Goal: Transaction & Acquisition: Download file/media

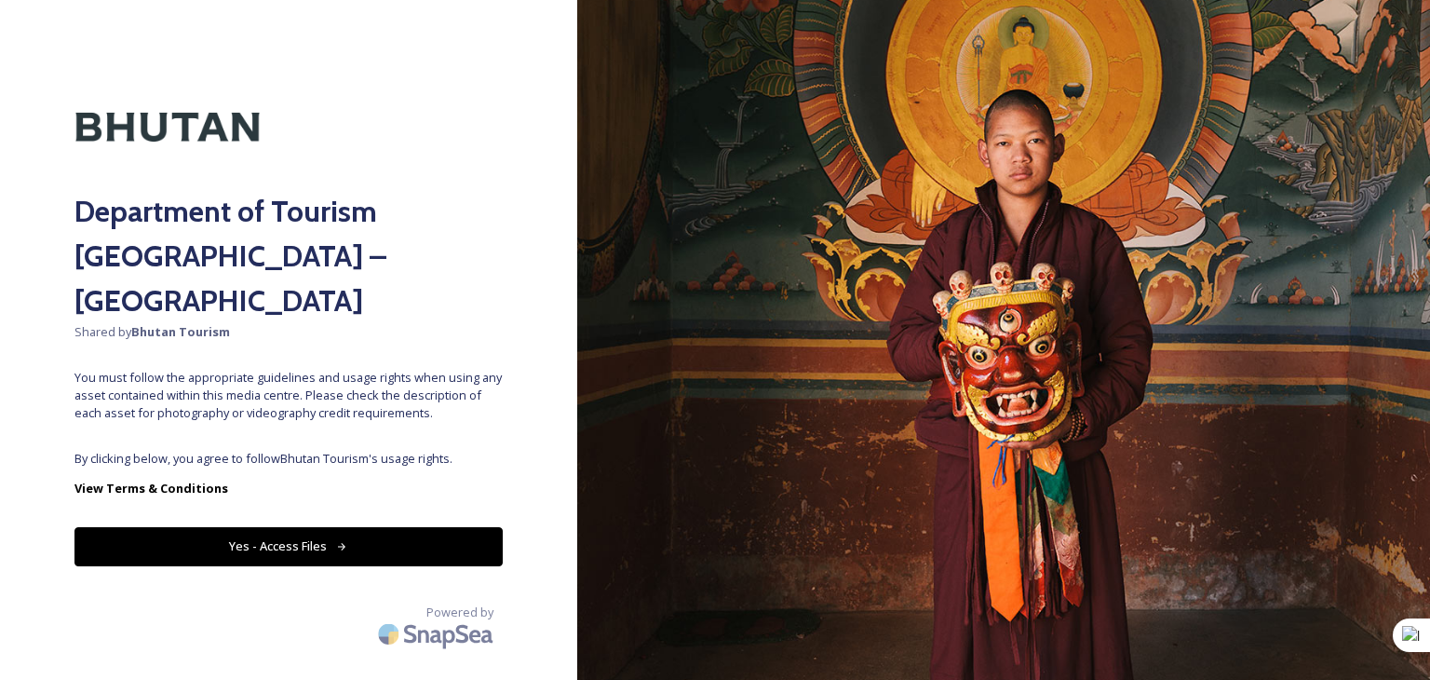
click at [261, 527] on button "Yes - Access Files" at bounding box center [288, 546] width 428 height 38
click at [336, 541] on icon at bounding box center [342, 547] width 12 height 12
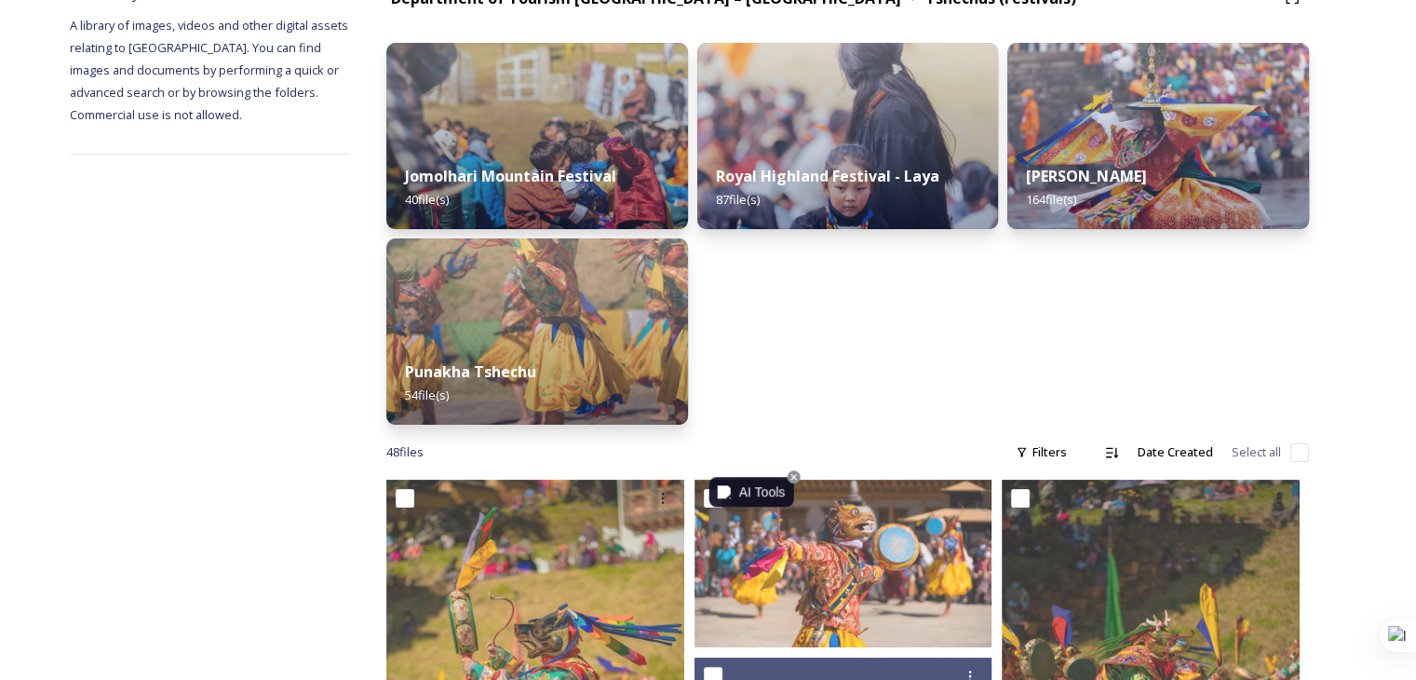
scroll to position [559, 0]
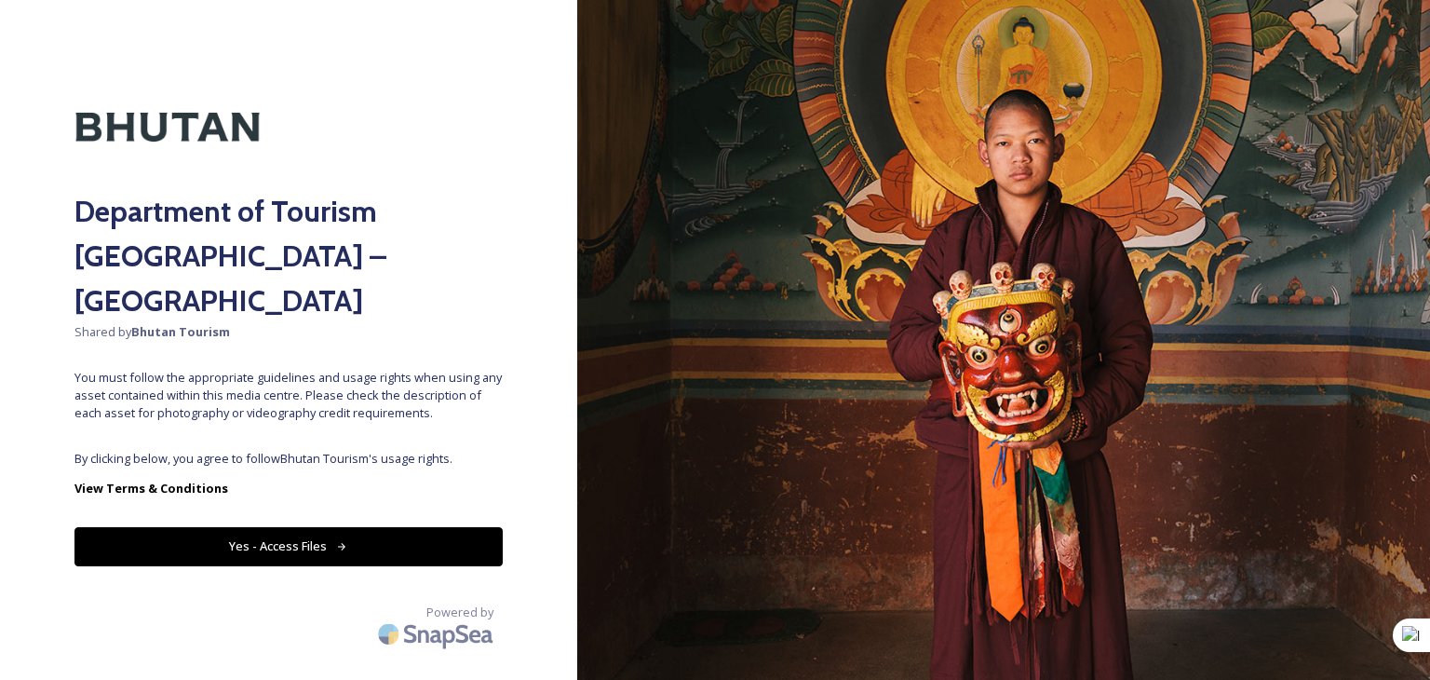
click at [289, 527] on button "Yes - Access Files" at bounding box center [288, 546] width 428 height 38
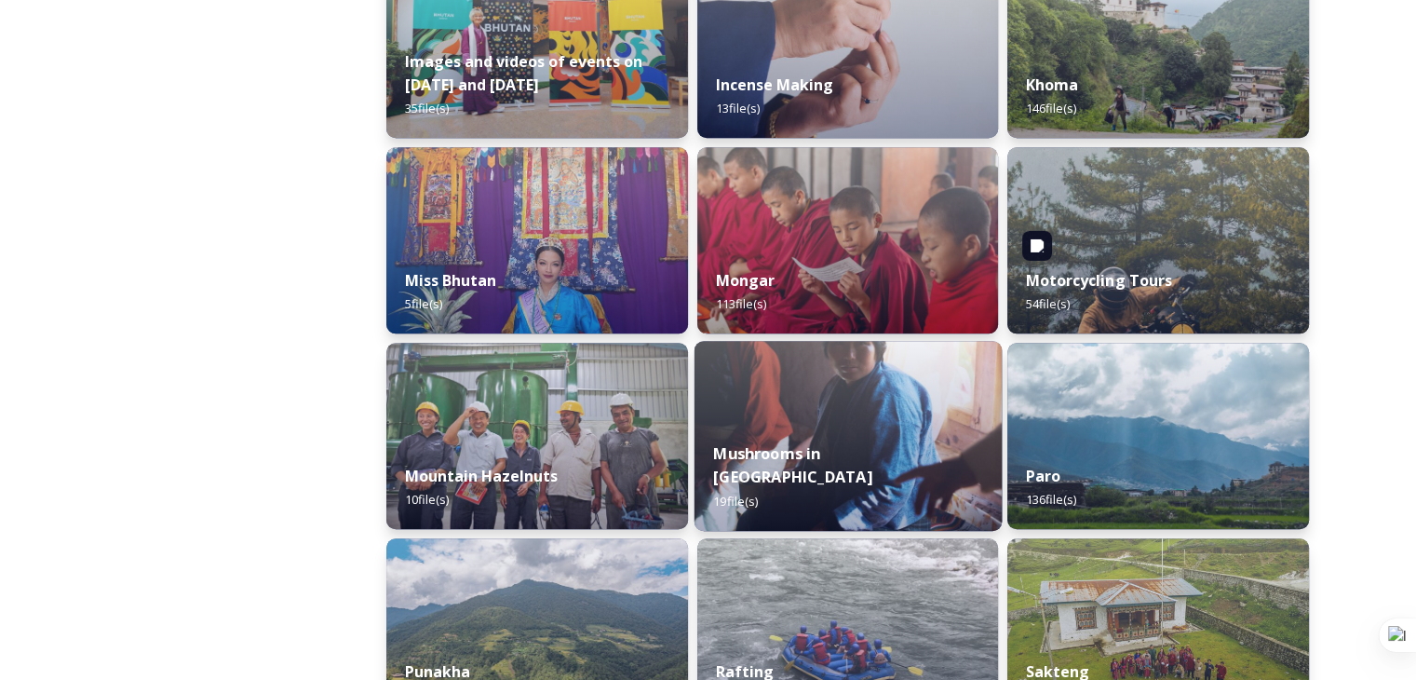
scroll to position [1490, 0]
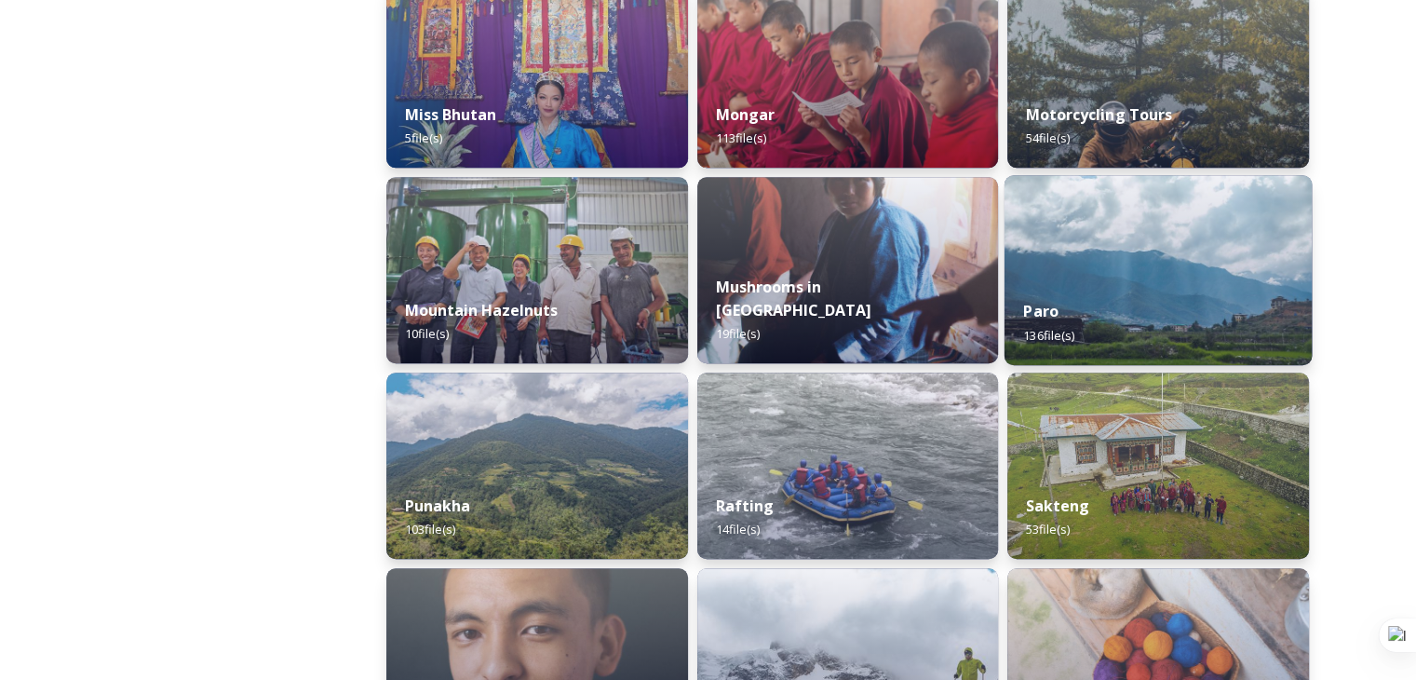
click at [1120, 312] on div "Paro 136 file(s)" at bounding box center [1158, 322] width 307 height 85
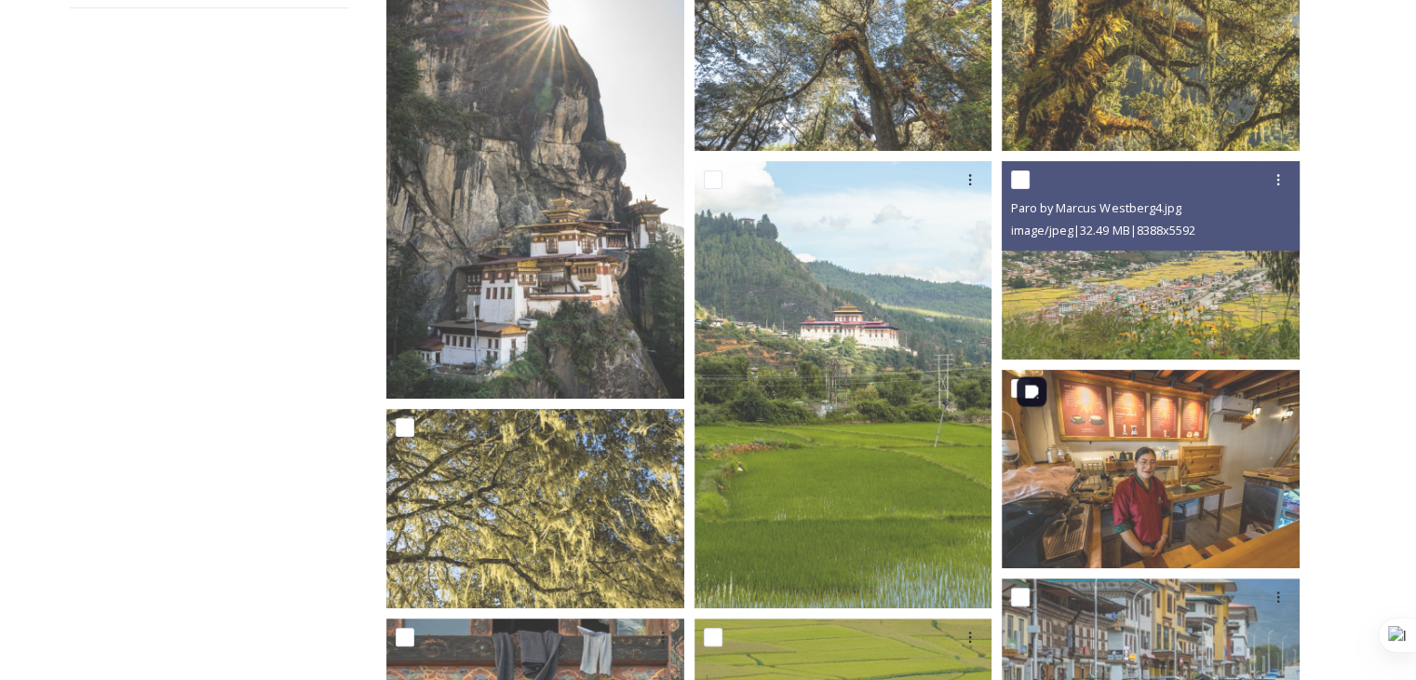
scroll to position [402, 0]
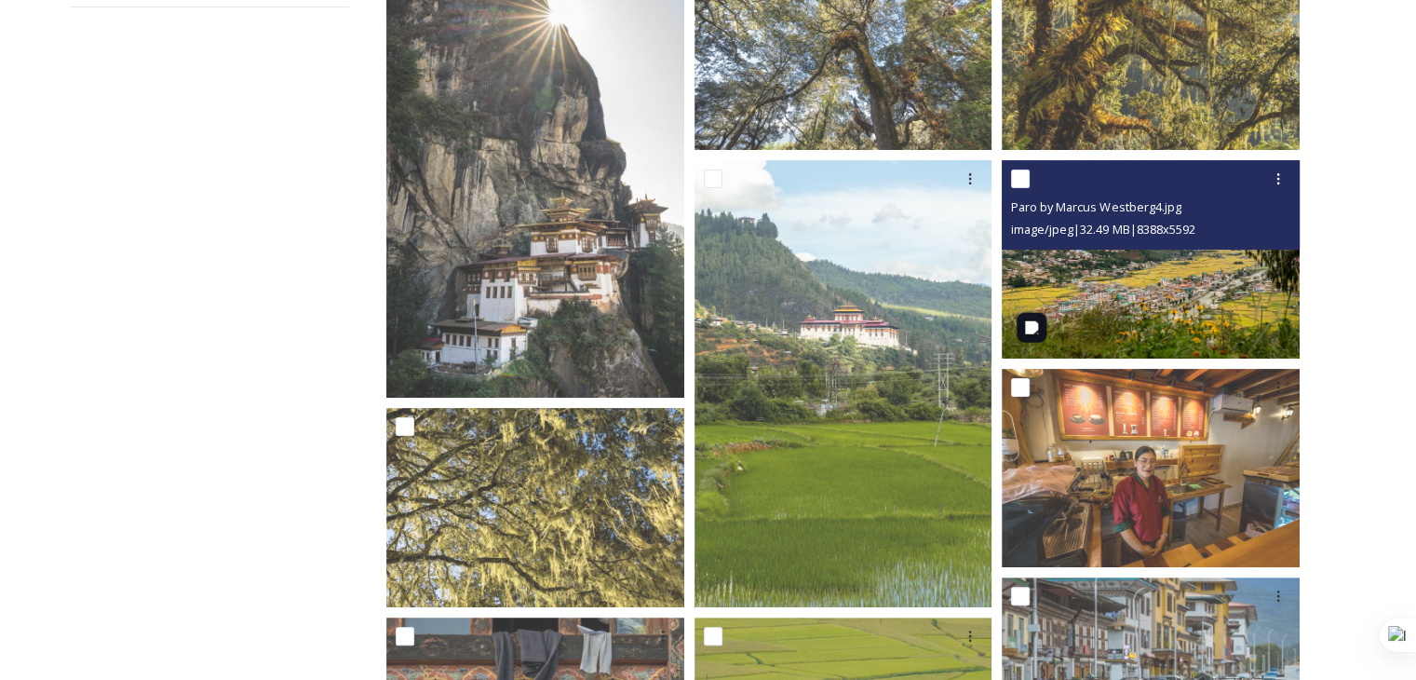
click at [1095, 283] on img at bounding box center [1151, 258] width 298 height 198
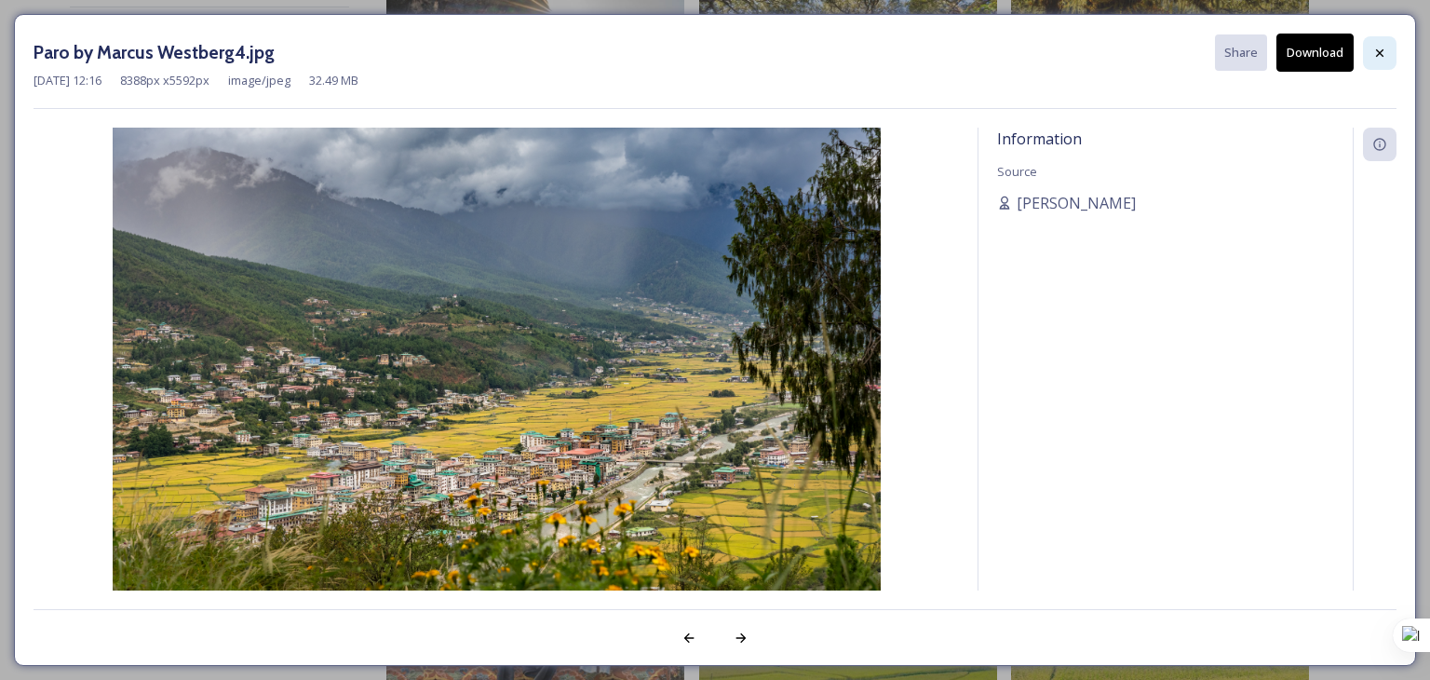
click at [1372, 61] on div at bounding box center [1380, 53] width 34 height 34
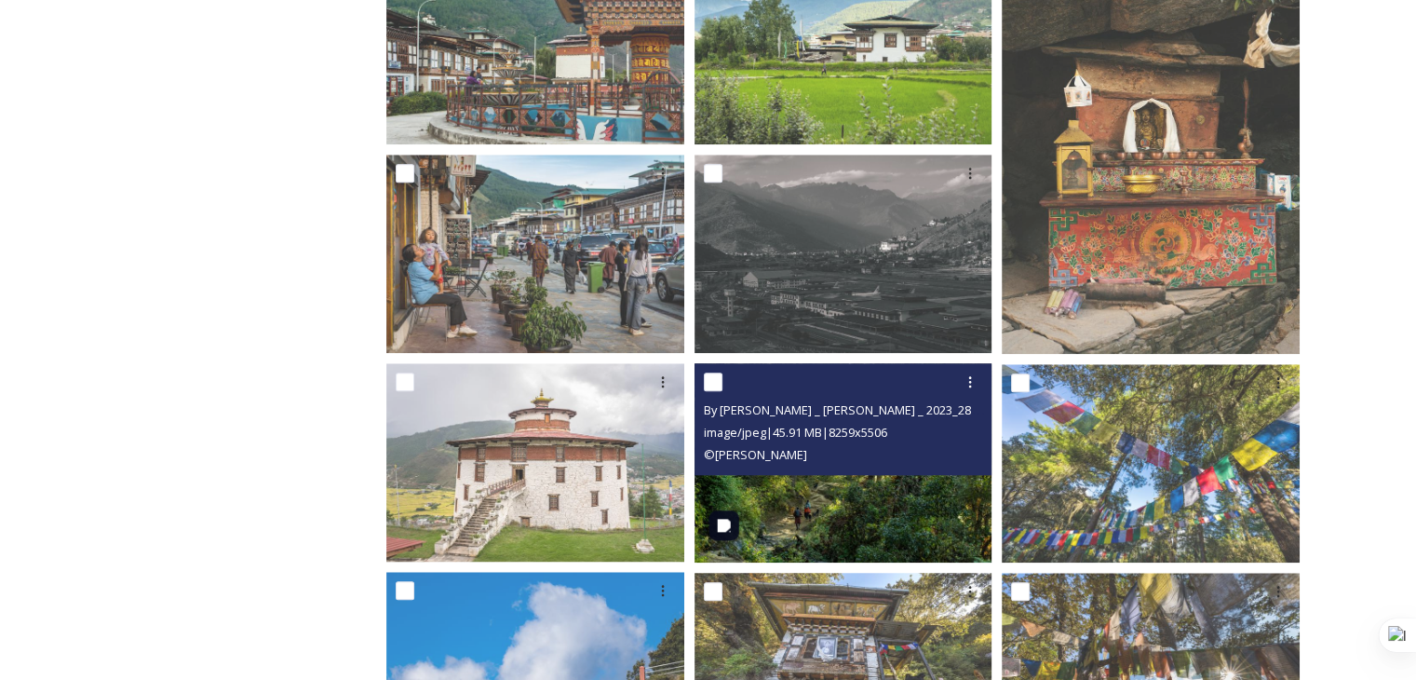
scroll to position [1706, 0]
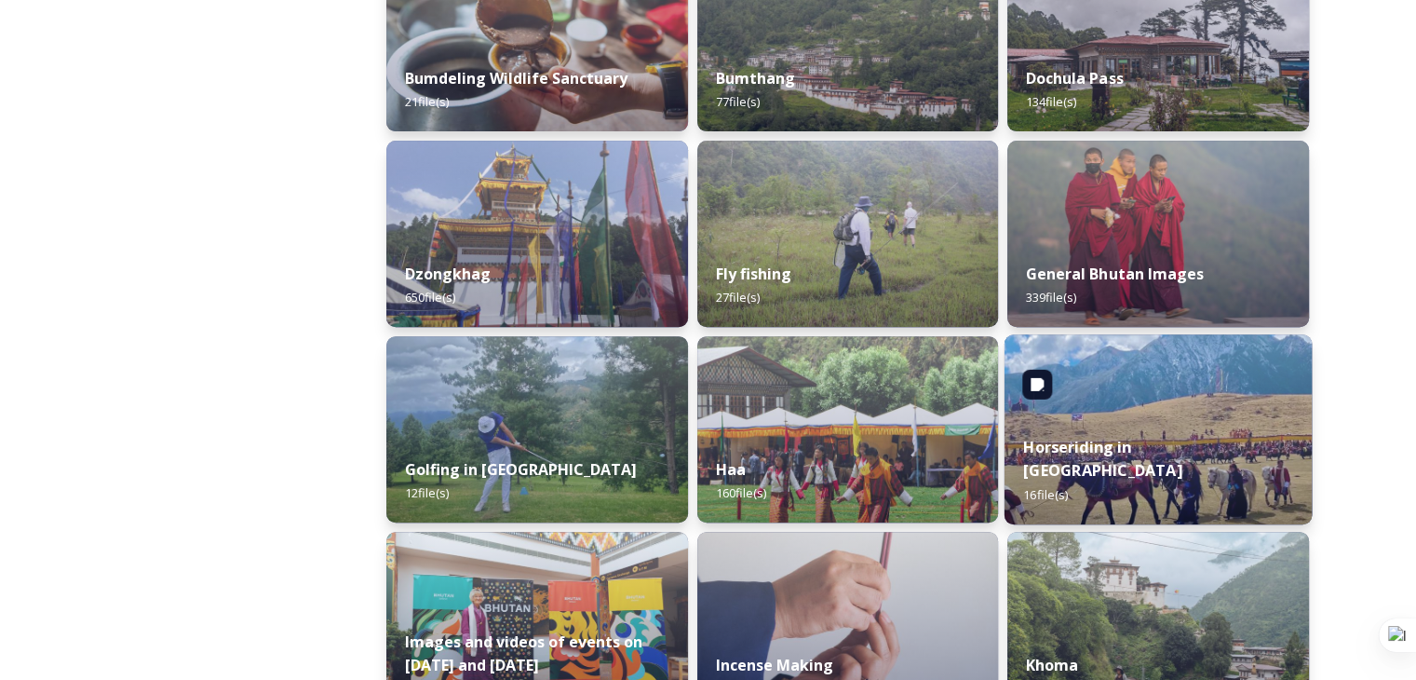
scroll to position [745, 0]
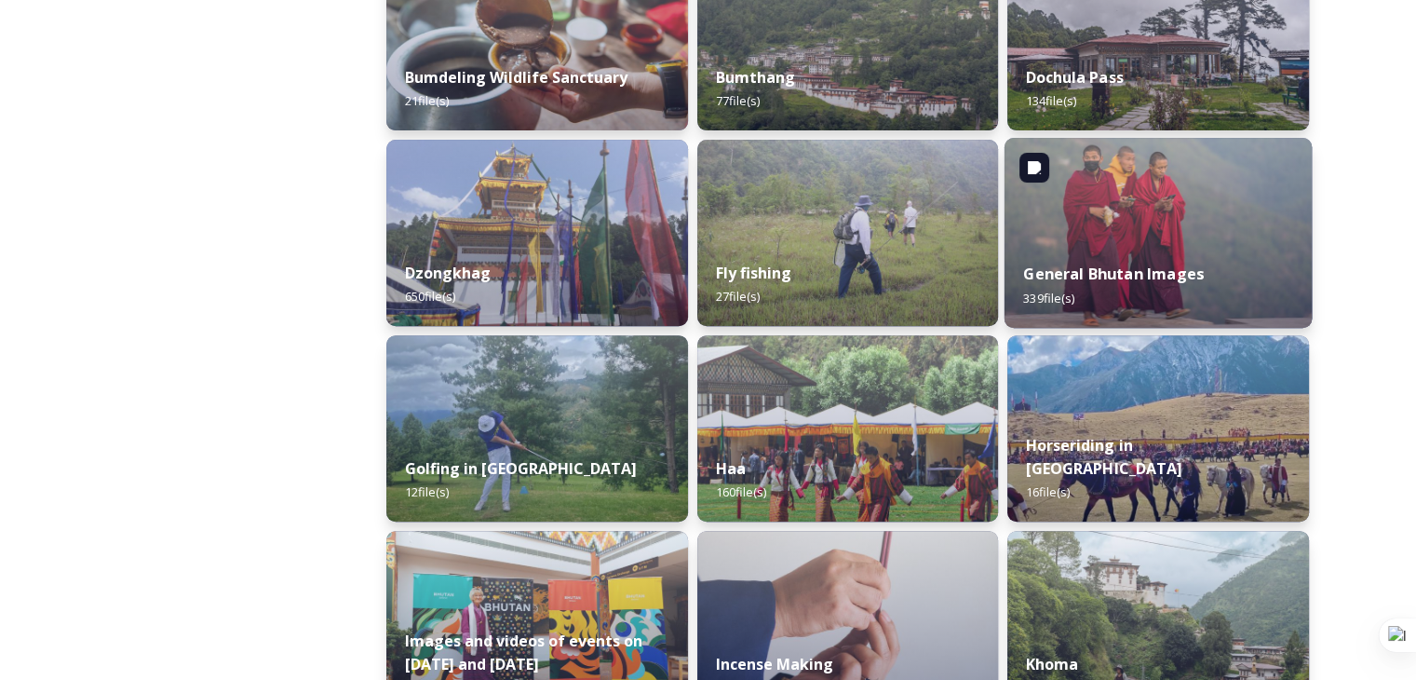
click at [1123, 236] on img at bounding box center [1158, 233] width 307 height 190
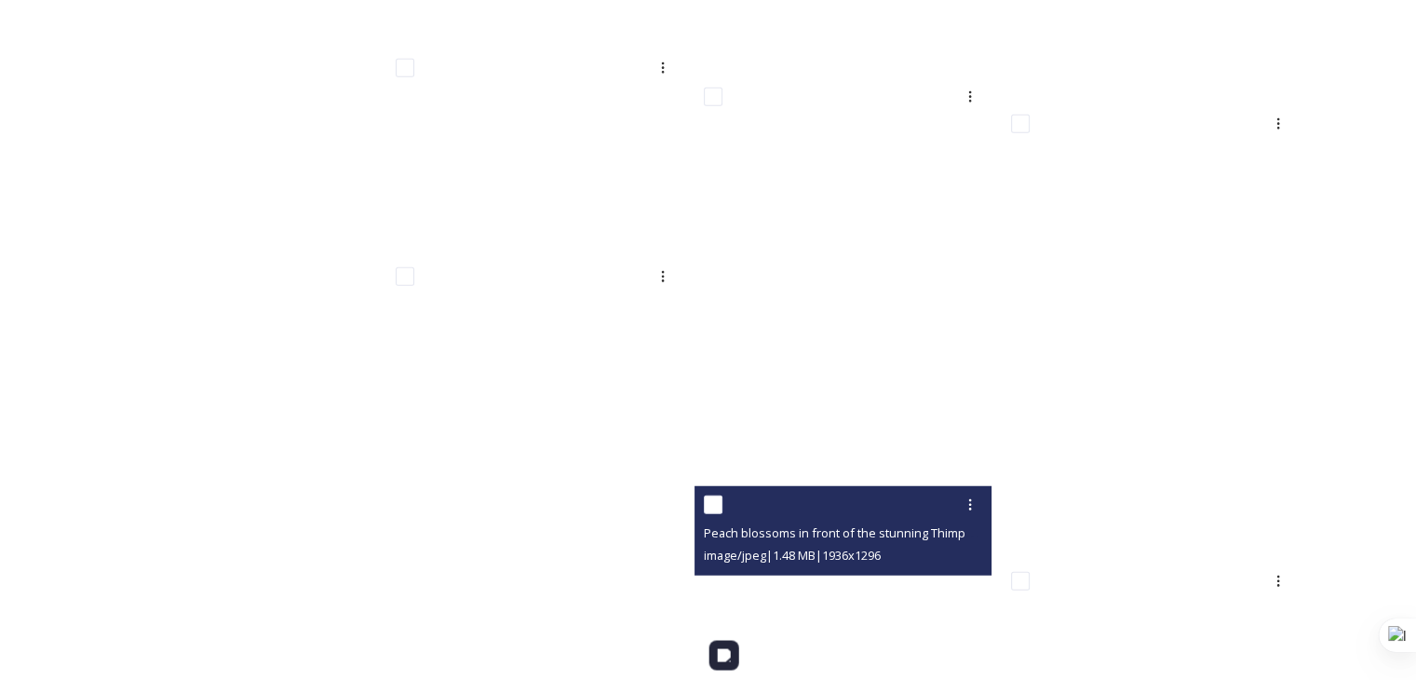
scroll to position [33145, 0]
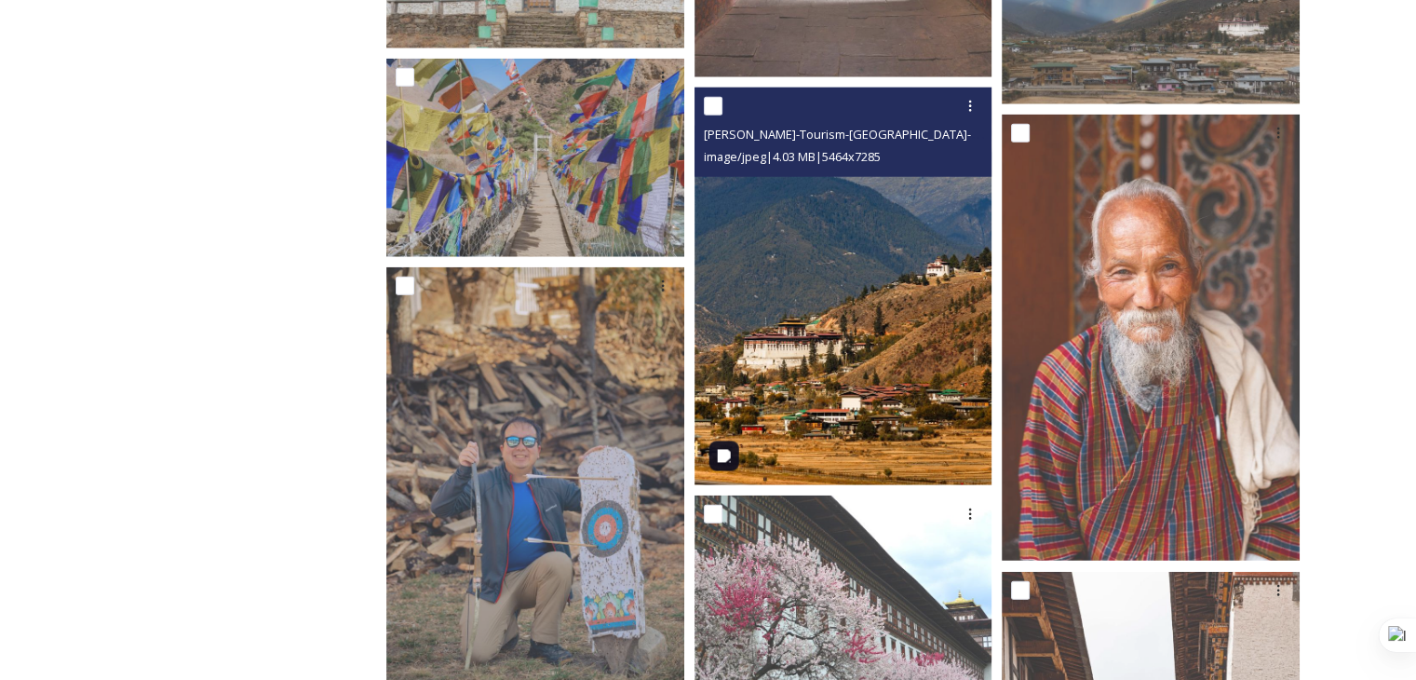
click at [852, 332] on img at bounding box center [844, 287] width 298 height 398
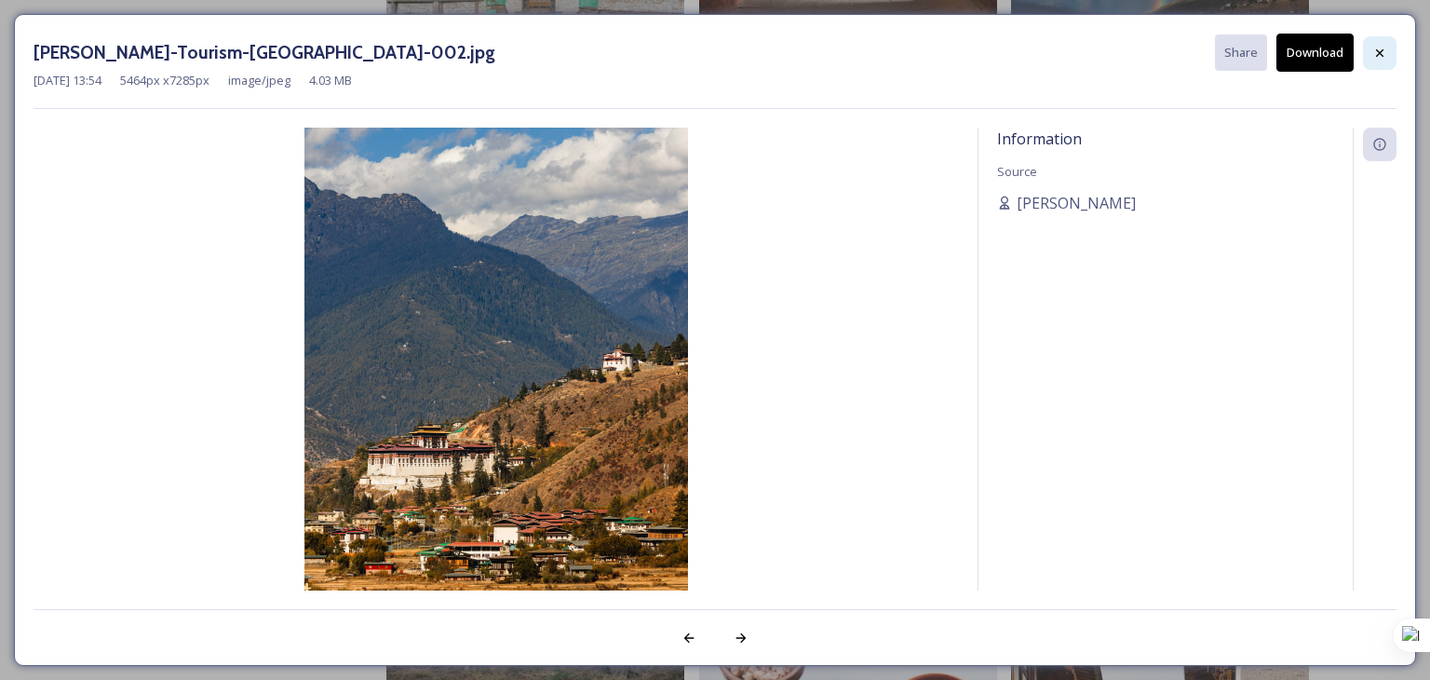
click at [1378, 59] on icon at bounding box center [1379, 53] width 15 height 15
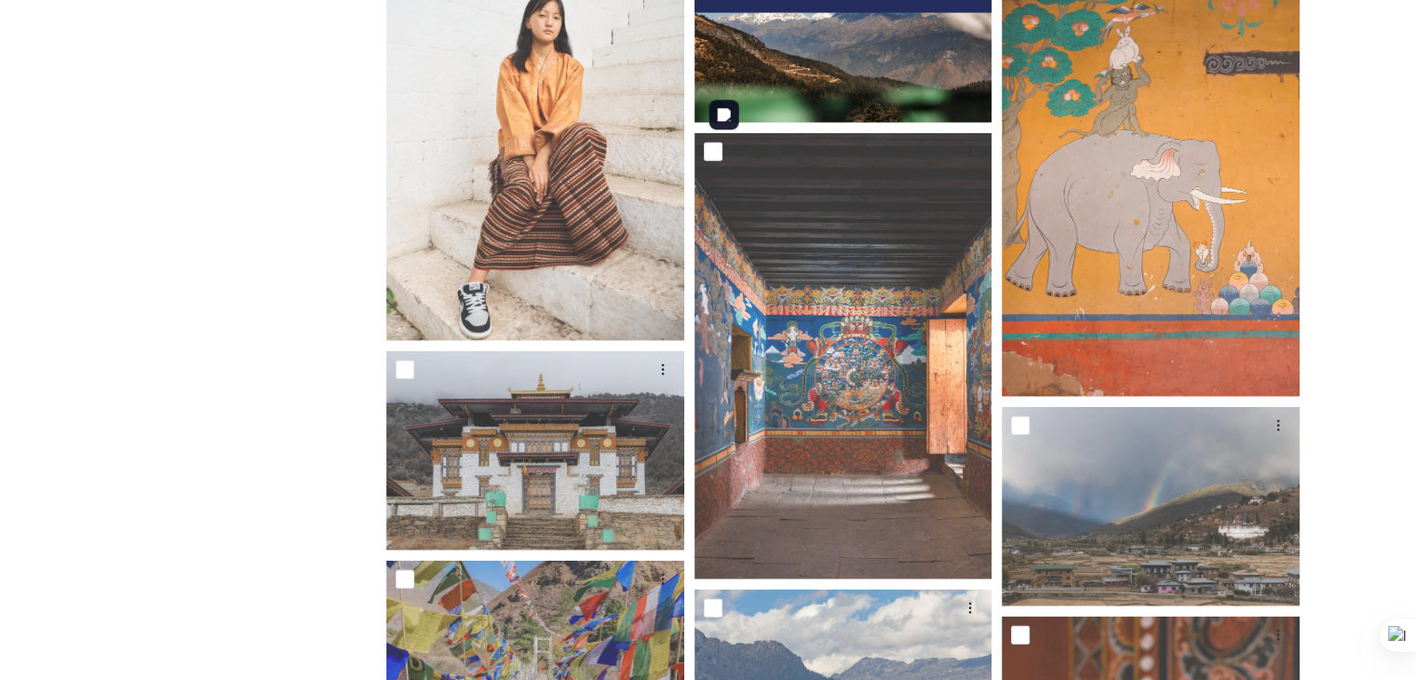
scroll to position [32649, 0]
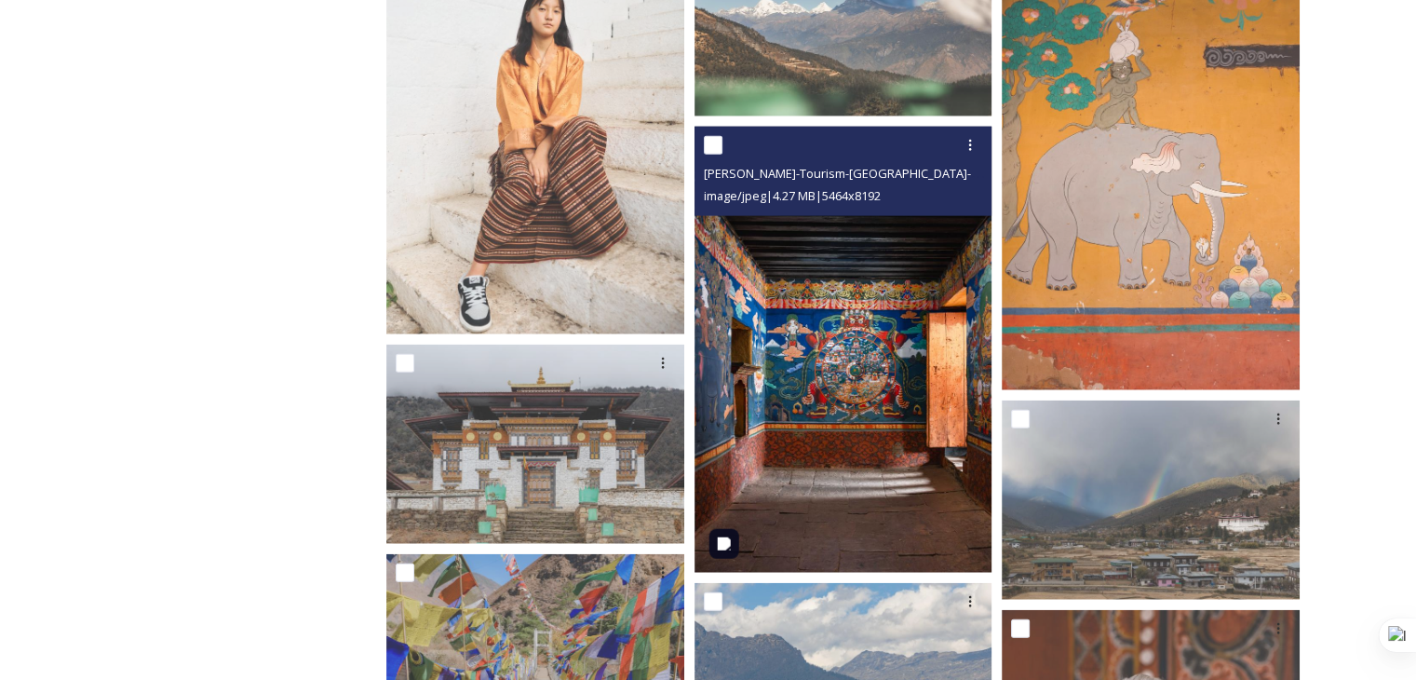
click at [885, 476] on img at bounding box center [844, 350] width 298 height 447
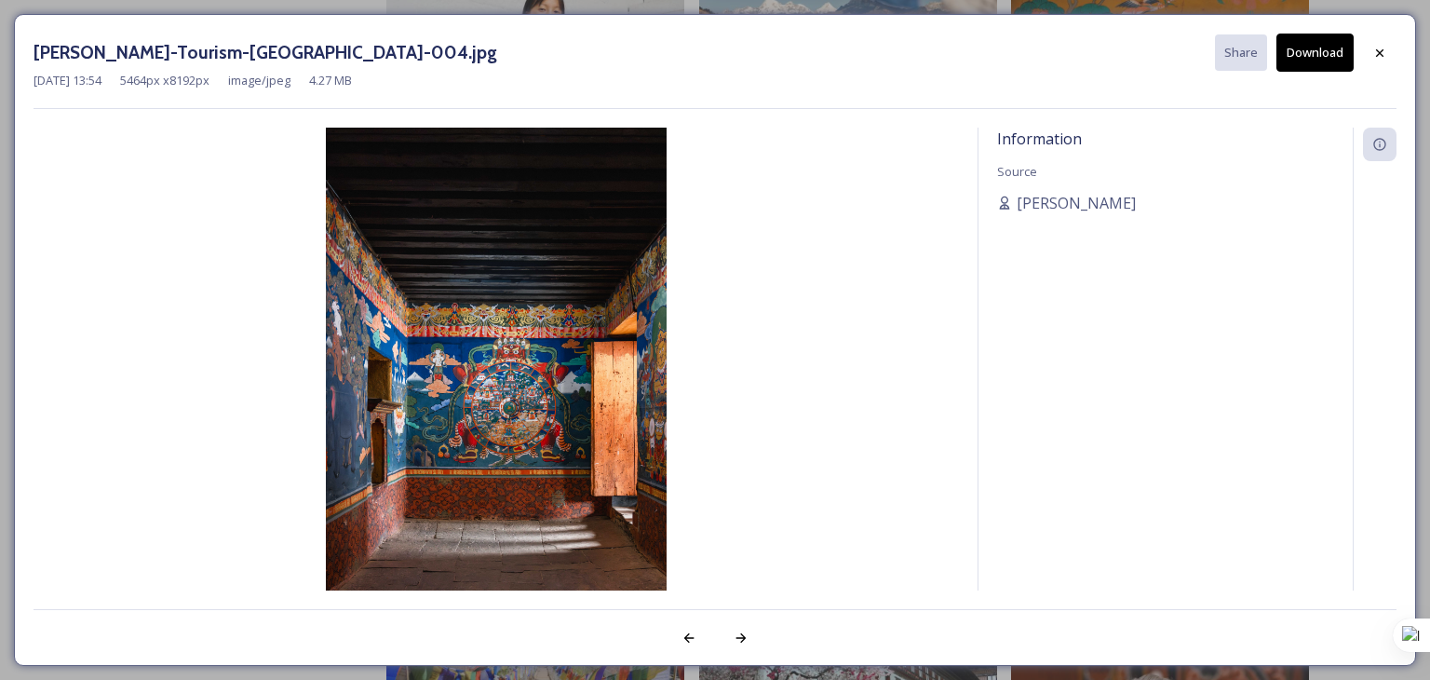
click at [1338, 47] on button "Download" at bounding box center [1314, 53] width 77 height 38
click at [1385, 52] on icon at bounding box center [1379, 53] width 15 height 15
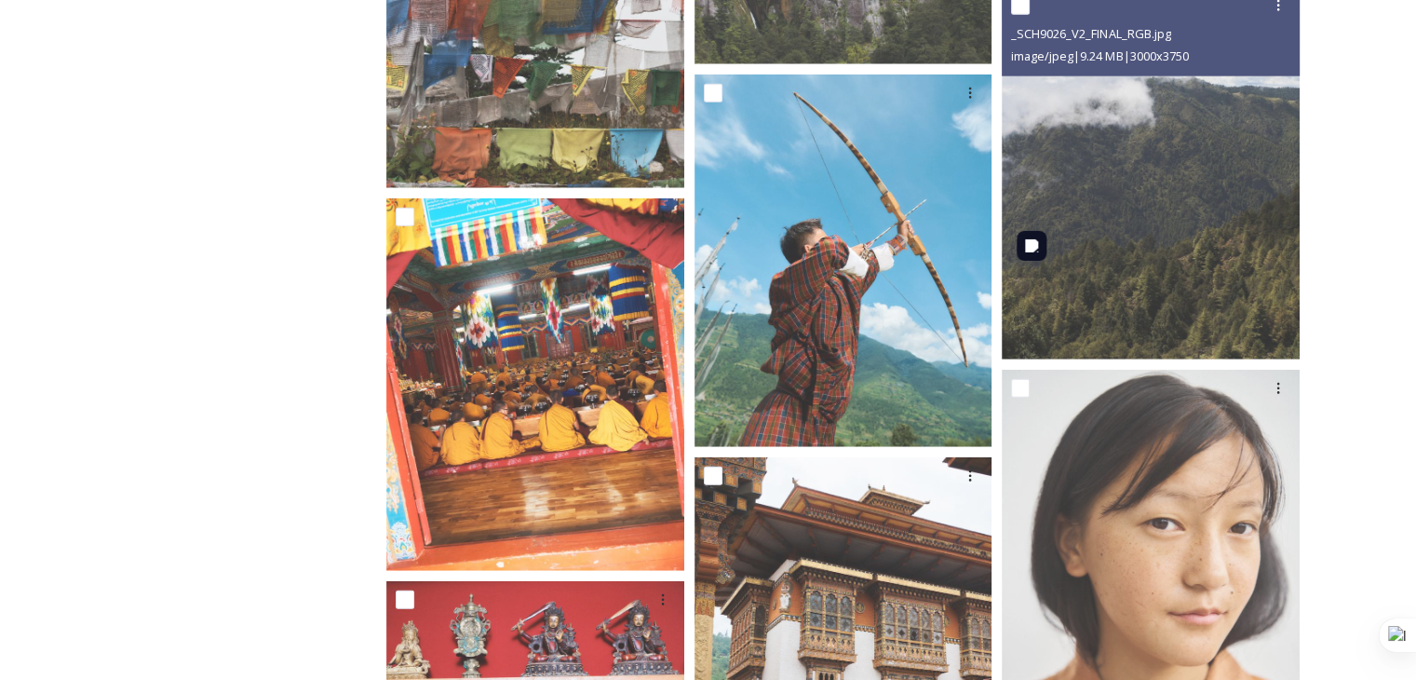
scroll to position [5091, 0]
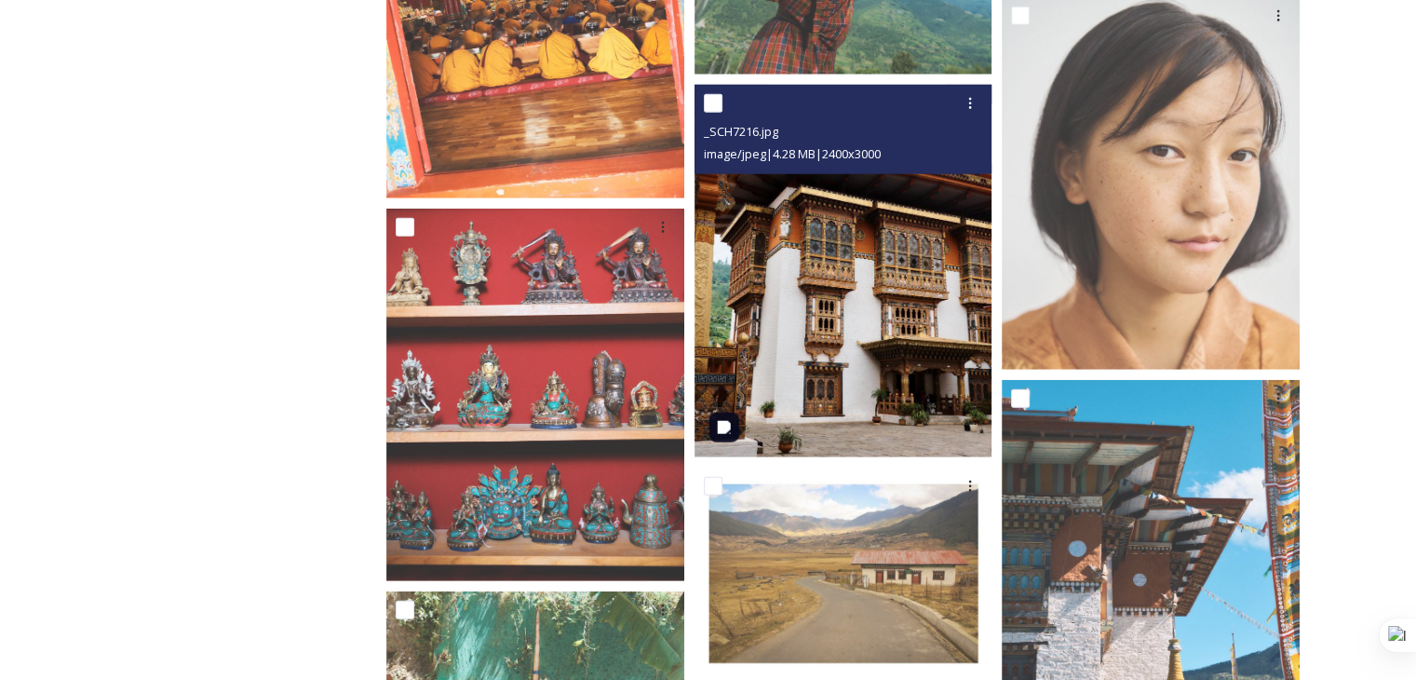
click at [838, 314] on img at bounding box center [844, 271] width 298 height 372
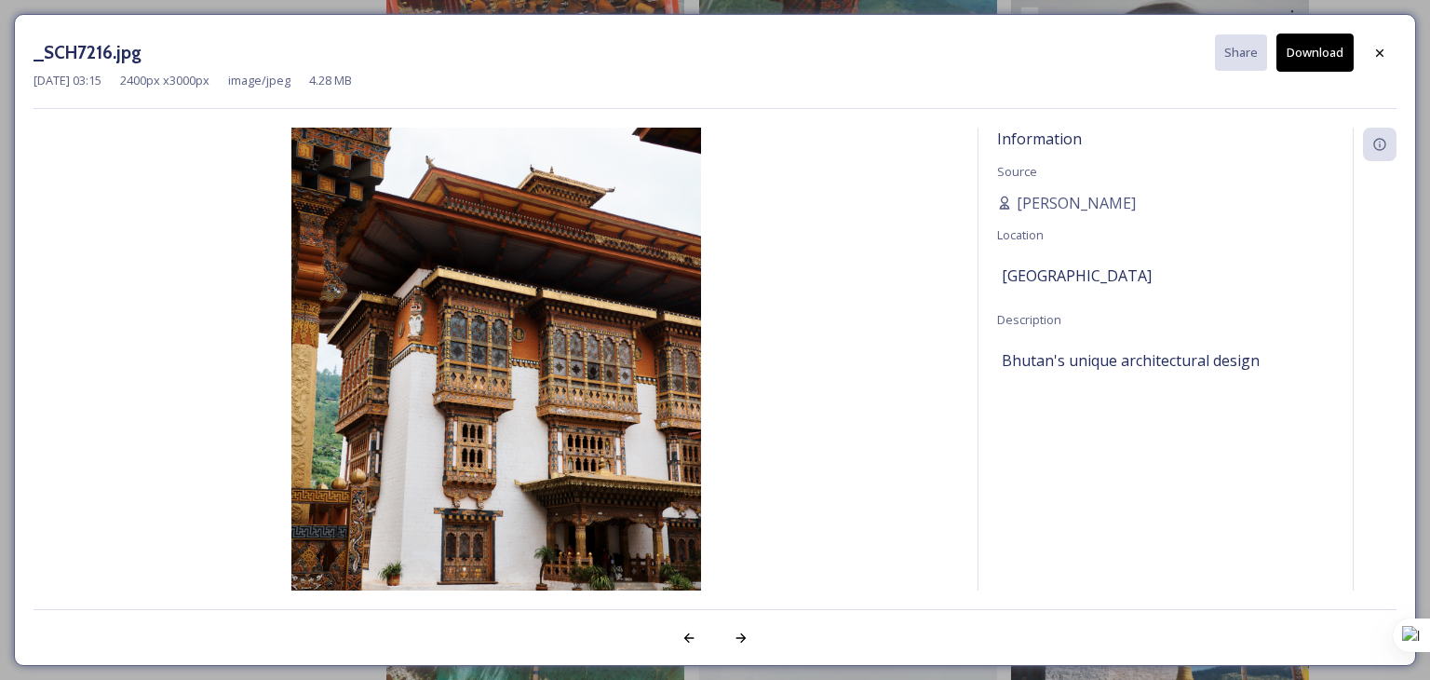
click at [1322, 56] on button "Download" at bounding box center [1314, 53] width 77 height 38
click at [1374, 52] on icon at bounding box center [1379, 53] width 15 height 15
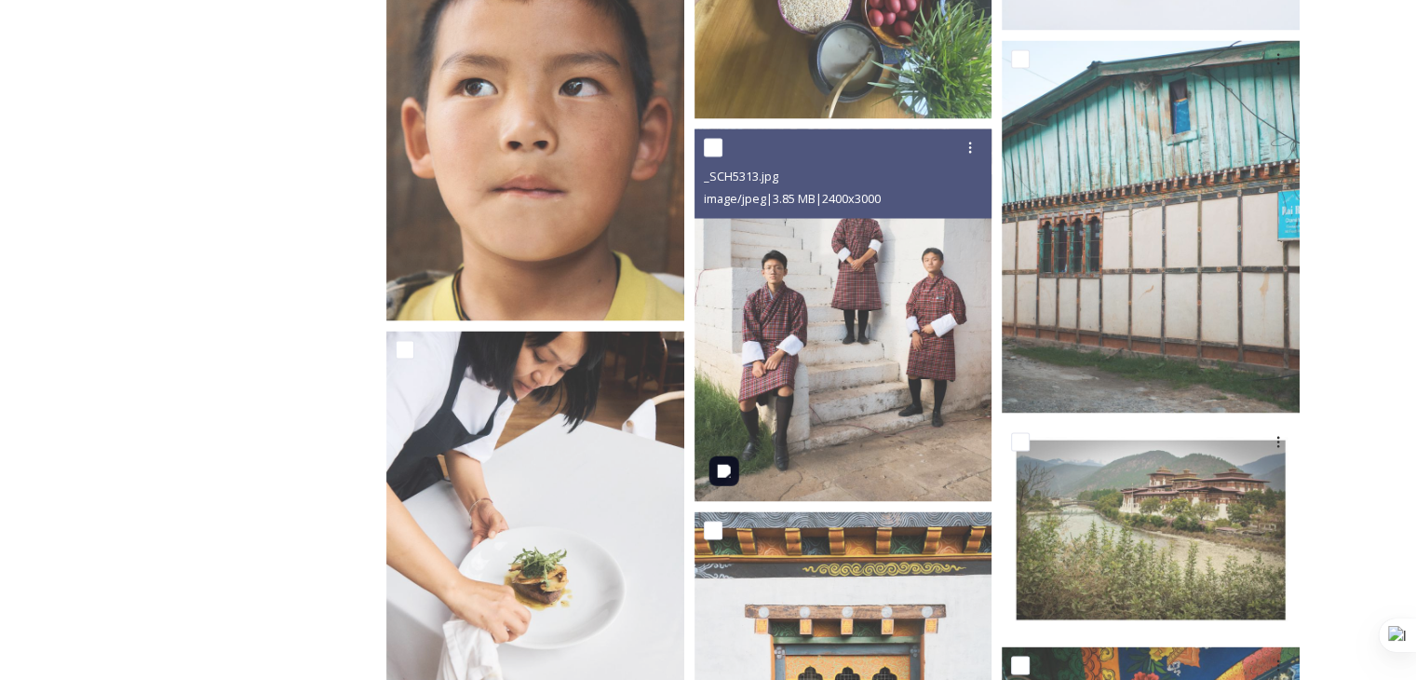
scroll to position [11050, 0]
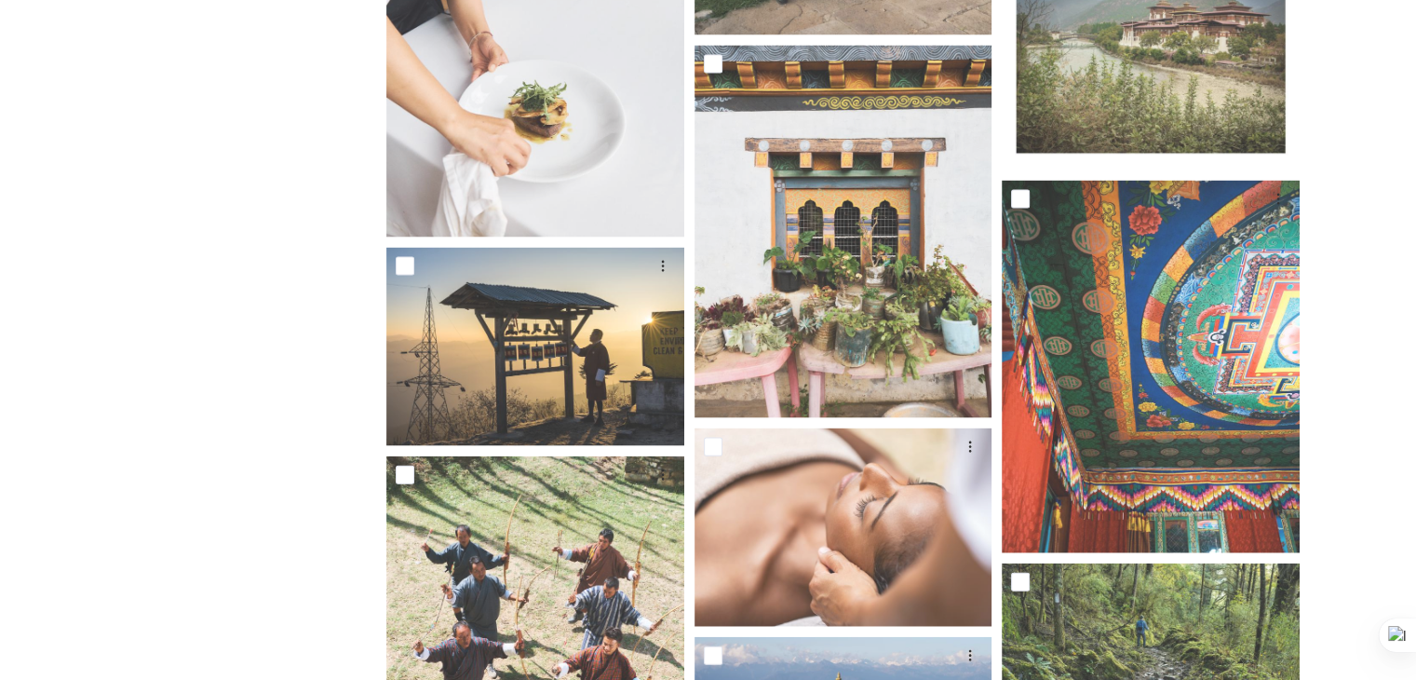
scroll to position [745, 0]
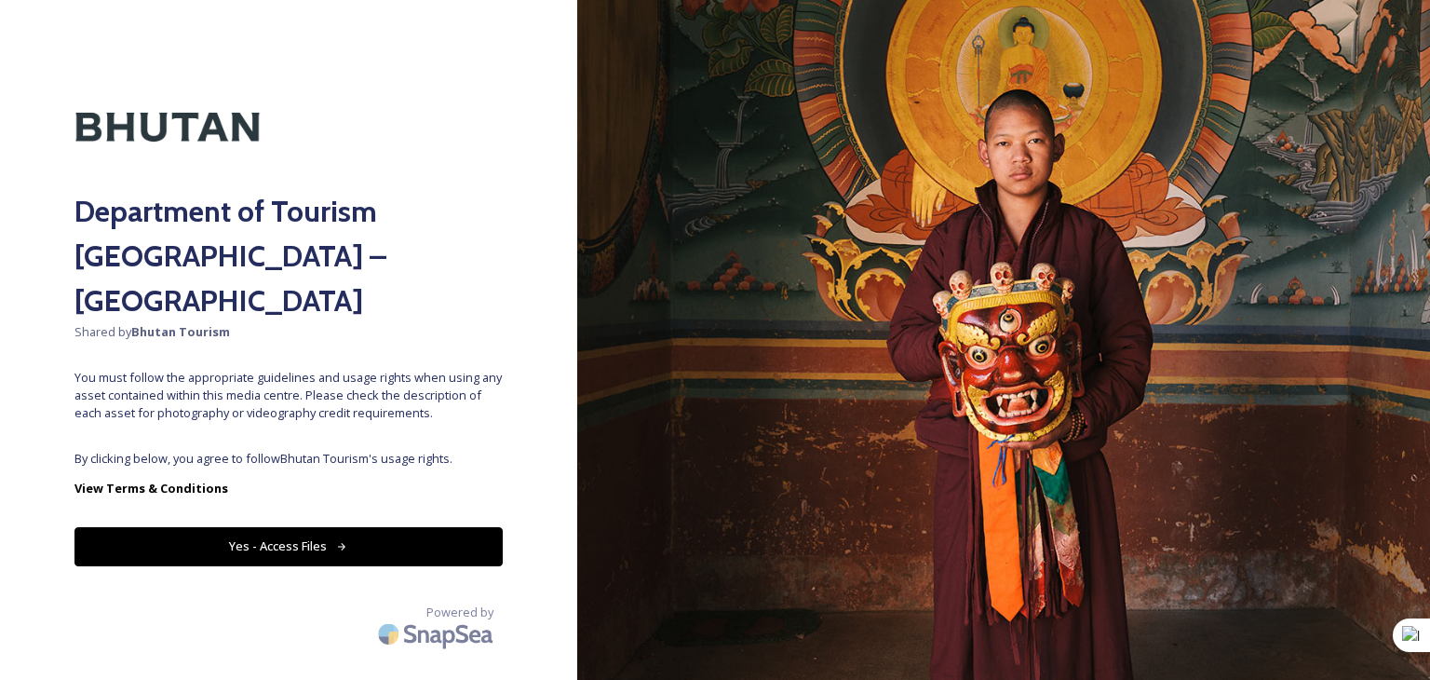
click at [287, 527] on button "Yes - Access Files" at bounding box center [288, 546] width 428 height 38
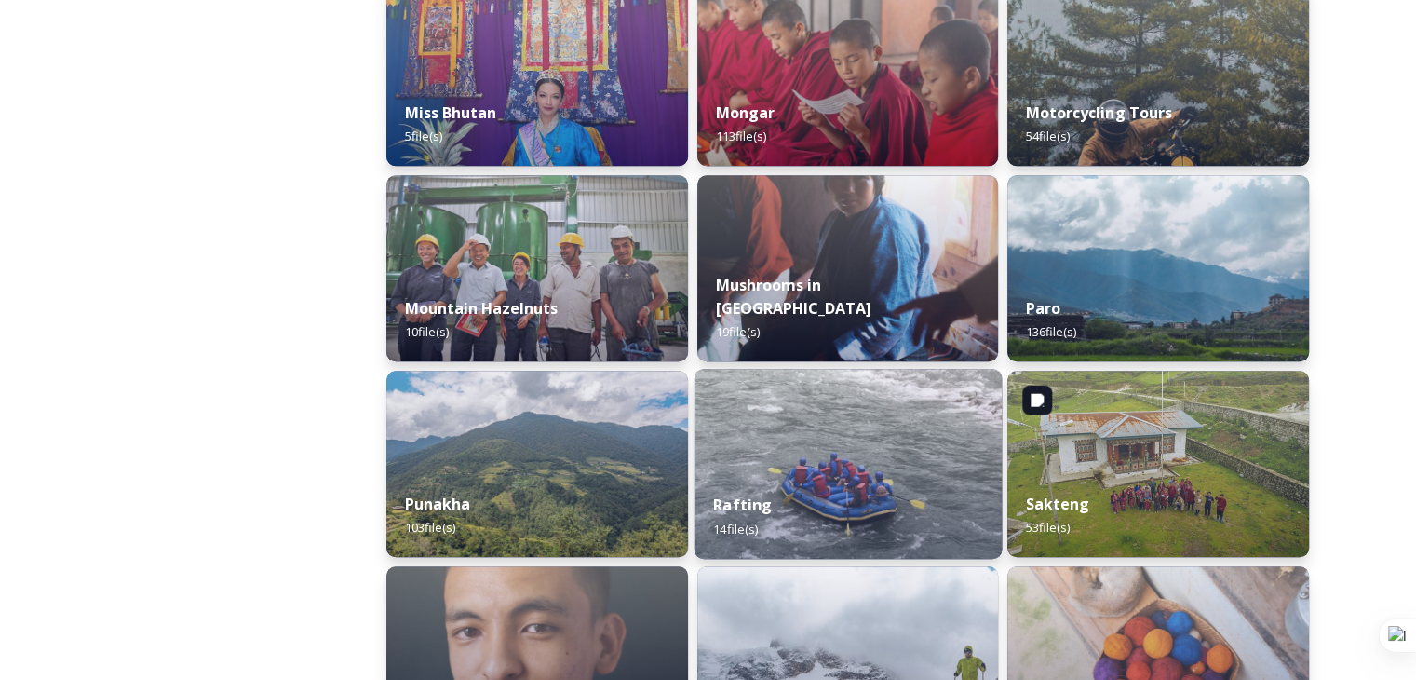
scroll to position [1583, 0]
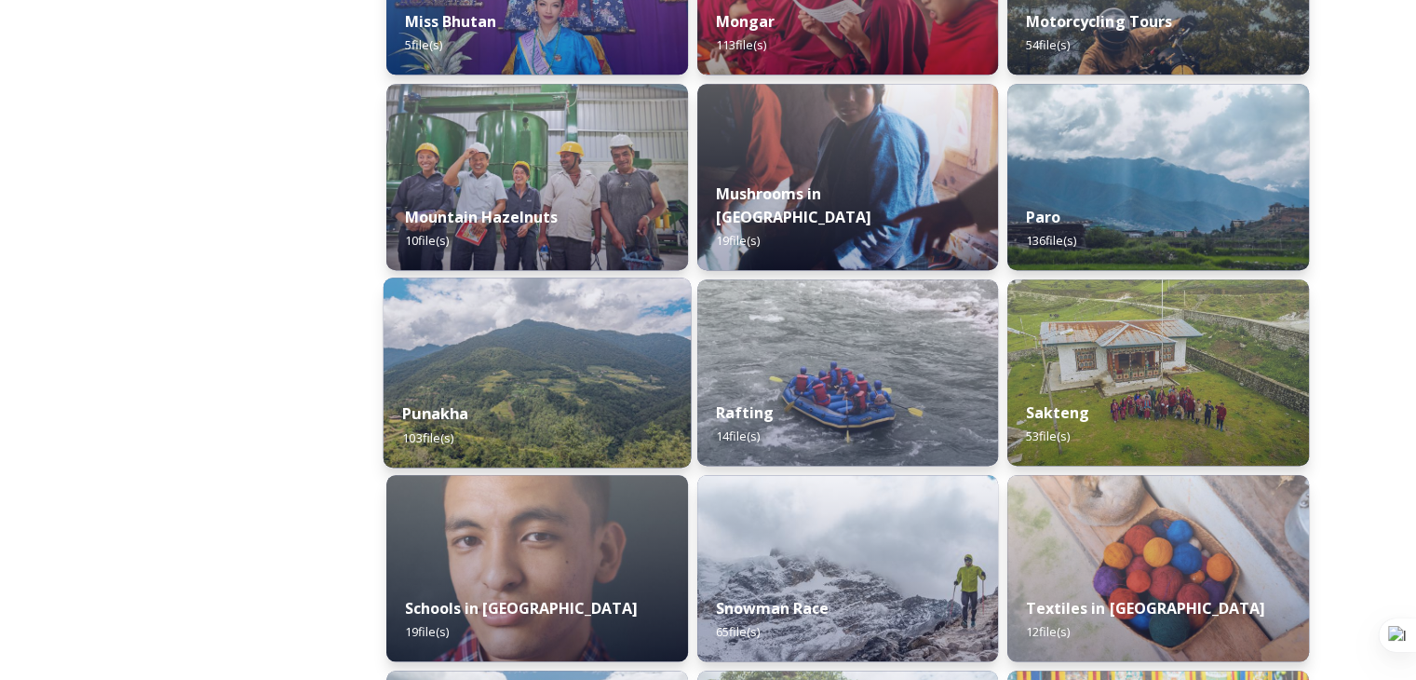
click at [493, 405] on div "Punakha 103 file(s)" at bounding box center [537, 425] width 307 height 85
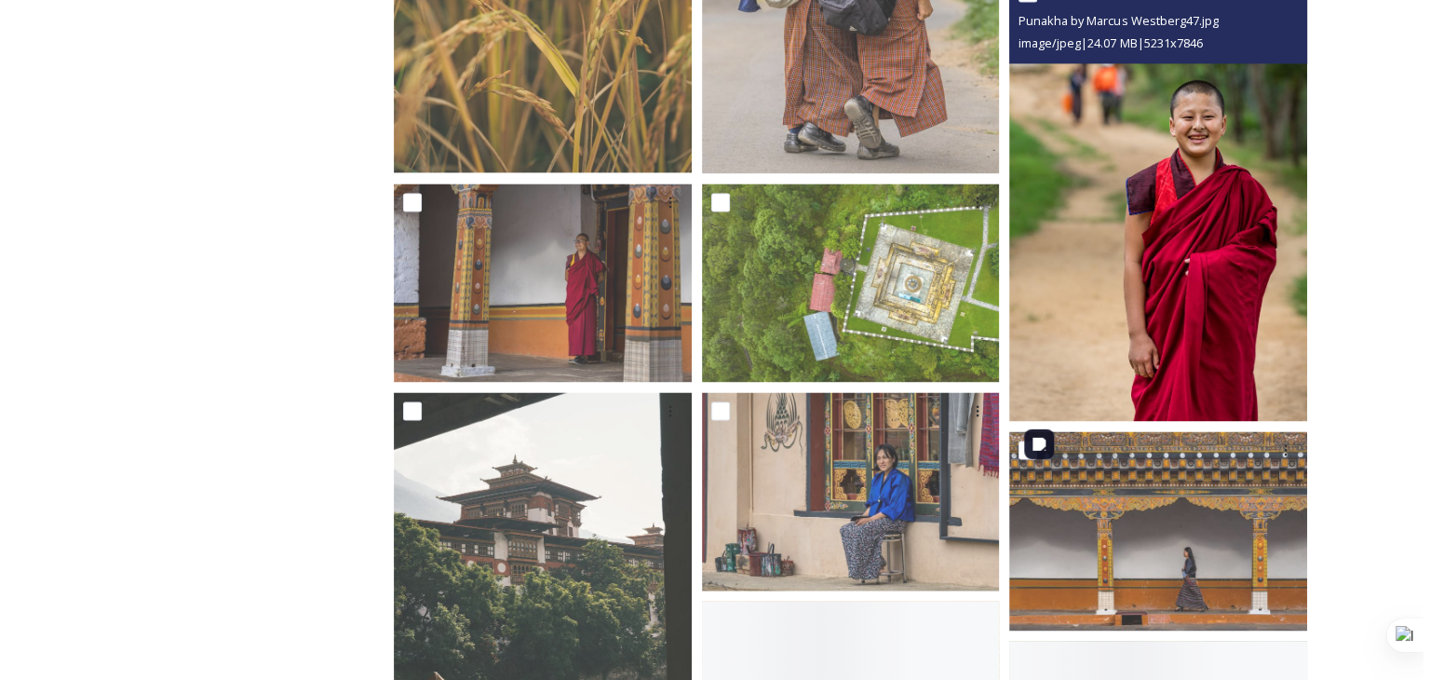
scroll to position [2793, 0]
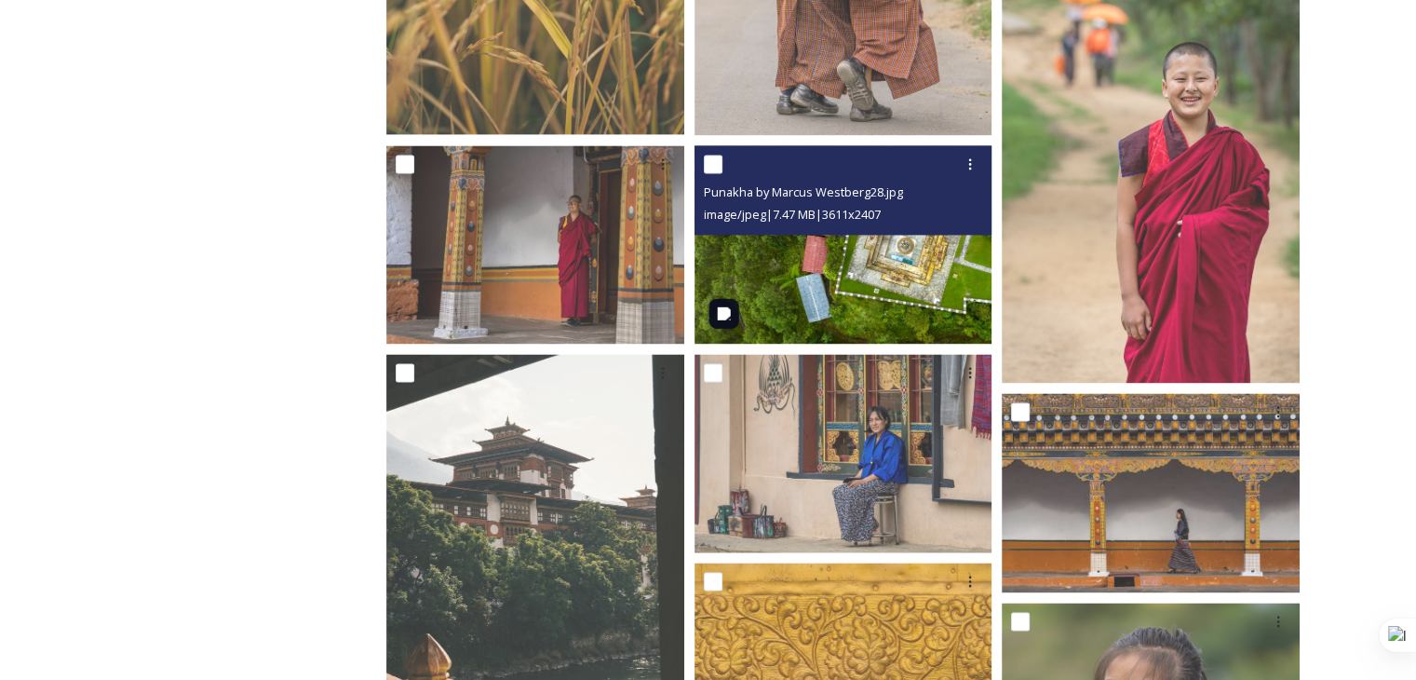
click at [912, 311] on img at bounding box center [844, 244] width 298 height 198
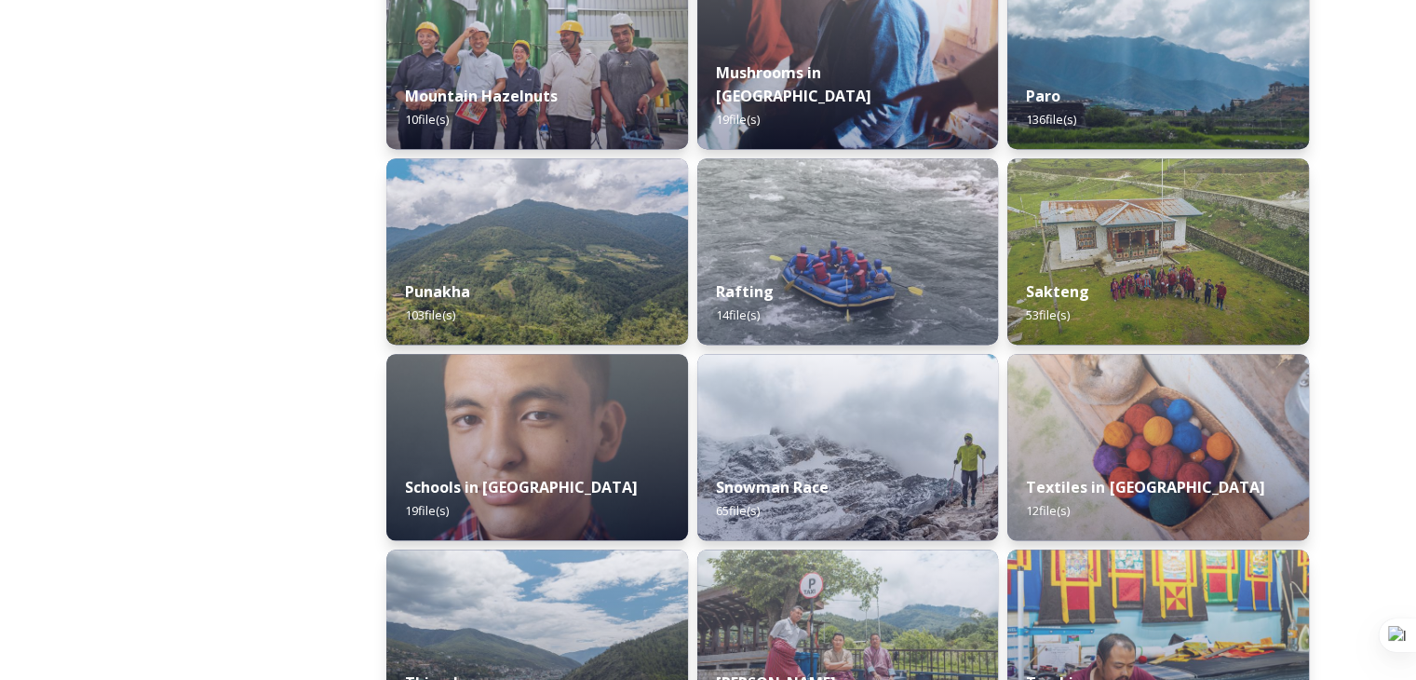
scroll to position [1769, 0]
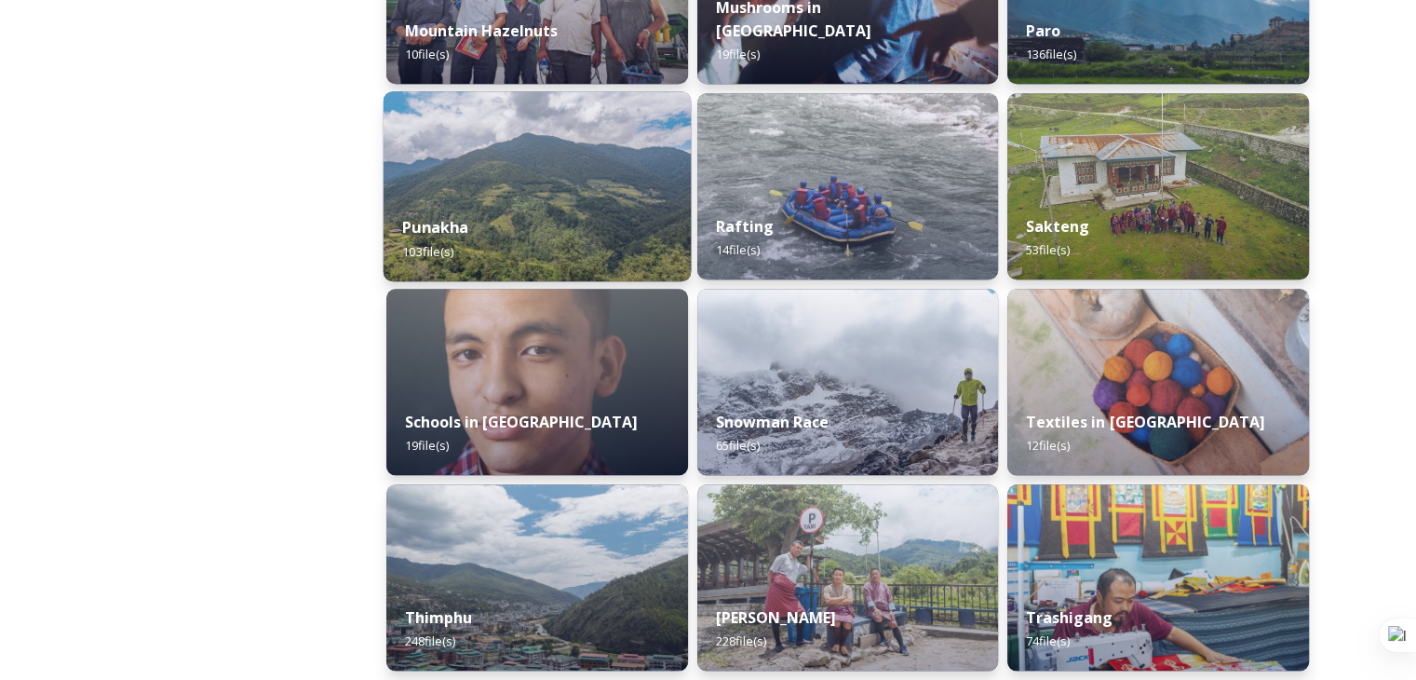
click at [475, 206] on div "Punakha 103 file(s)" at bounding box center [537, 238] width 307 height 85
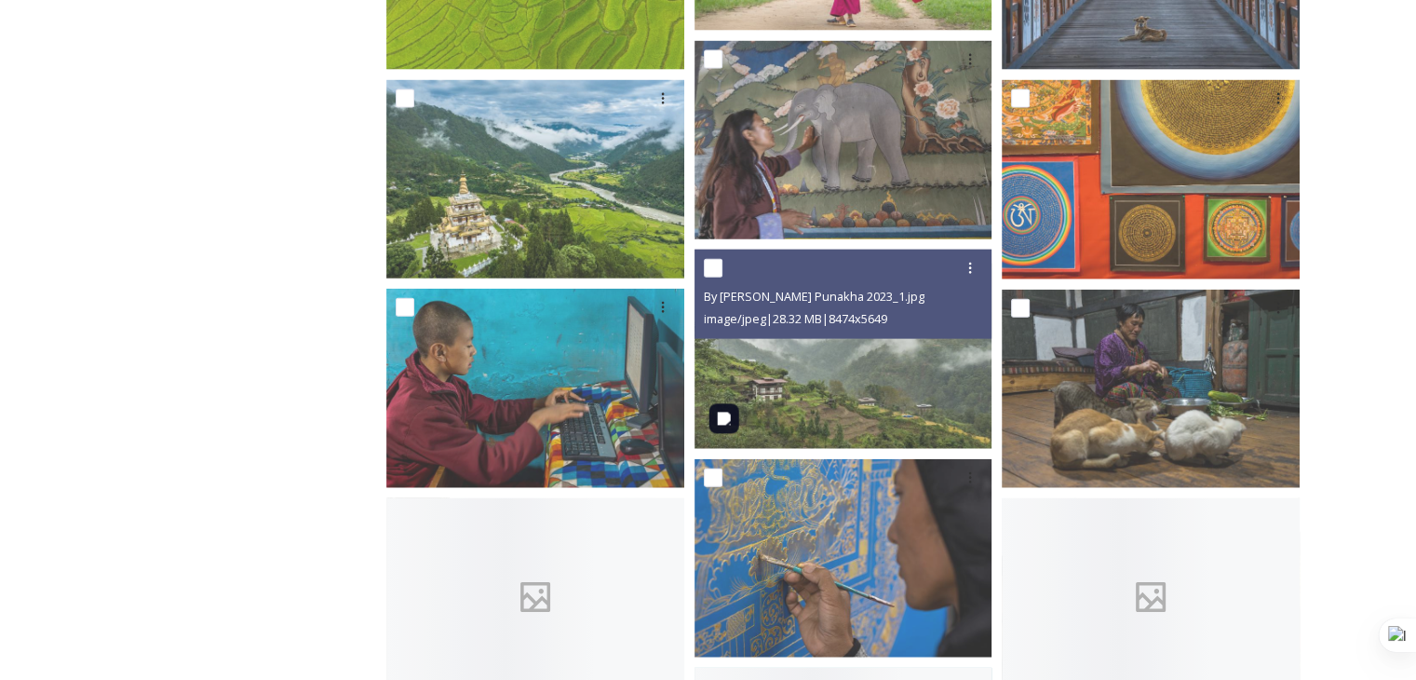
scroll to position [3817, 0]
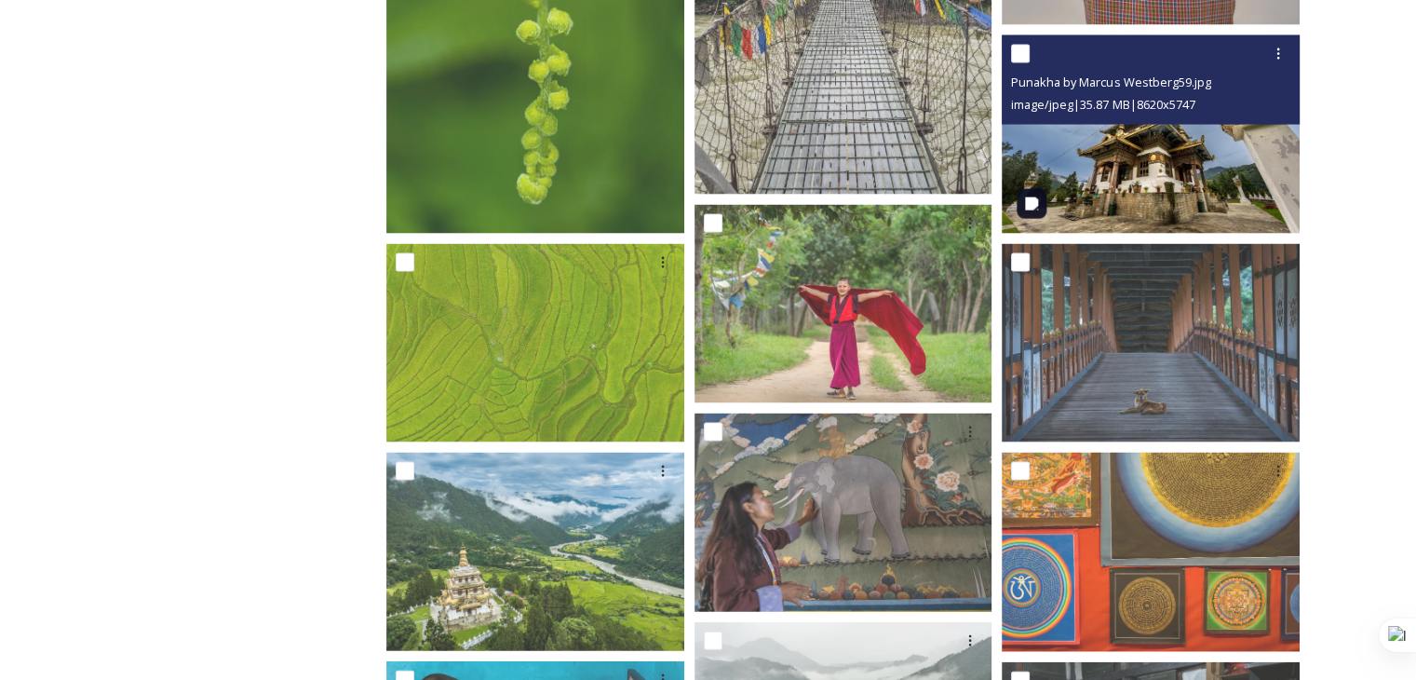
click at [1127, 203] on img at bounding box center [1151, 134] width 298 height 198
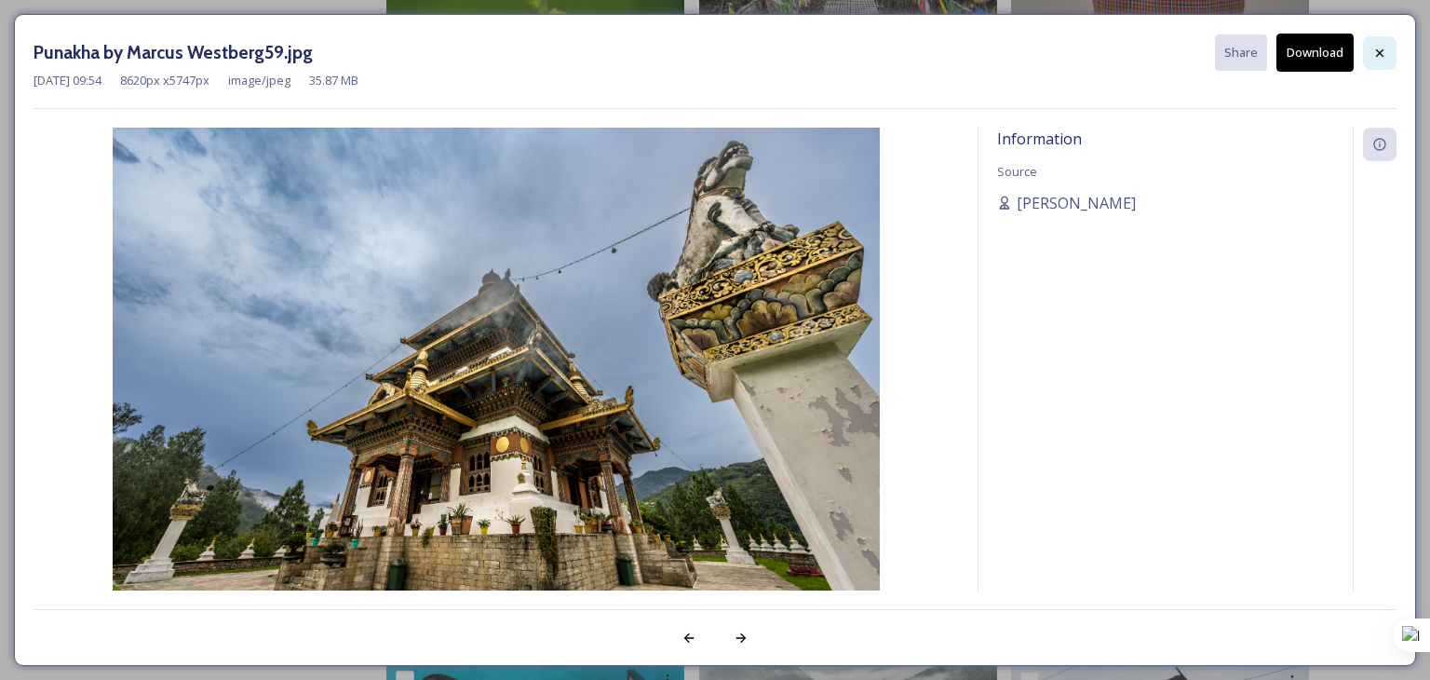
click at [1367, 56] on div at bounding box center [1380, 53] width 34 height 34
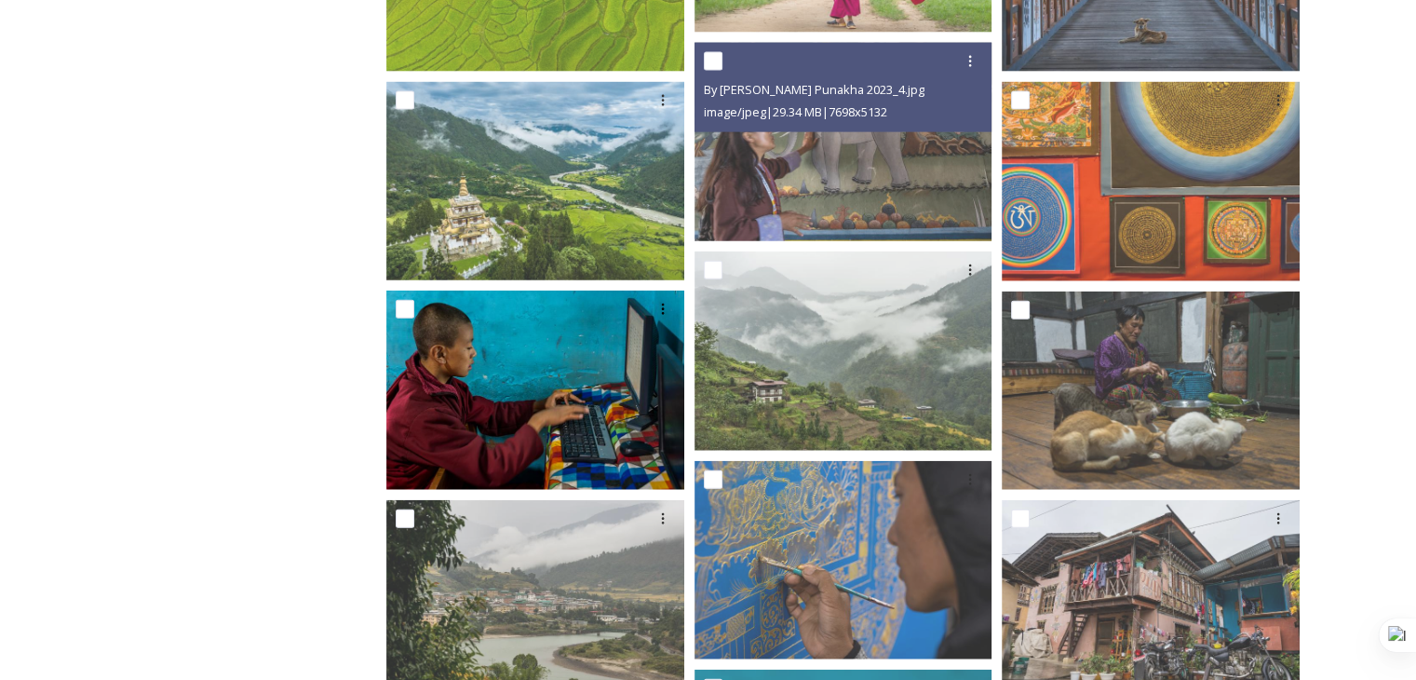
scroll to position [4190, 0]
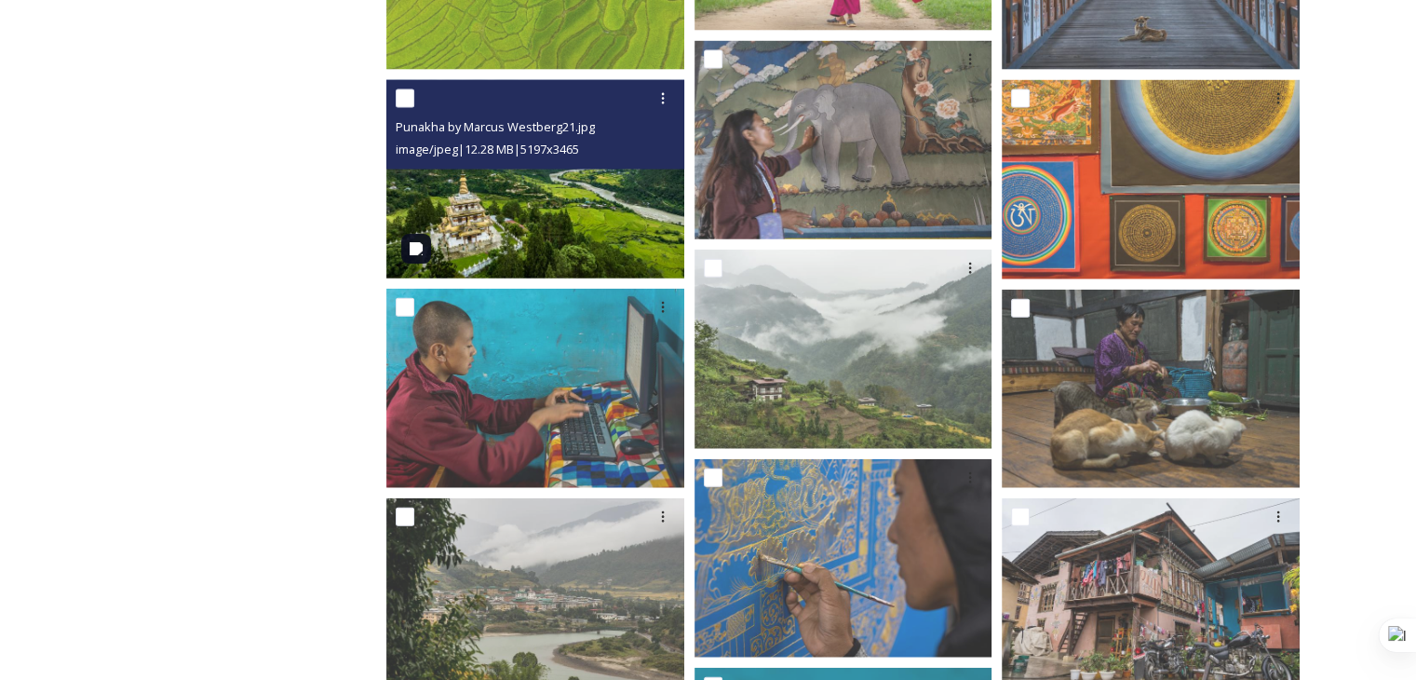
click at [478, 226] on img at bounding box center [535, 179] width 298 height 198
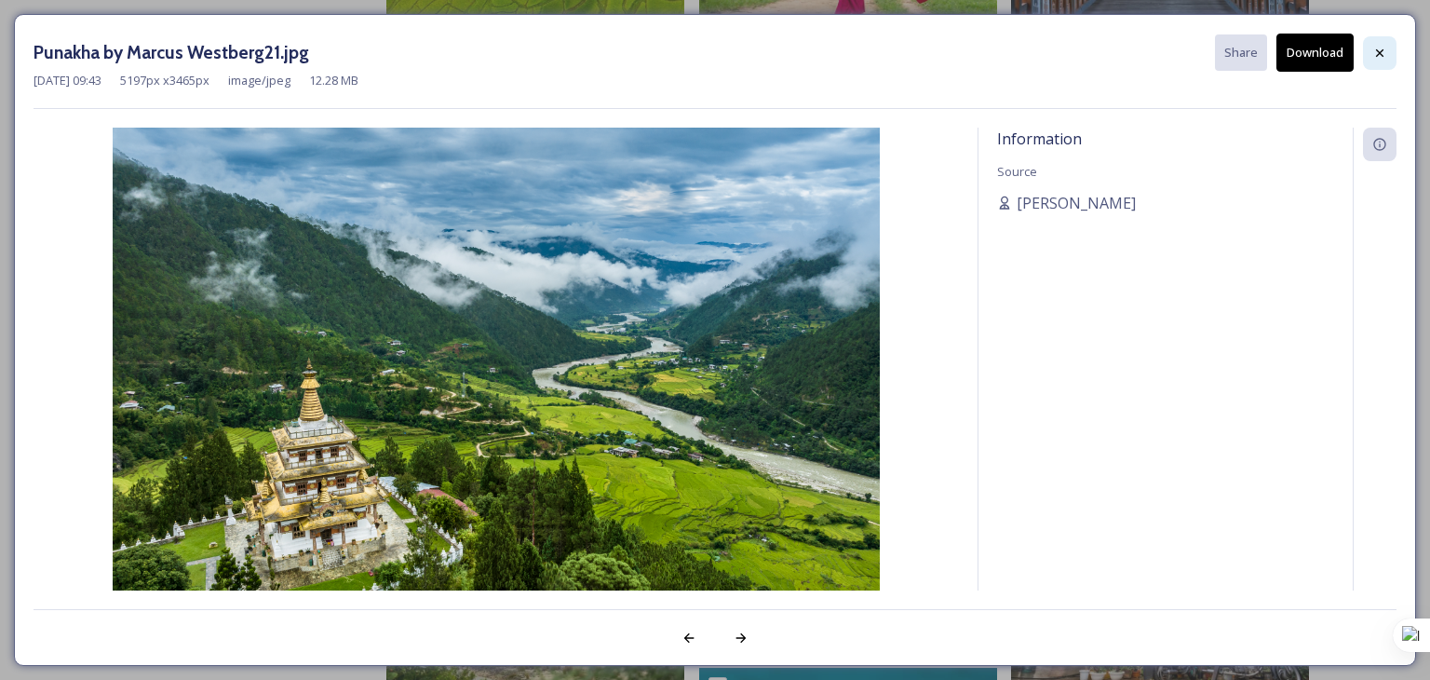
click at [1378, 61] on div at bounding box center [1380, 53] width 34 height 34
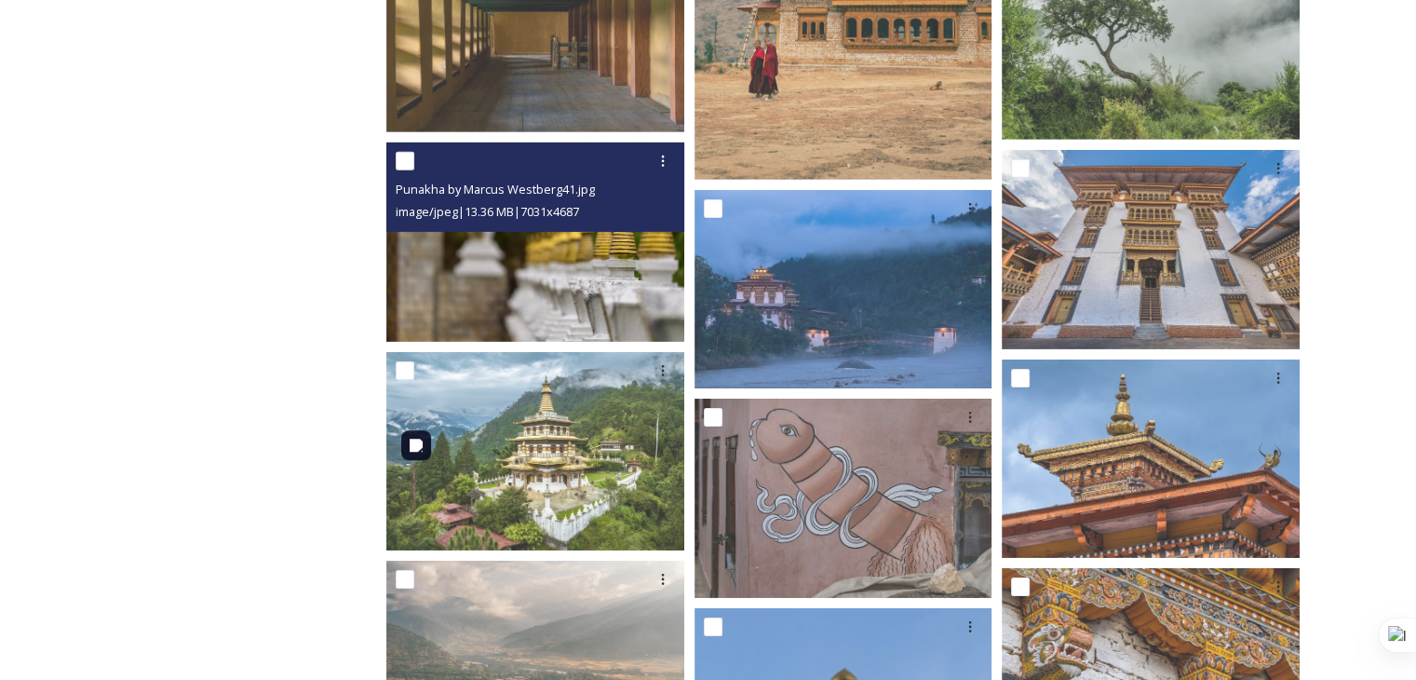
scroll to position [6145, 0]
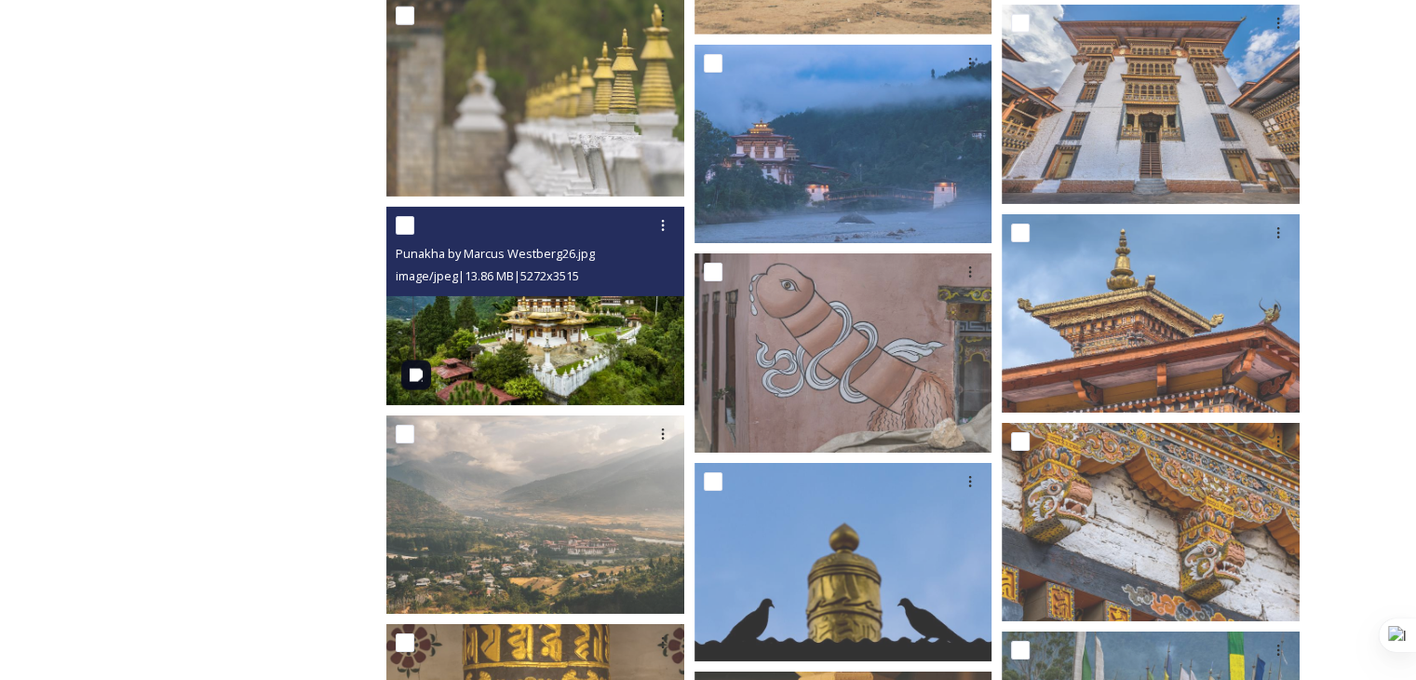
click at [516, 325] on img at bounding box center [535, 306] width 298 height 198
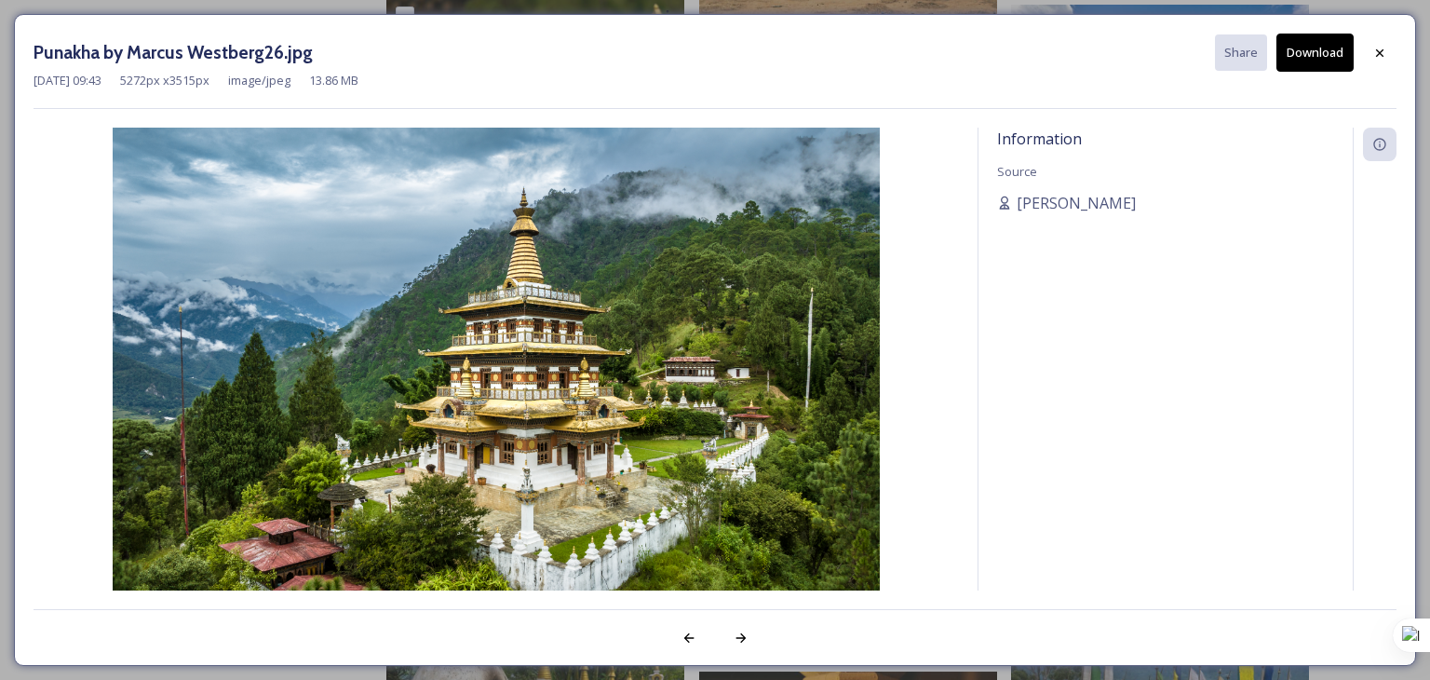
click at [1310, 57] on button "Download" at bounding box center [1314, 53] width 77 height 38
click at [1384, 51] on icon at bounding box center [1379, 53] width 15 height 15
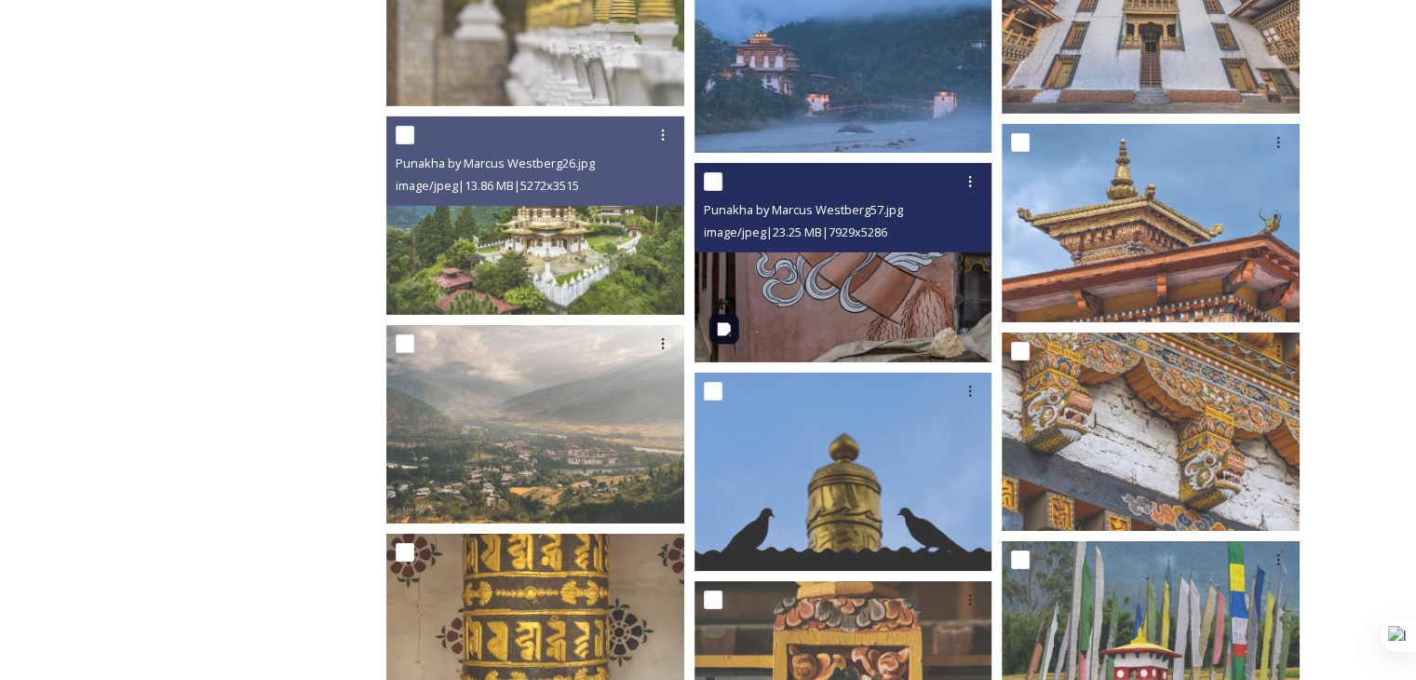
scroll to position [6238, 0]
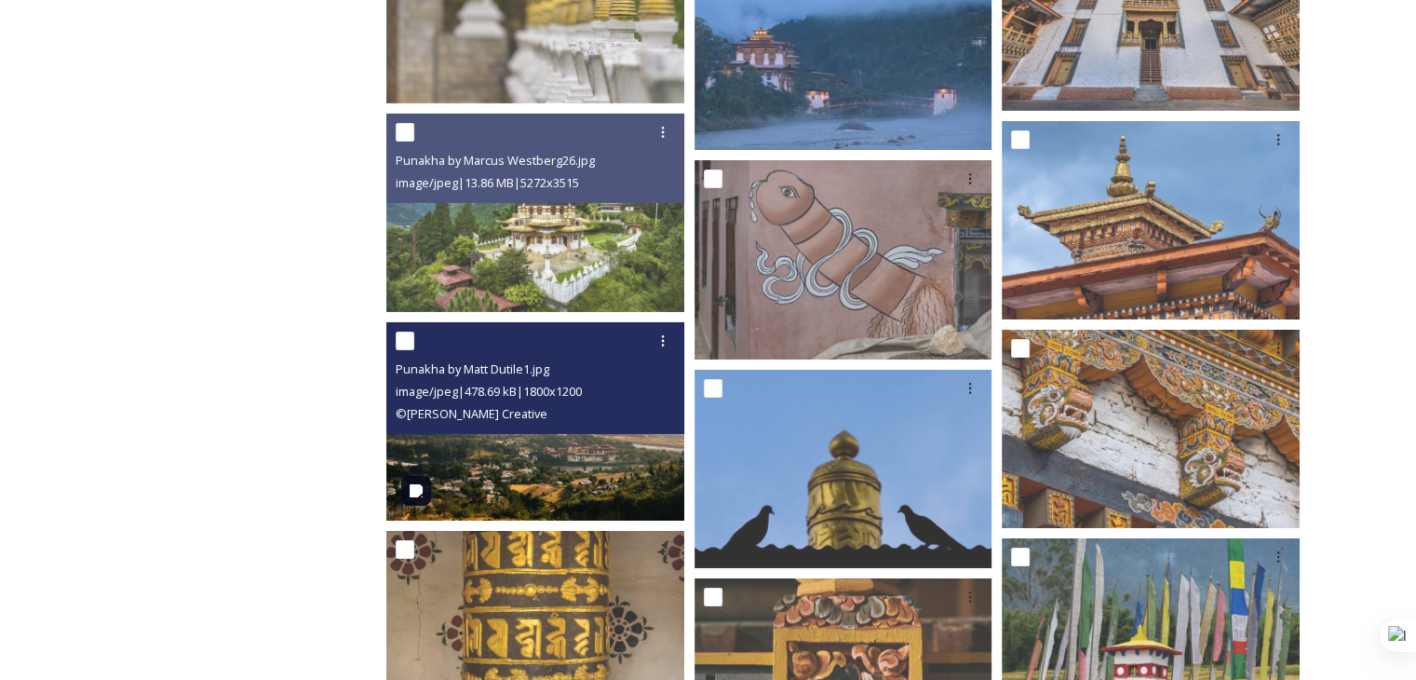
click at [572, 452] on img at bounding box center [535, 421] width 298 height 198
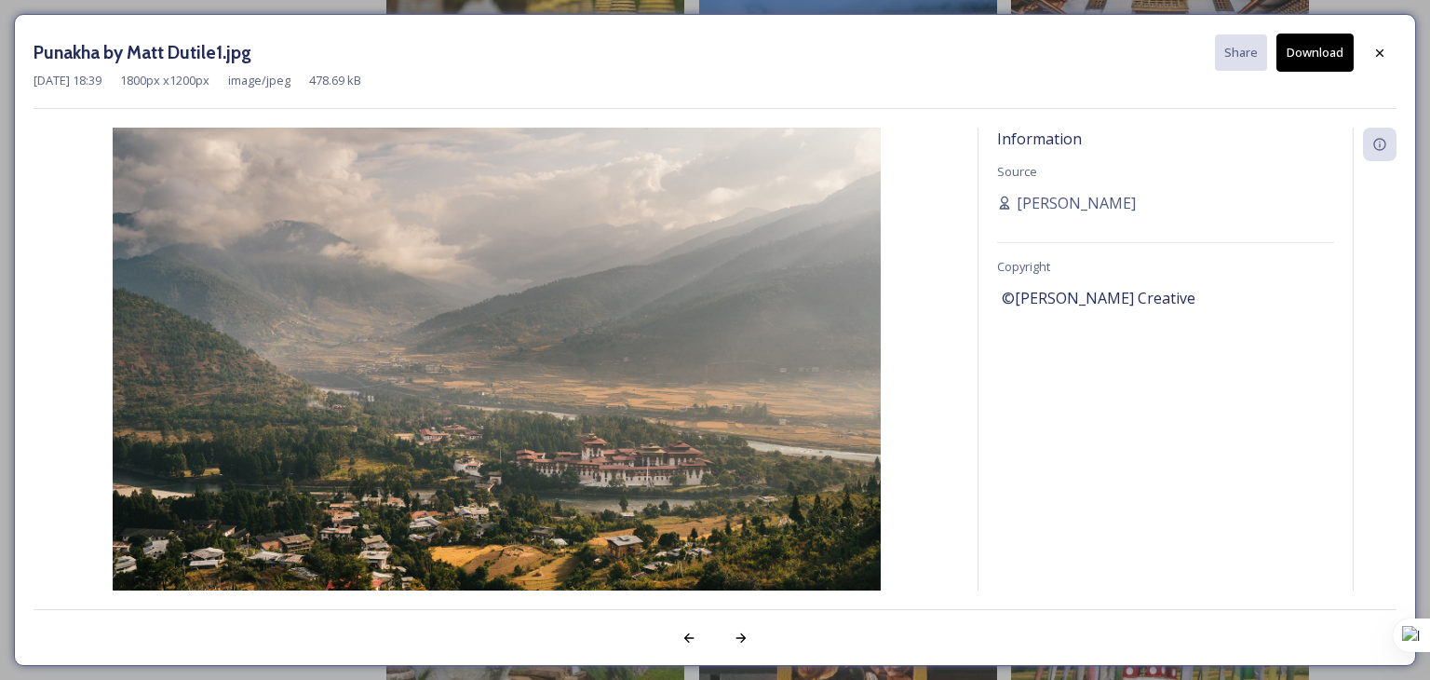
click at [1326, 57] on button "Download" at bounding box center [1314, 53] width 77 height 38
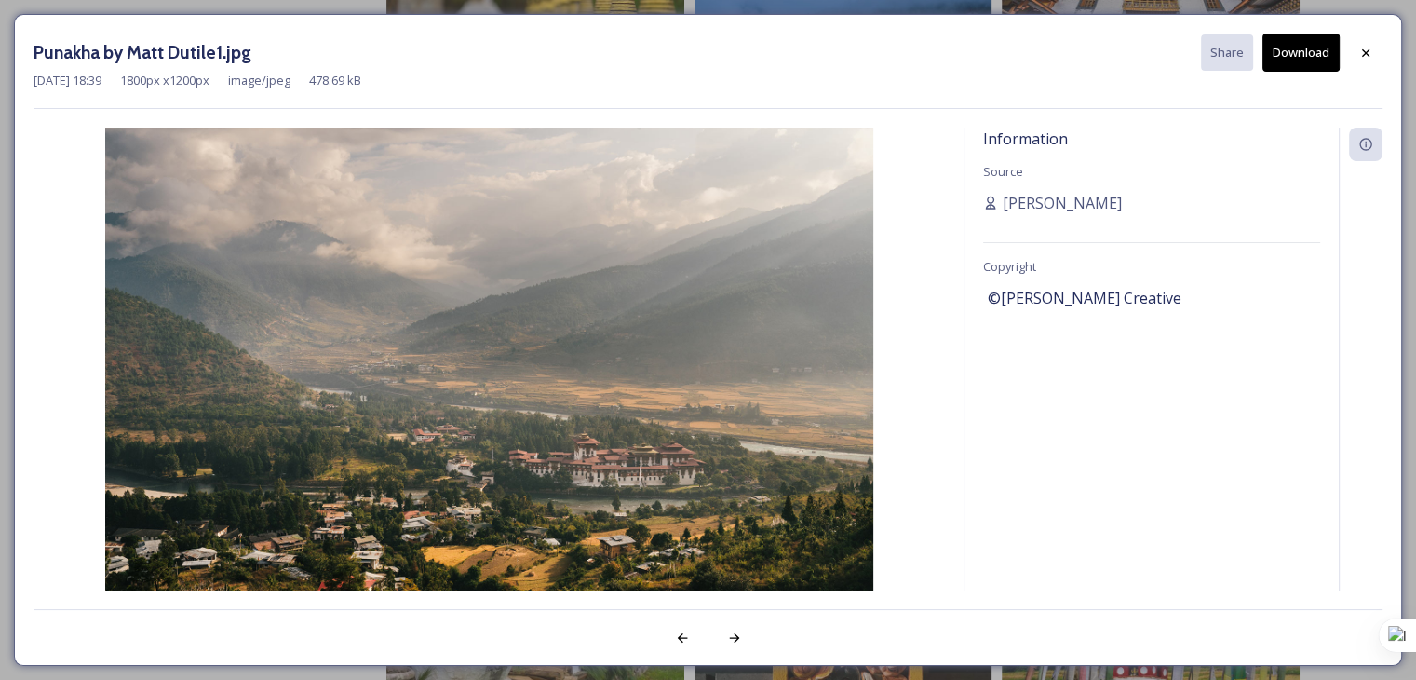
drag, startPoint x: 1406, startPoint y: 38, endPoint x: 1391, endPoint y: 49, distance: 18.6
click at [1372, 53] on icon at bounding box center [1365, 53] width 15 height 15
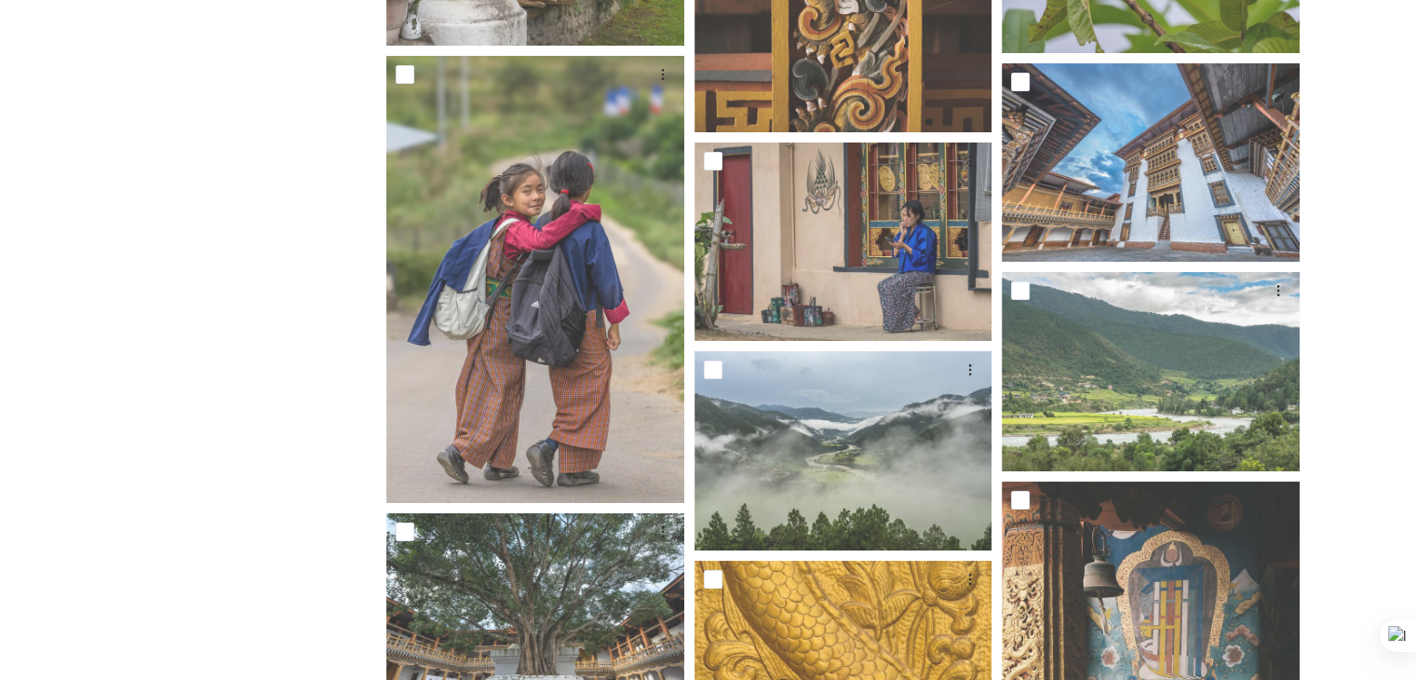
scroll to position [7076, 0]
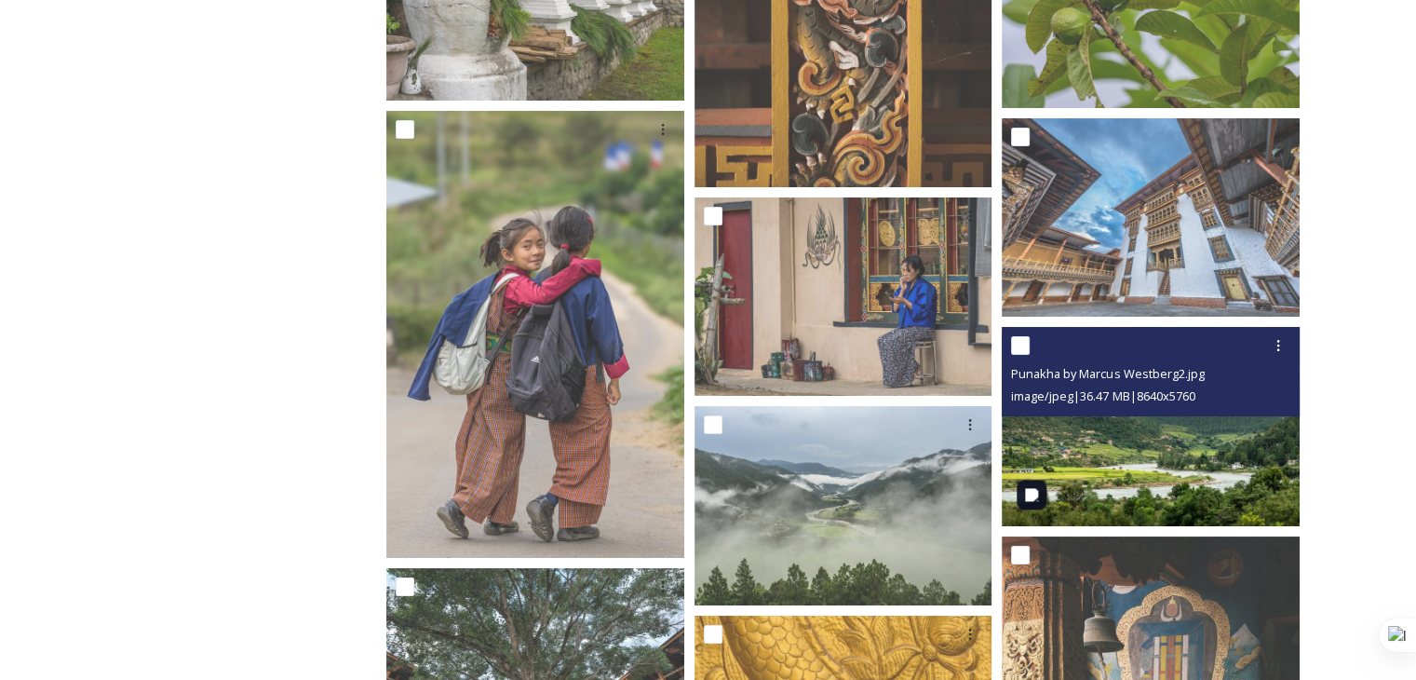
click at [1114, 470] on img at bounding box center [1151, 426] width 298 height 198
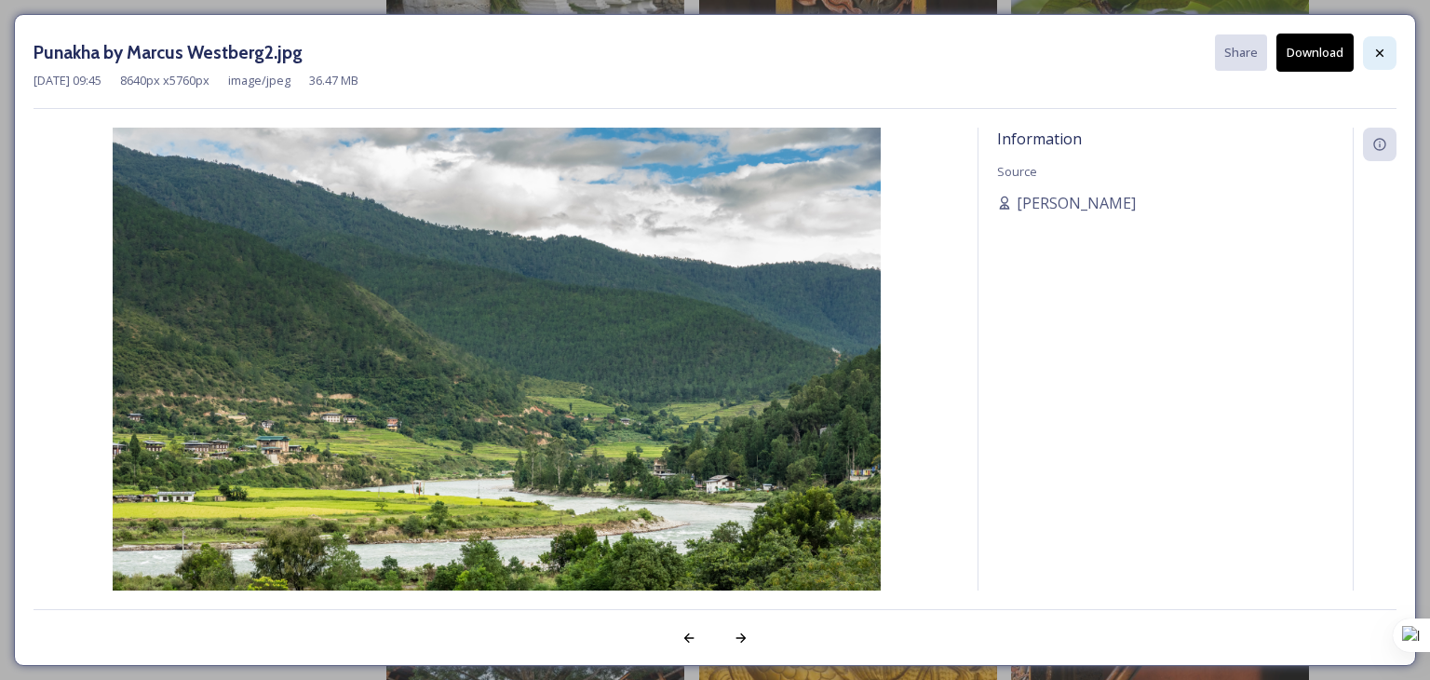
click at [1386, 57] on icon at bounding box center [1379, 53] width 15 height 15
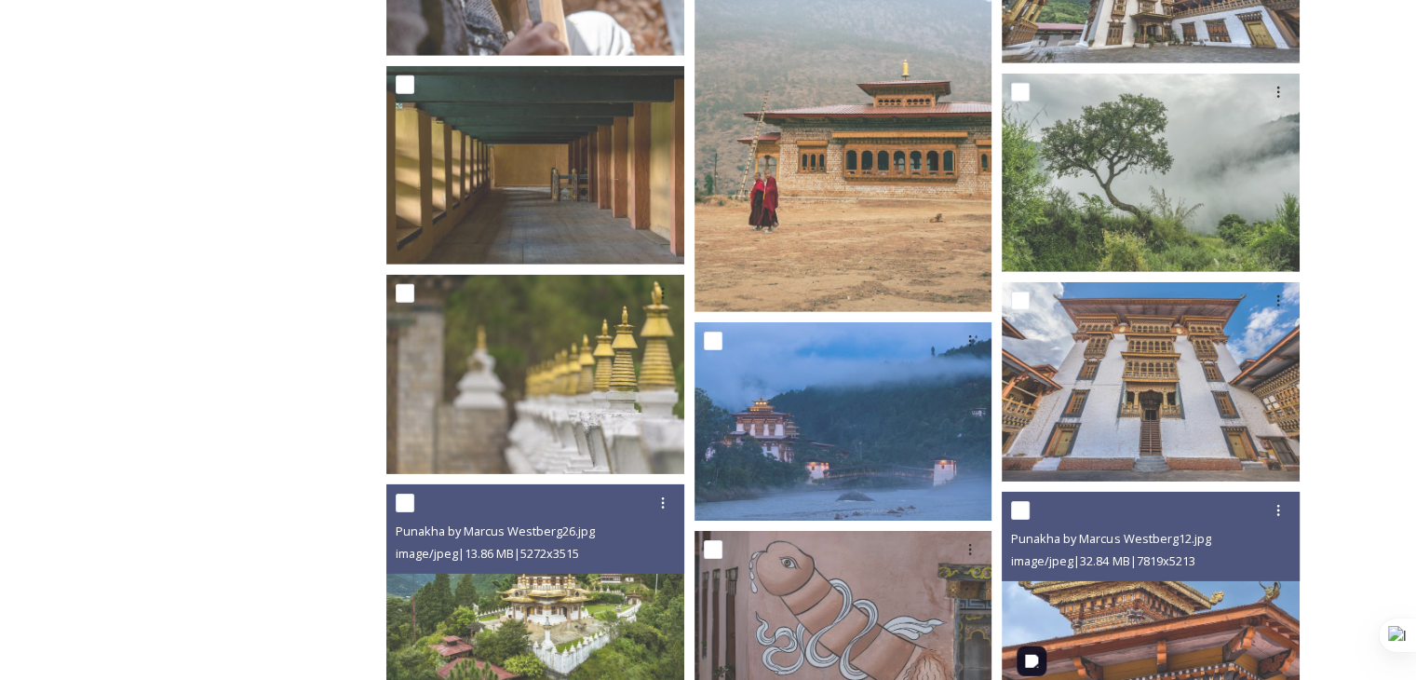
scroll to position [5866, 0]
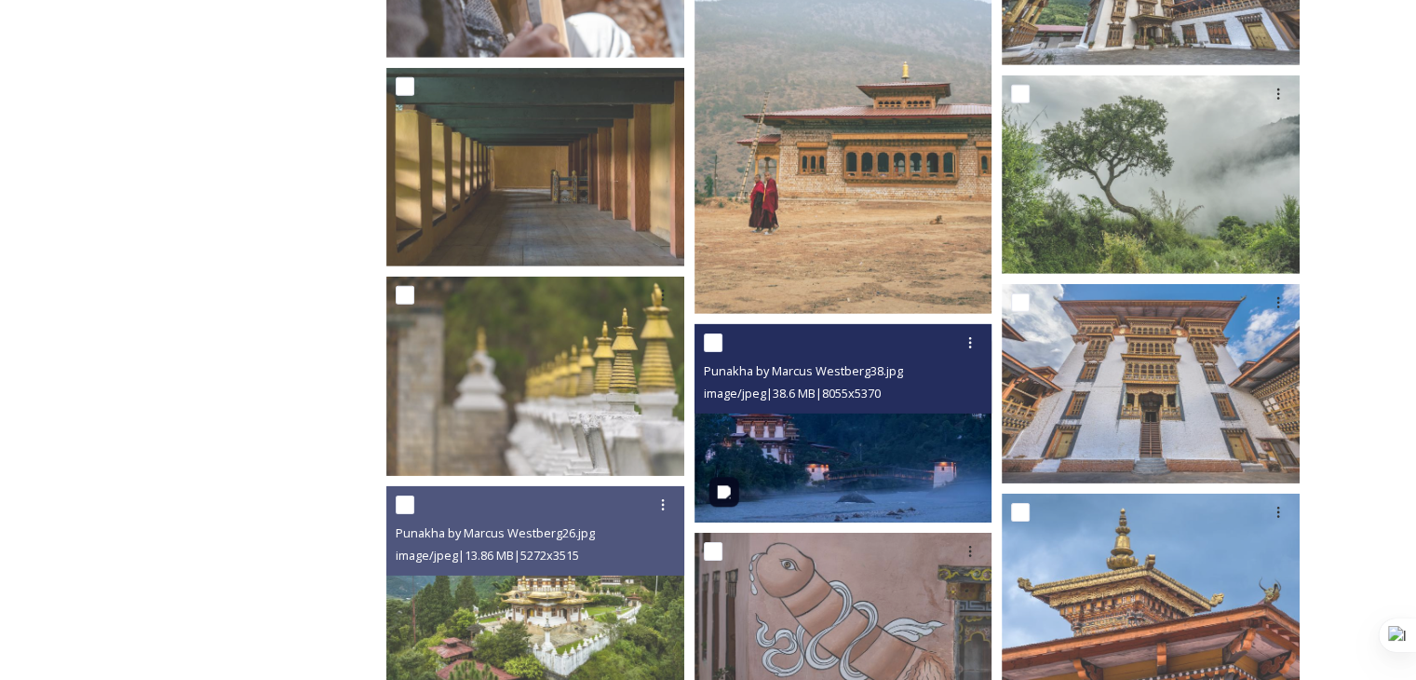
click at [846, 486] on img at bounding box center [844, 423] width 298 height 198
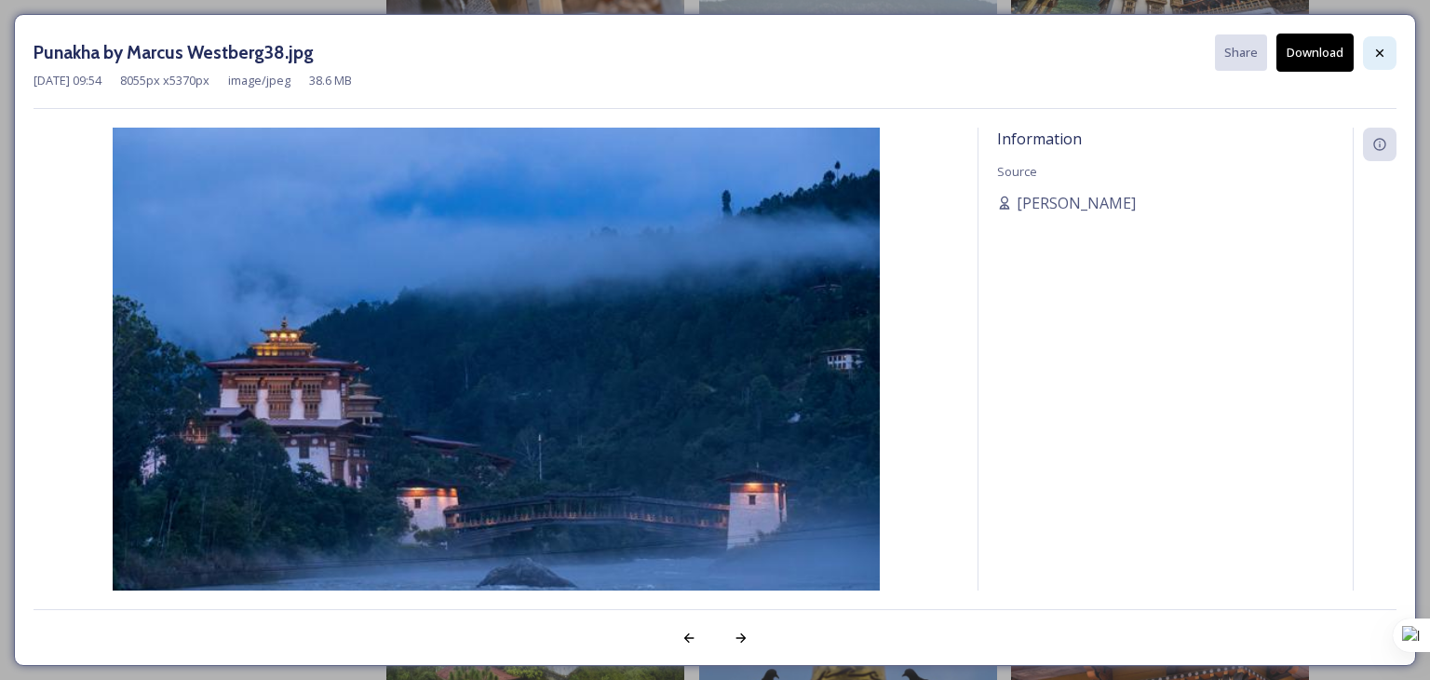
click at [1379, 50] on icon at bounding box center [1379, 53] width 15 height 15
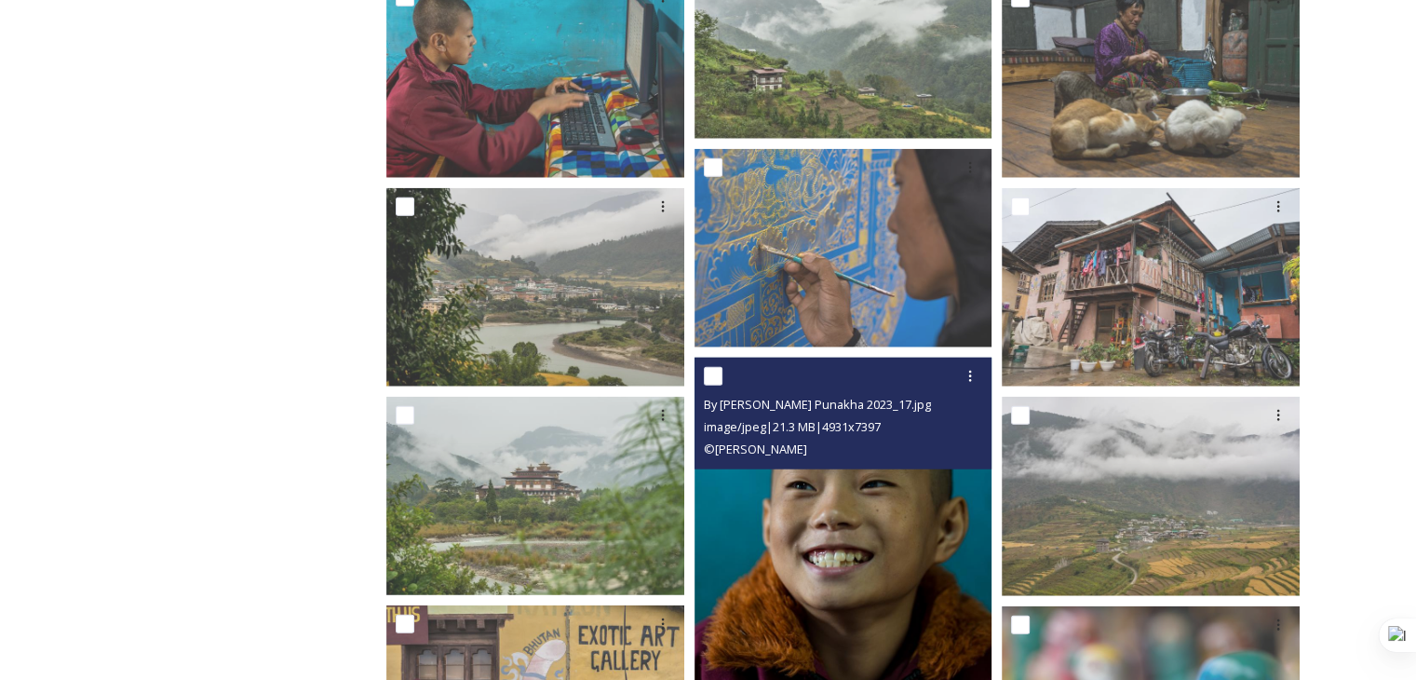
scroll to position [4469, 0]
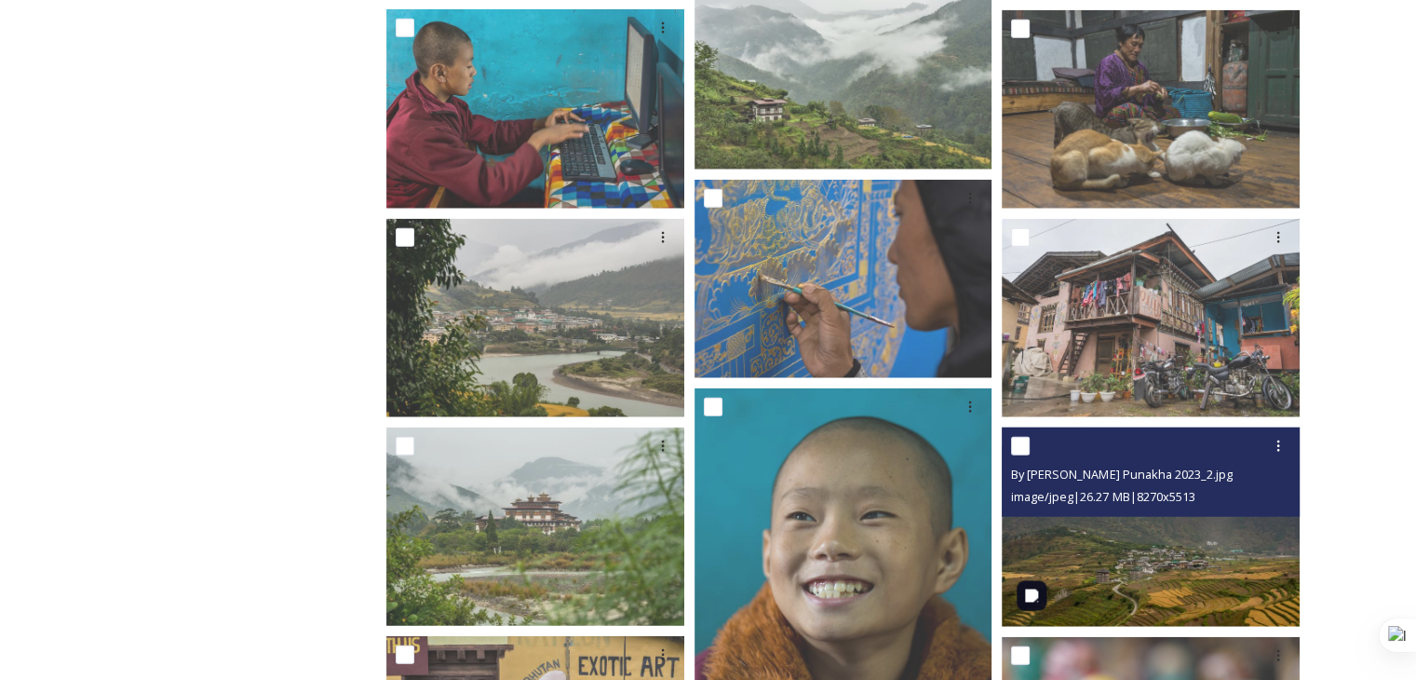
click at [1219, 520] on img at bounding box center [1151, 526] width 298 height 198
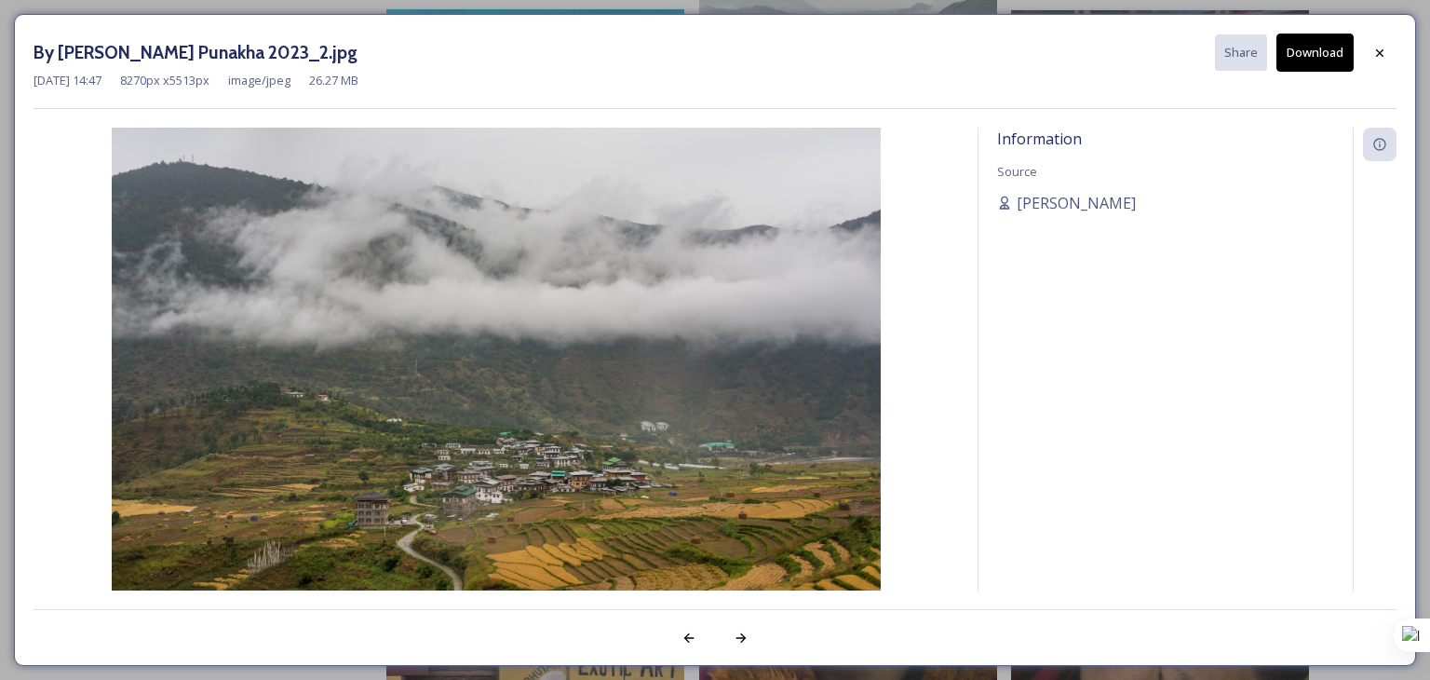
click at [1309, 58] on button "Download" at bounding box center [1314, 53] width 77 height 38
click at [1386, 46] on icon at bounding box center [1379, 53] width 15 height 15
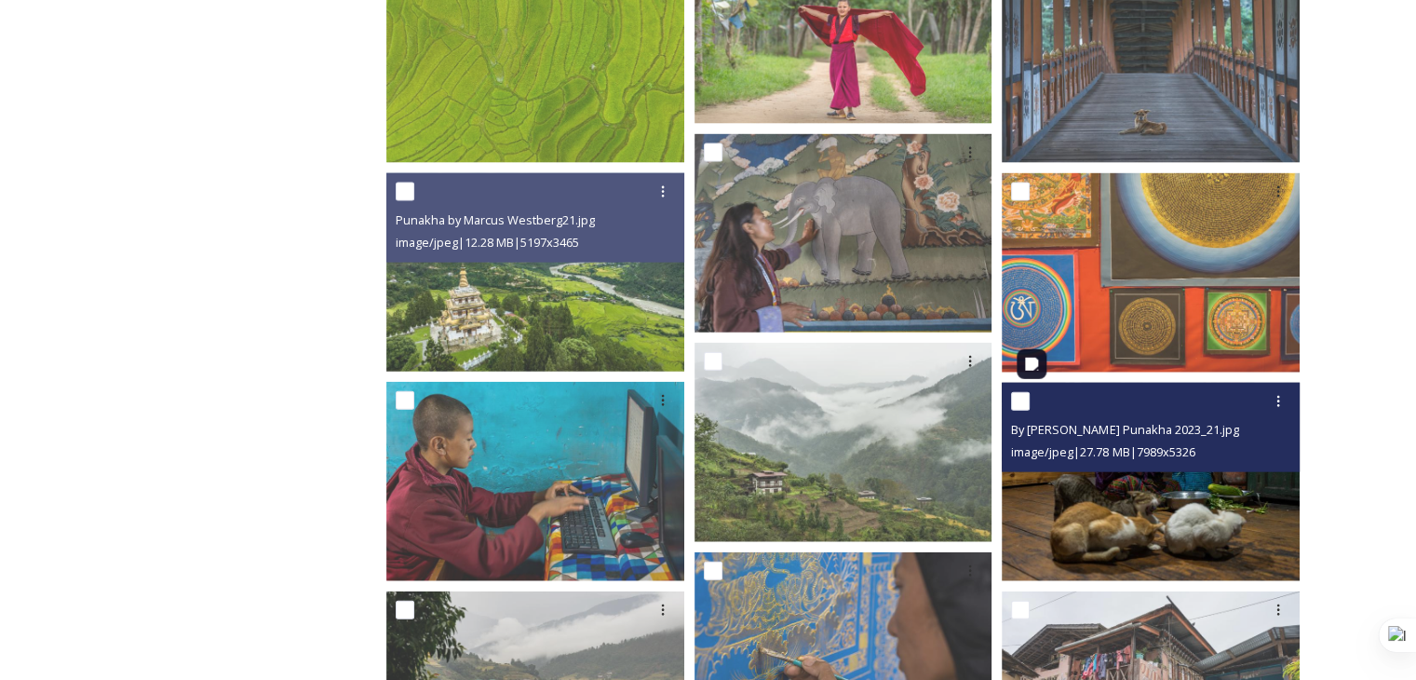
scroll to position [3910, 0]
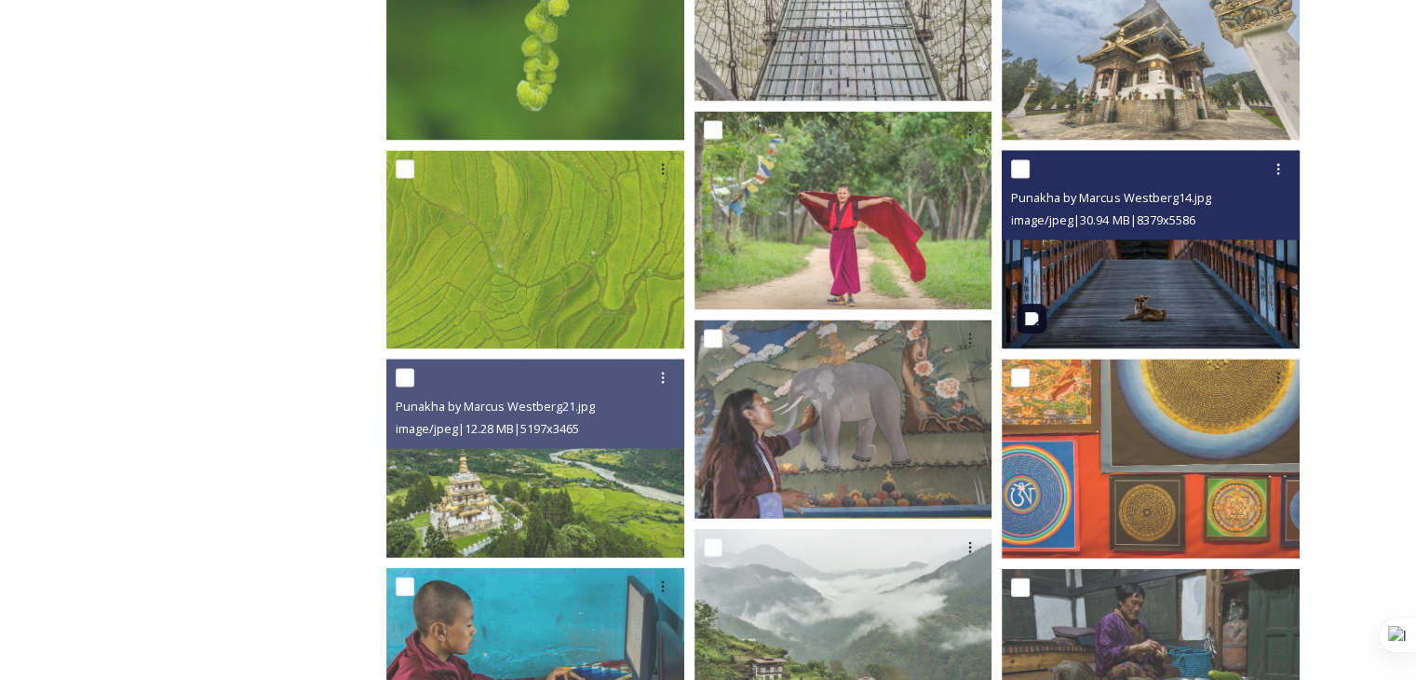
click at [1170, 284] on img at bounding box center [1151, 250] width 298 height 198
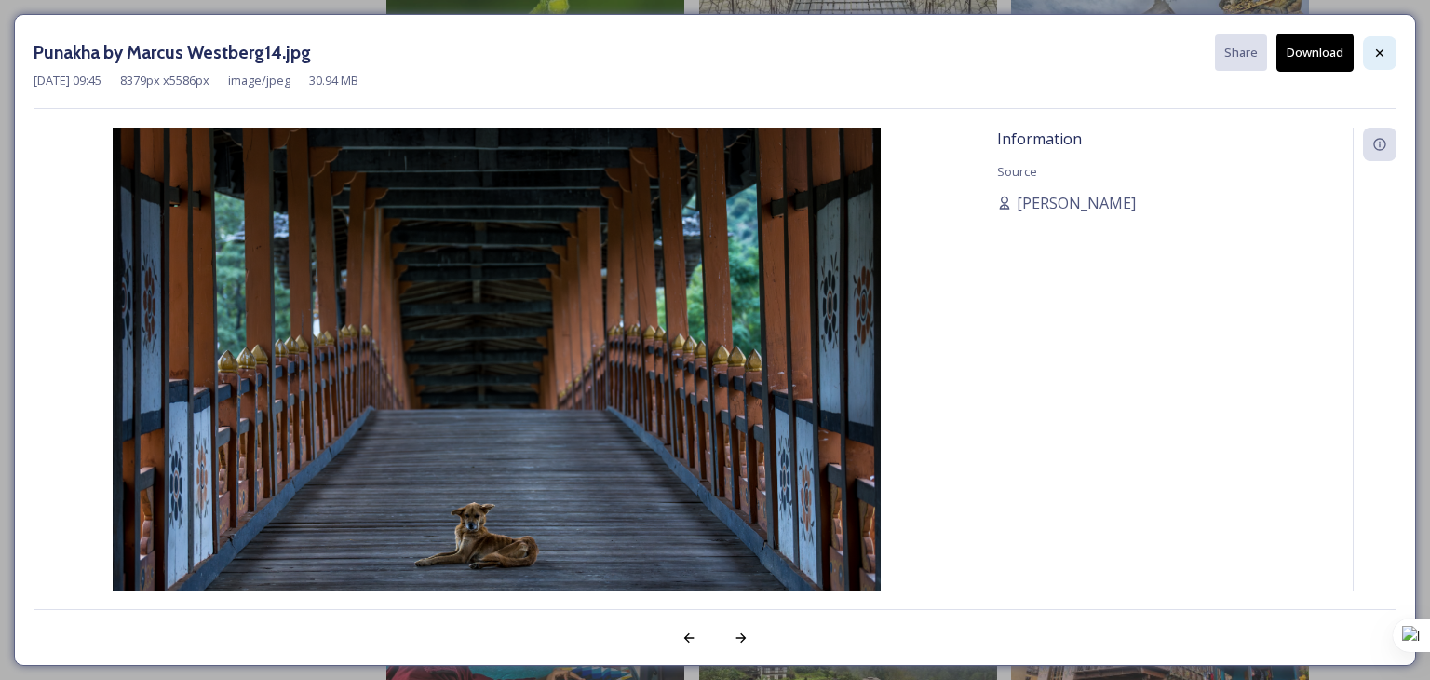
click at [1382, 55] on icon at bounding box center [1379, 53] width 15 height 15
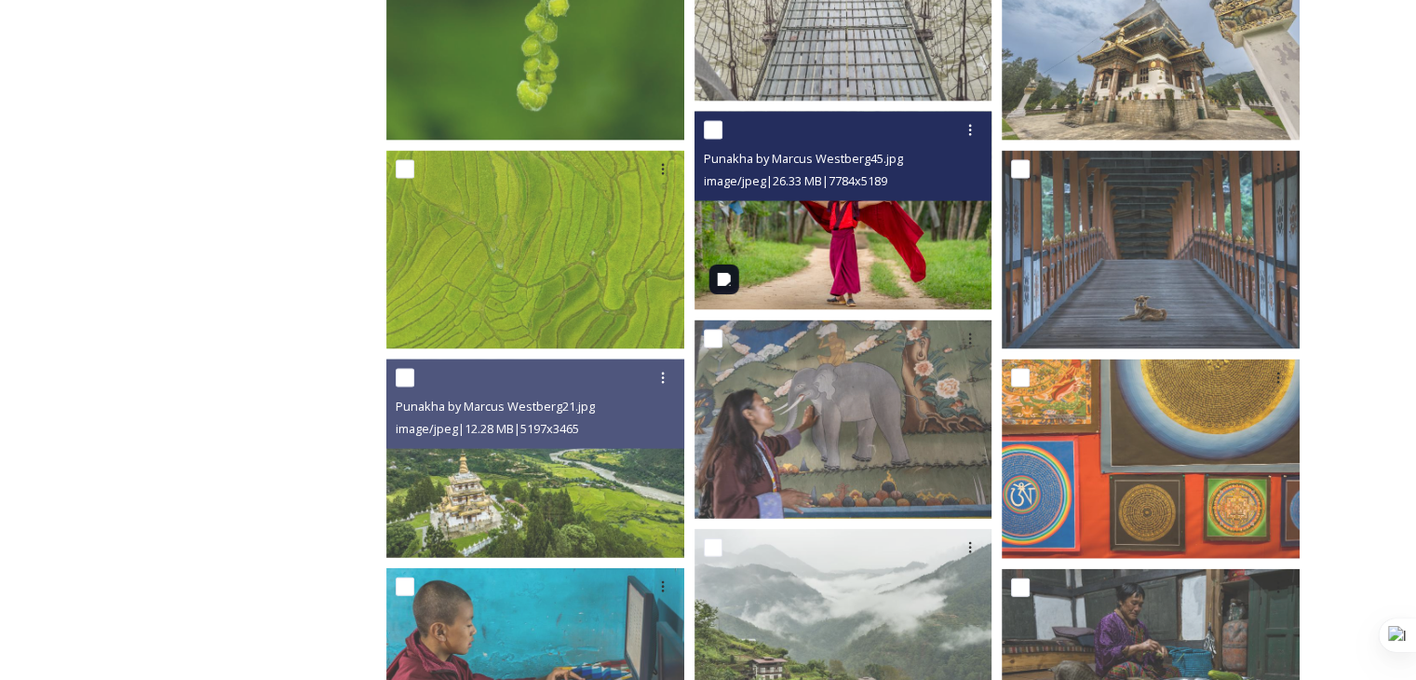
click at [807, 228] on img at bounding box center [844, 211] width 298 height 198
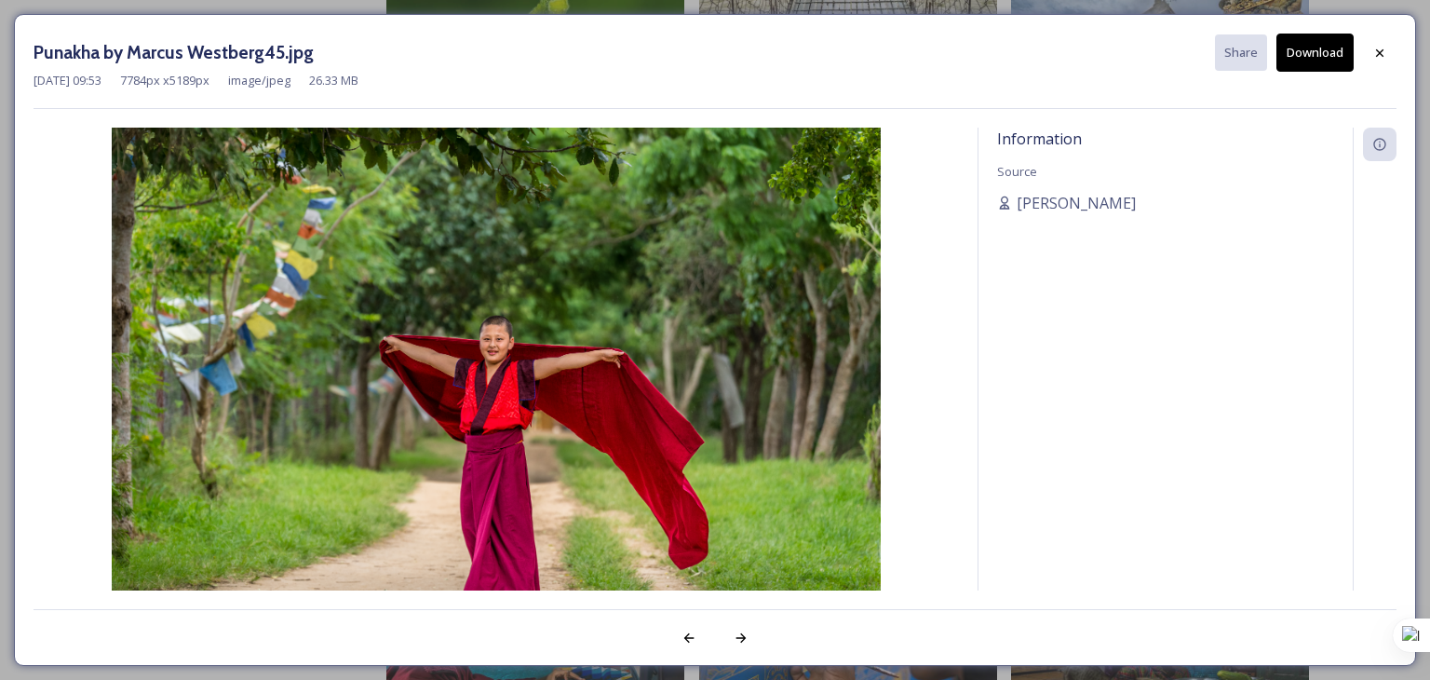
click at [1322, 46] on button "Download" at bounding box center [1314, 53] width 77 height 38
click at [1372, 47] on icon at bounding box center [1379, 53] width 15 height 15
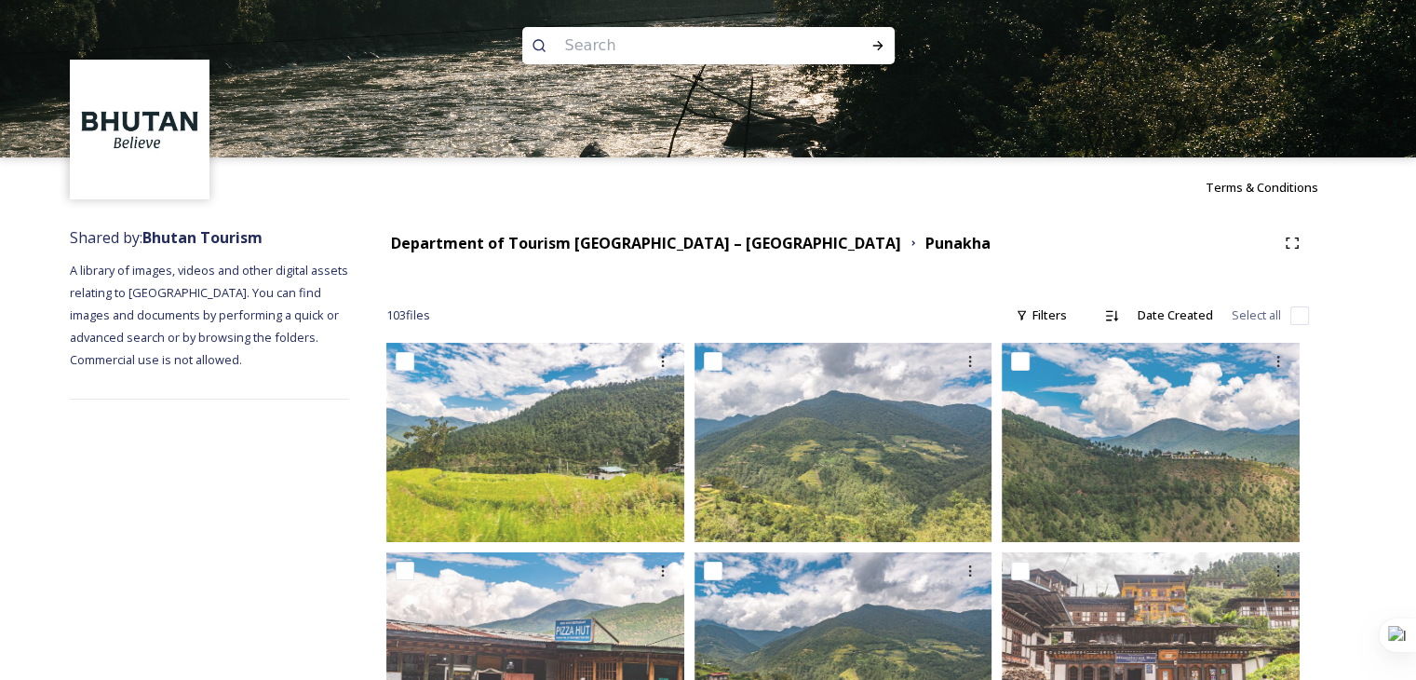
scroll to position [0, 0]
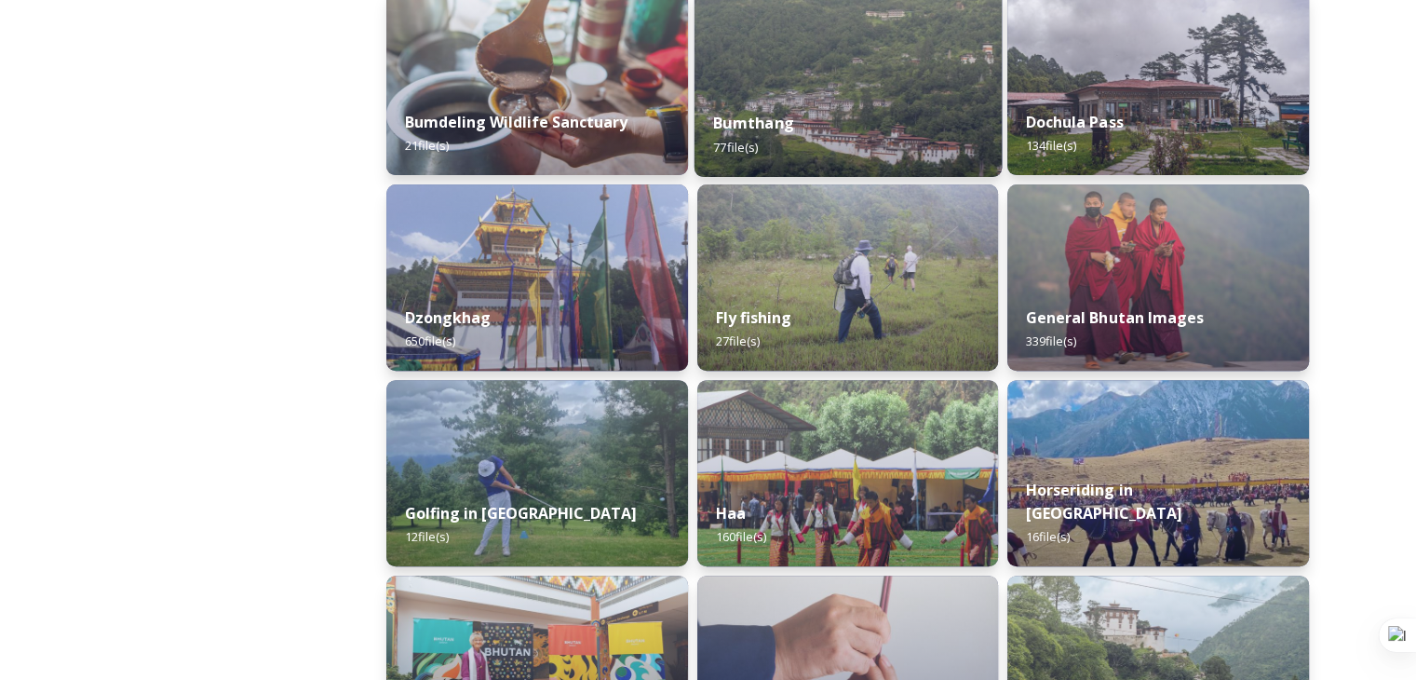
scroll to position [745, 0]
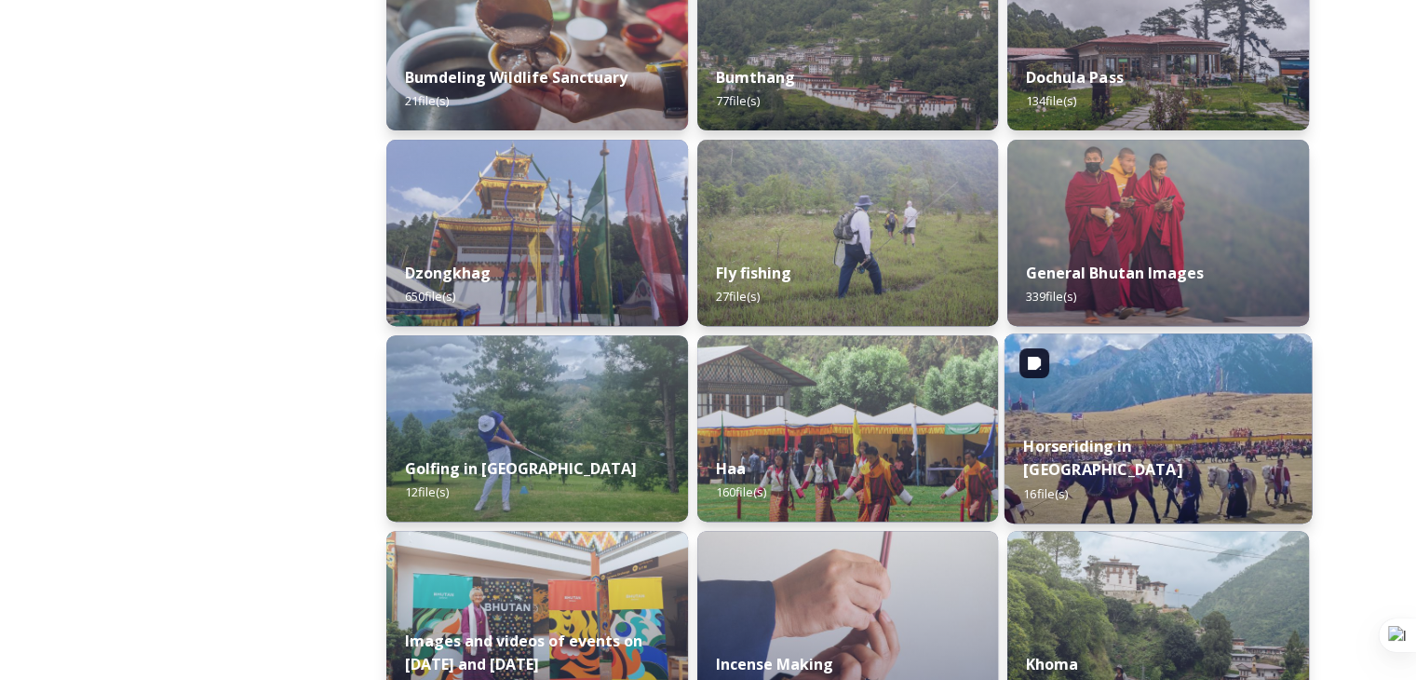
click at [1102, 457] on div "Horseriding in [GEOGRAPHIC_DATA] 16 file(s)" at bounding box center [1158, 469] width 307 height 108
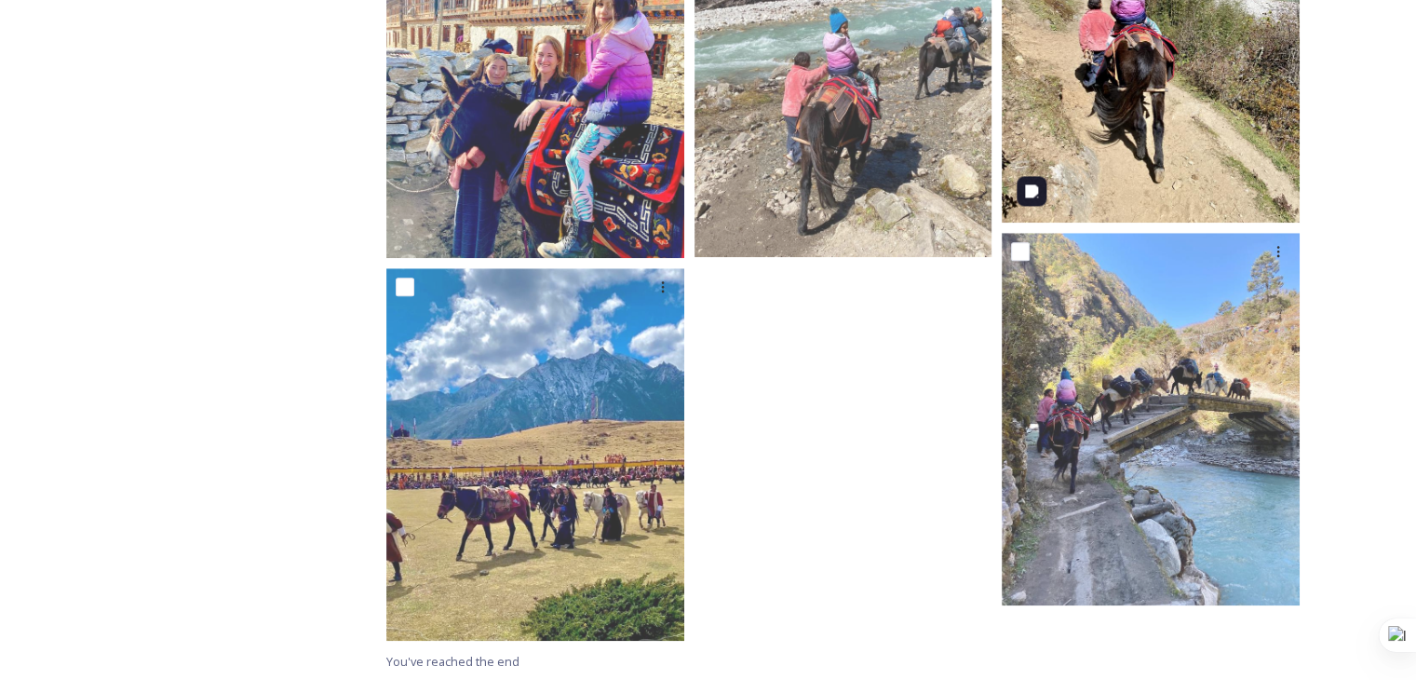
scroll to position [1578, 0]
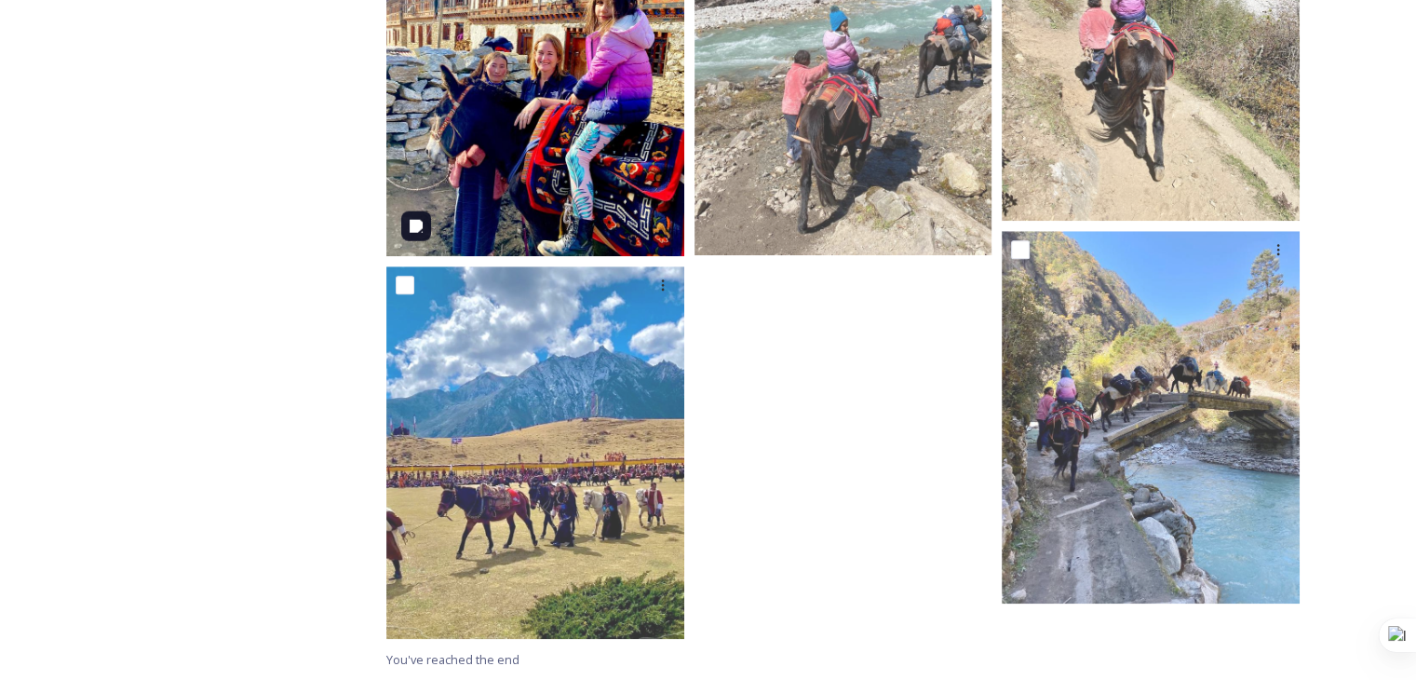
click at [513, 220] on img at bounding box center [535, 70] width 298 height 372
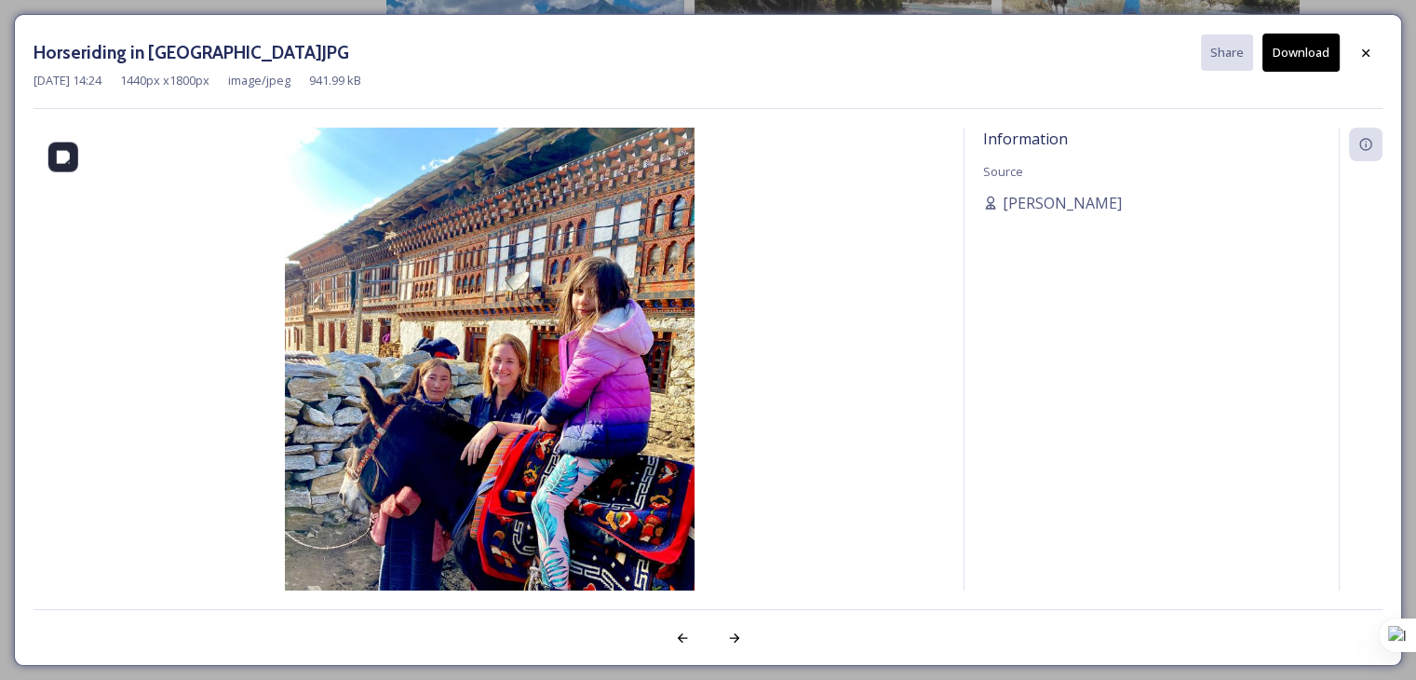
scroll to position [1543, 0]
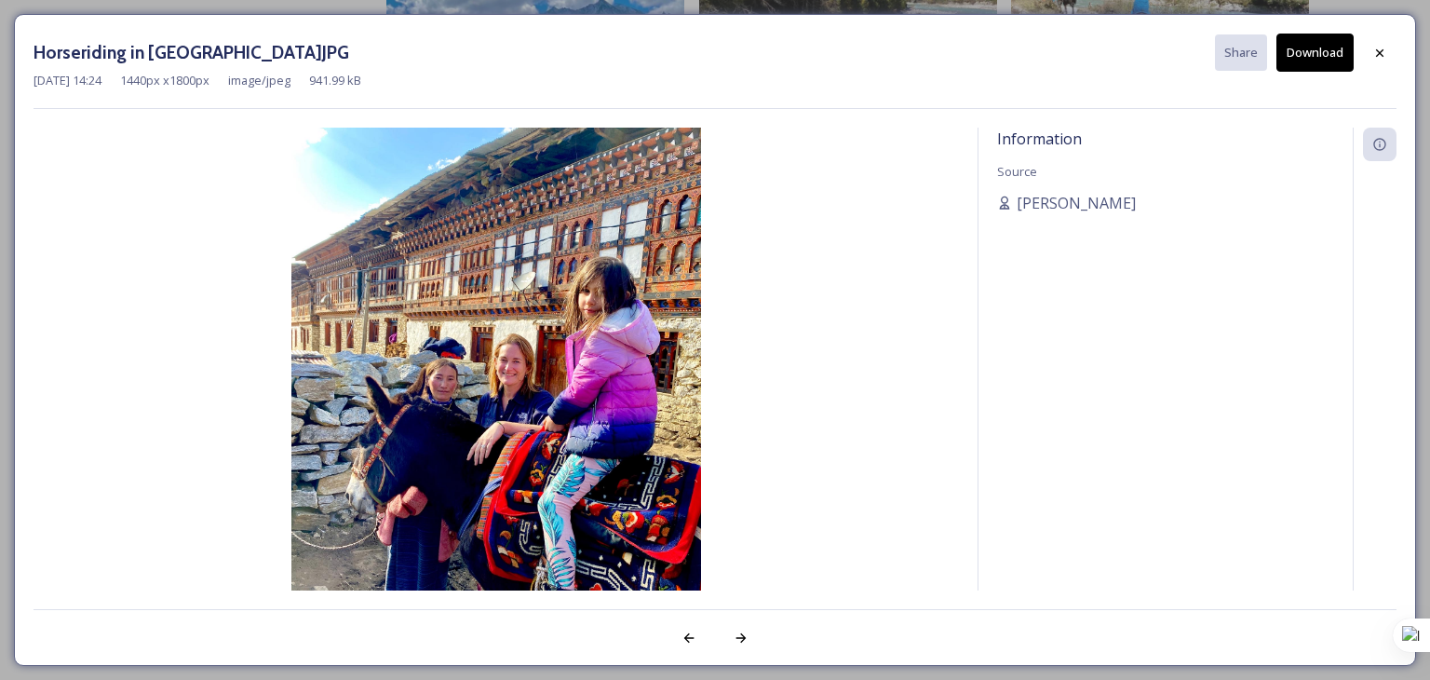
click at [1309, 59] on button "Download" at bounding box center [1314, 53] width 77 height 38
click at [1378, 46] on icon at bounding box center [1379, 53] width 15 height 15
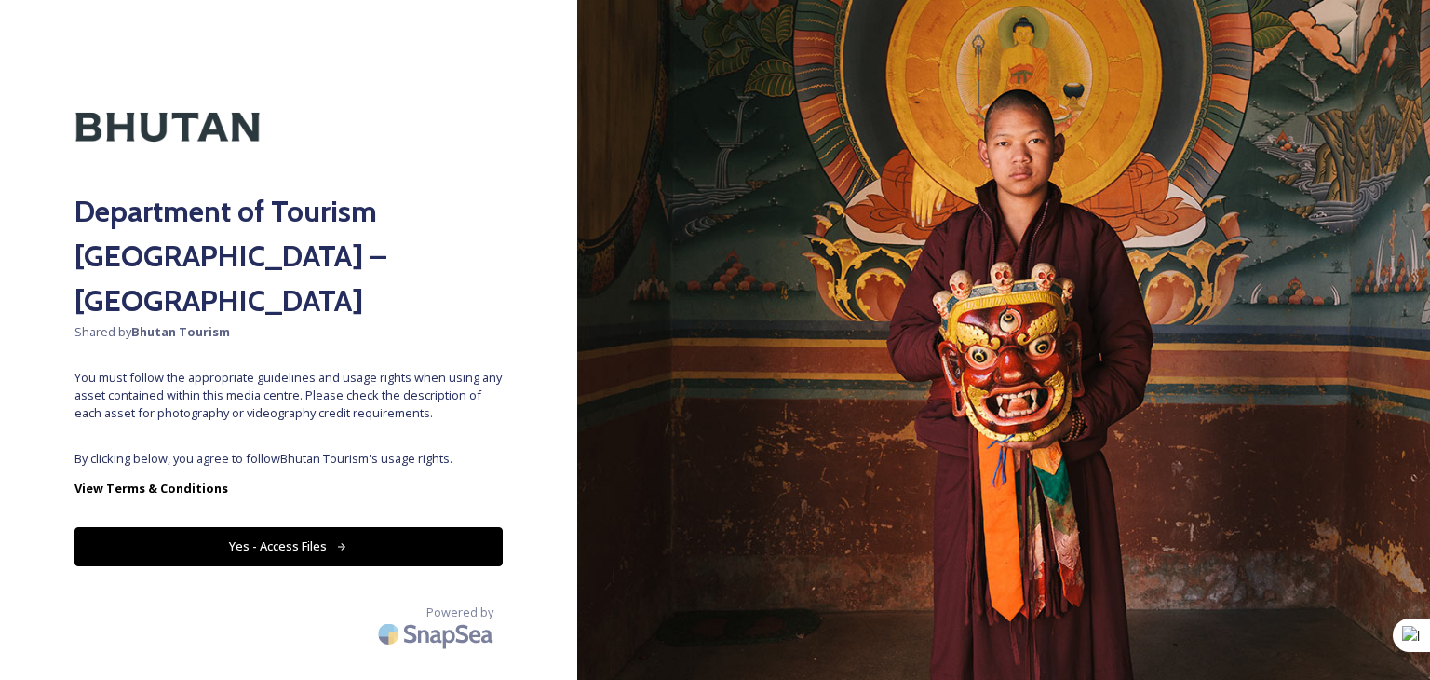
click at [376, 527] on button "Yes - Access Files" at bounding box center [288, 546] width 428 height 38
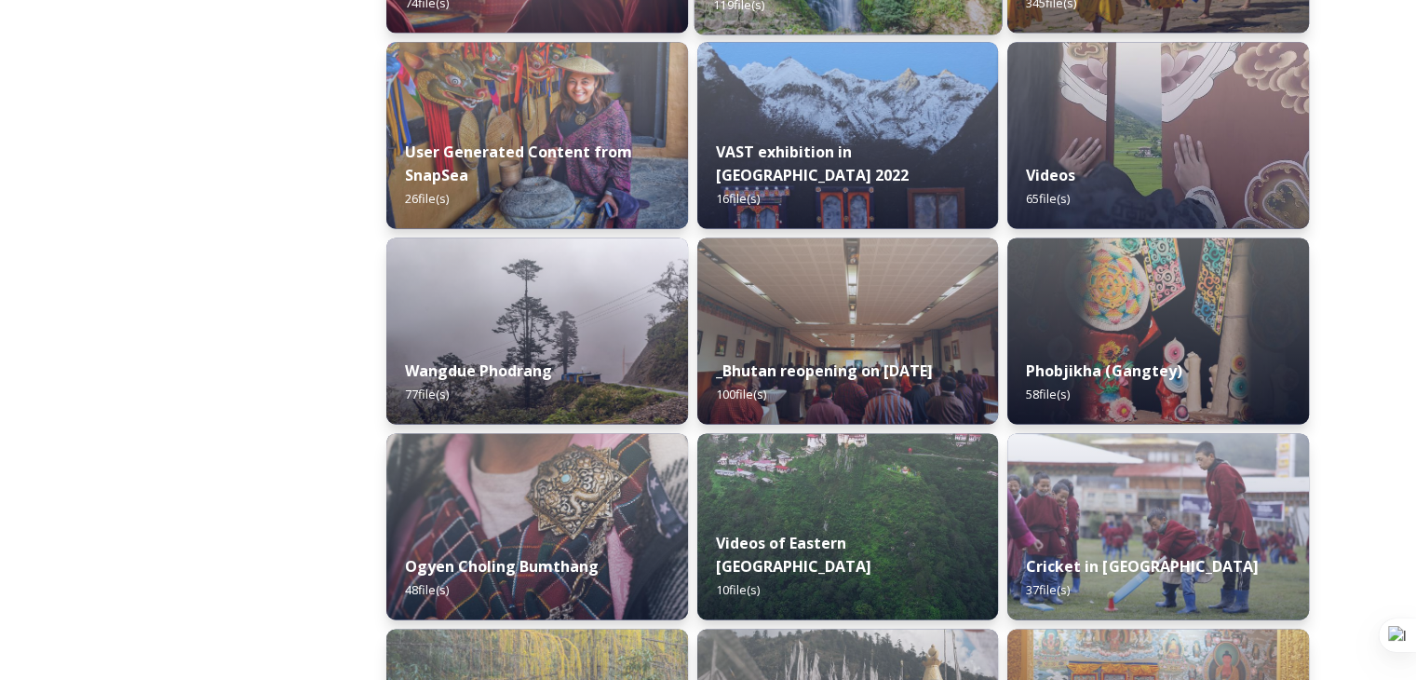
scroll to position [2607, 0]
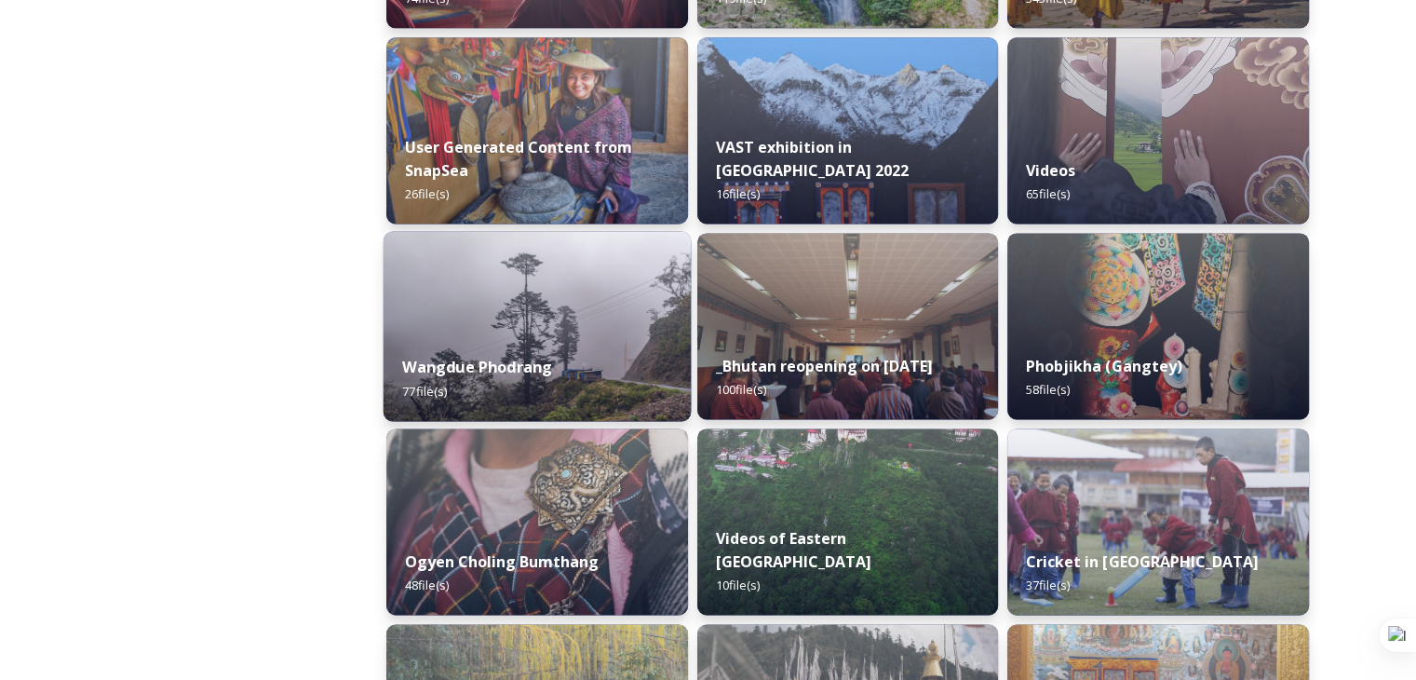
click at [535, 343] on div "Wangdue Phodrang 77 file(s)" at bounding box center [537, 378] width 307 height 85
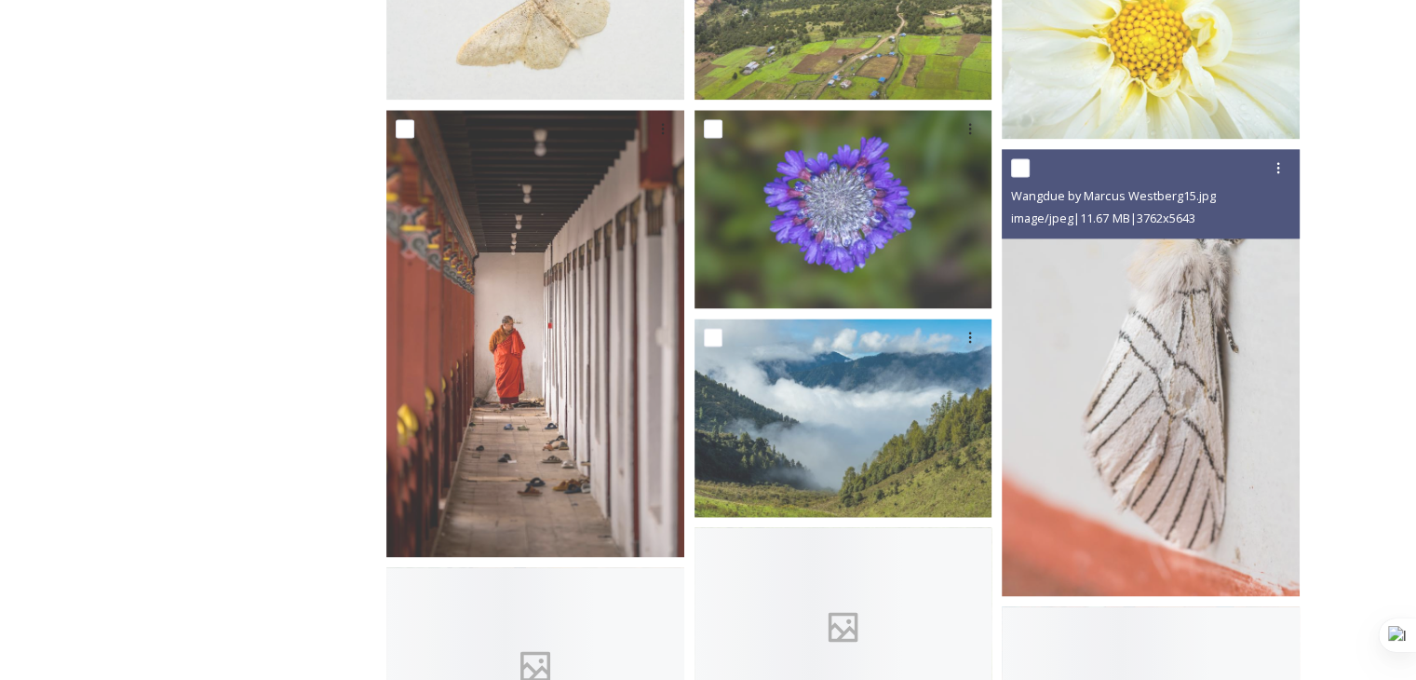
scroll to position [2607, 0]
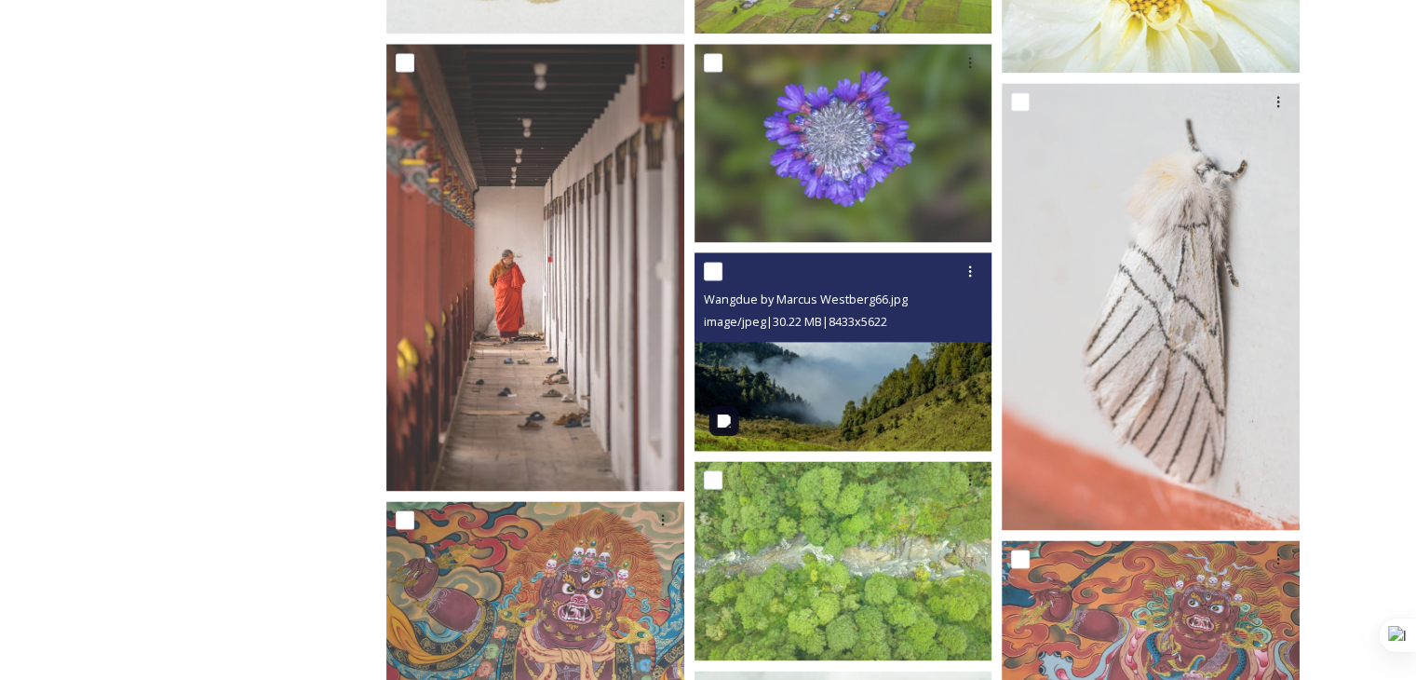
click at [880, 398] on img at bounding box center [844, 351] width 298 height 198
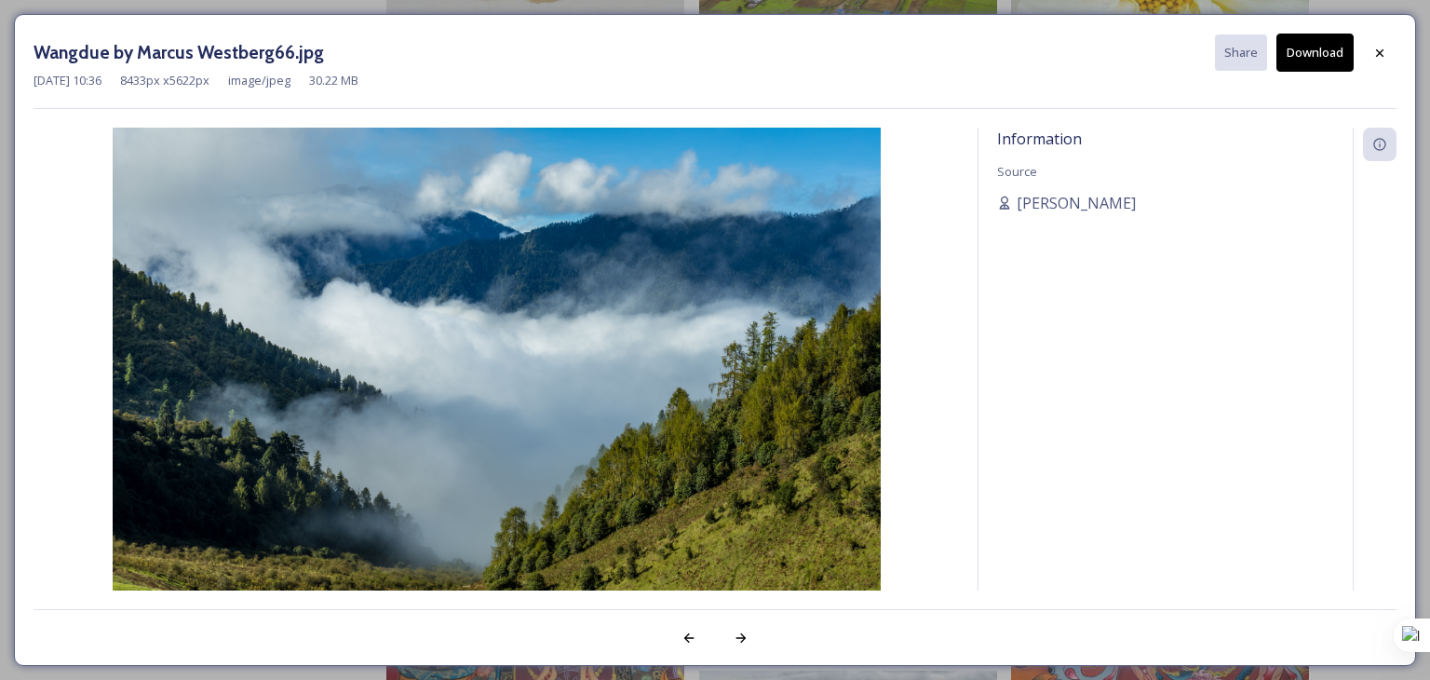
click at [1308, 49] on button "Download" at bounding box center [1314, 53] width 77 height 38
click at [1372, 54] on icon at bounding box center [1379, 53] width 15 height 15
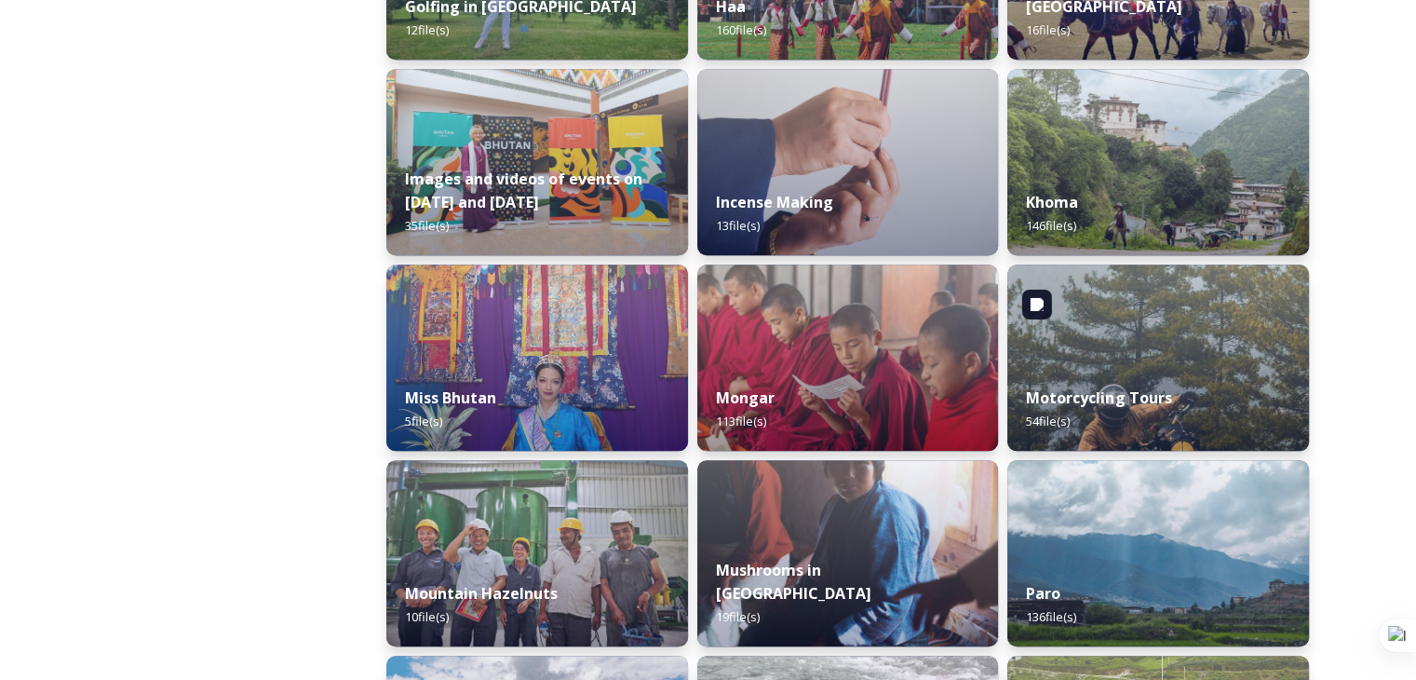
scroll to position [1210, 0]
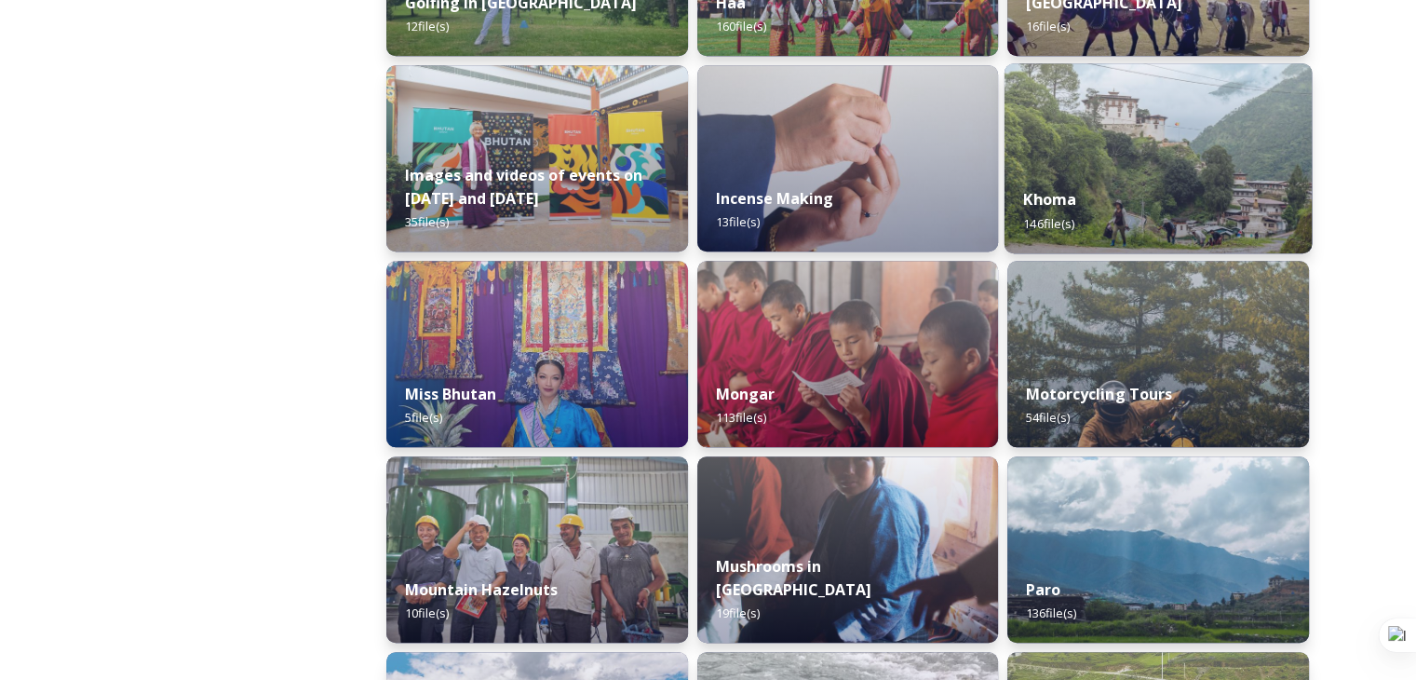
click at [1147, 187] on div "Khoma 146 file(s)" at bounding box center [1158, 211] width 307 height 85
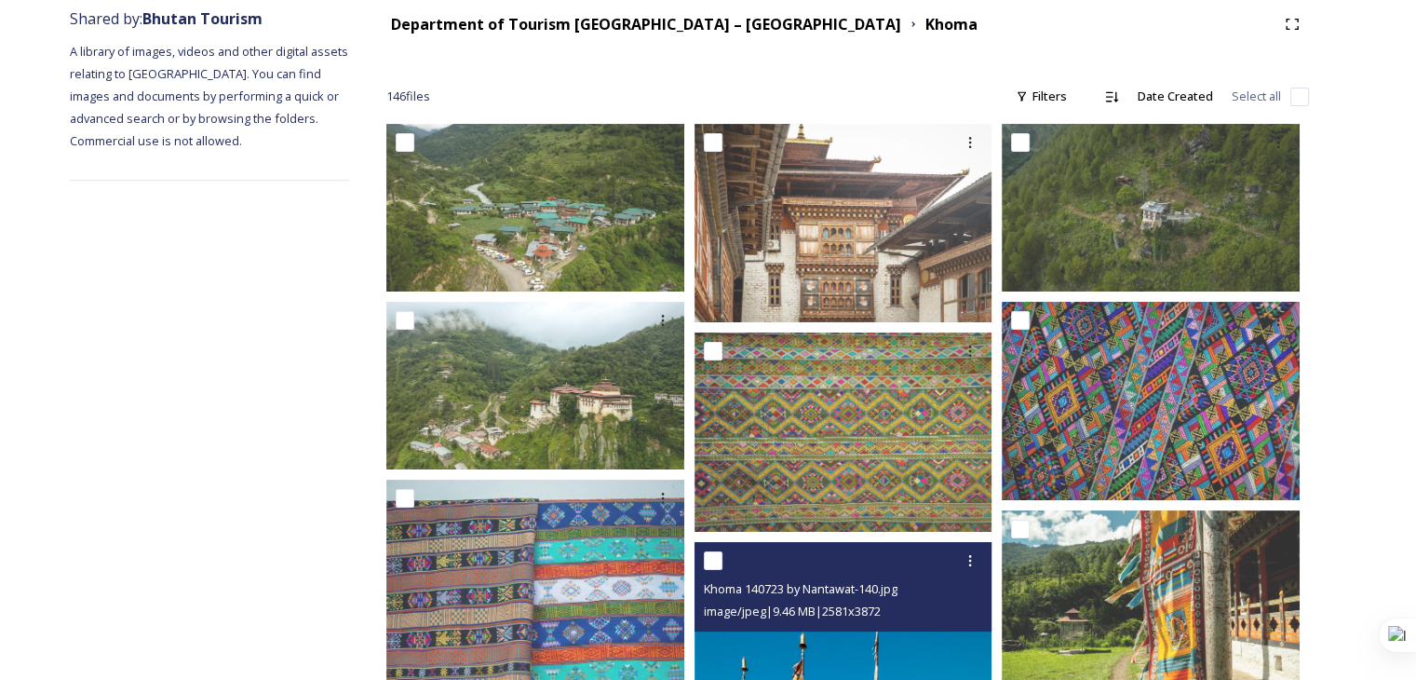
scroll to position [279, 0]
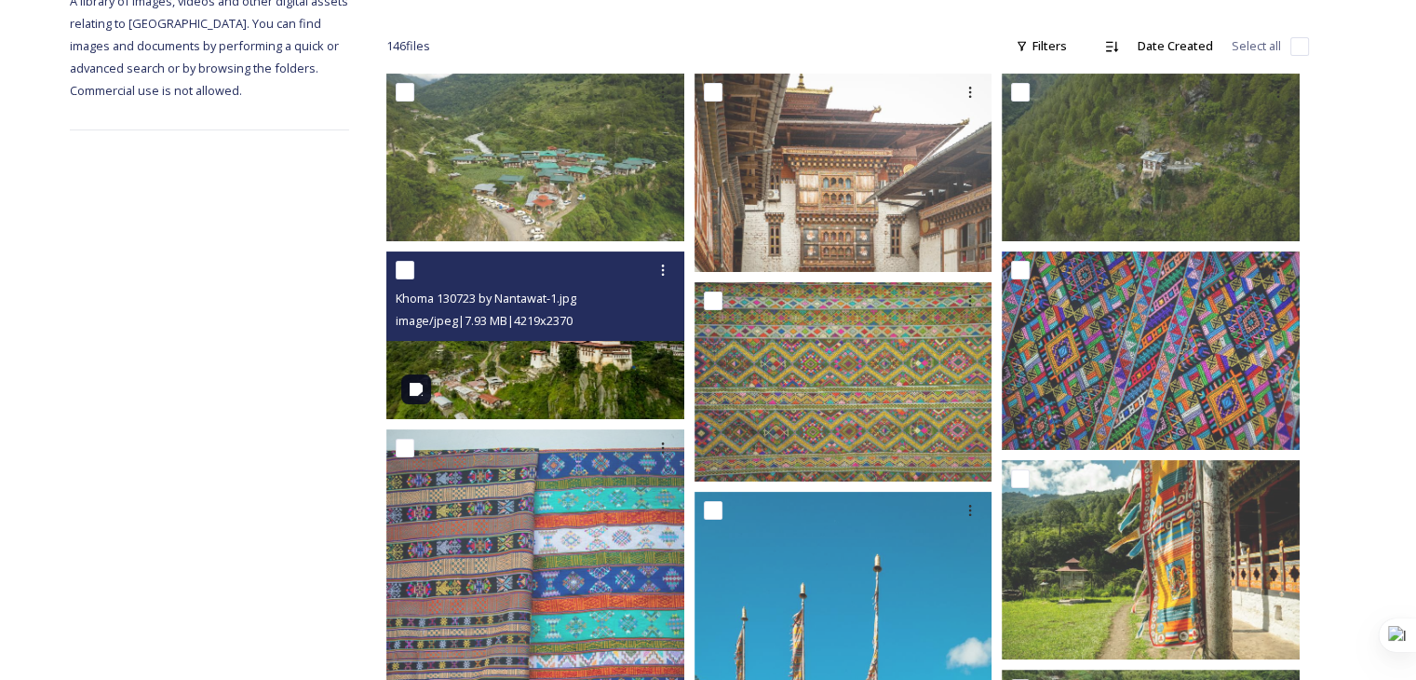
click at [525, 370] on img at bounding box center [535, 335] width 298 height 168
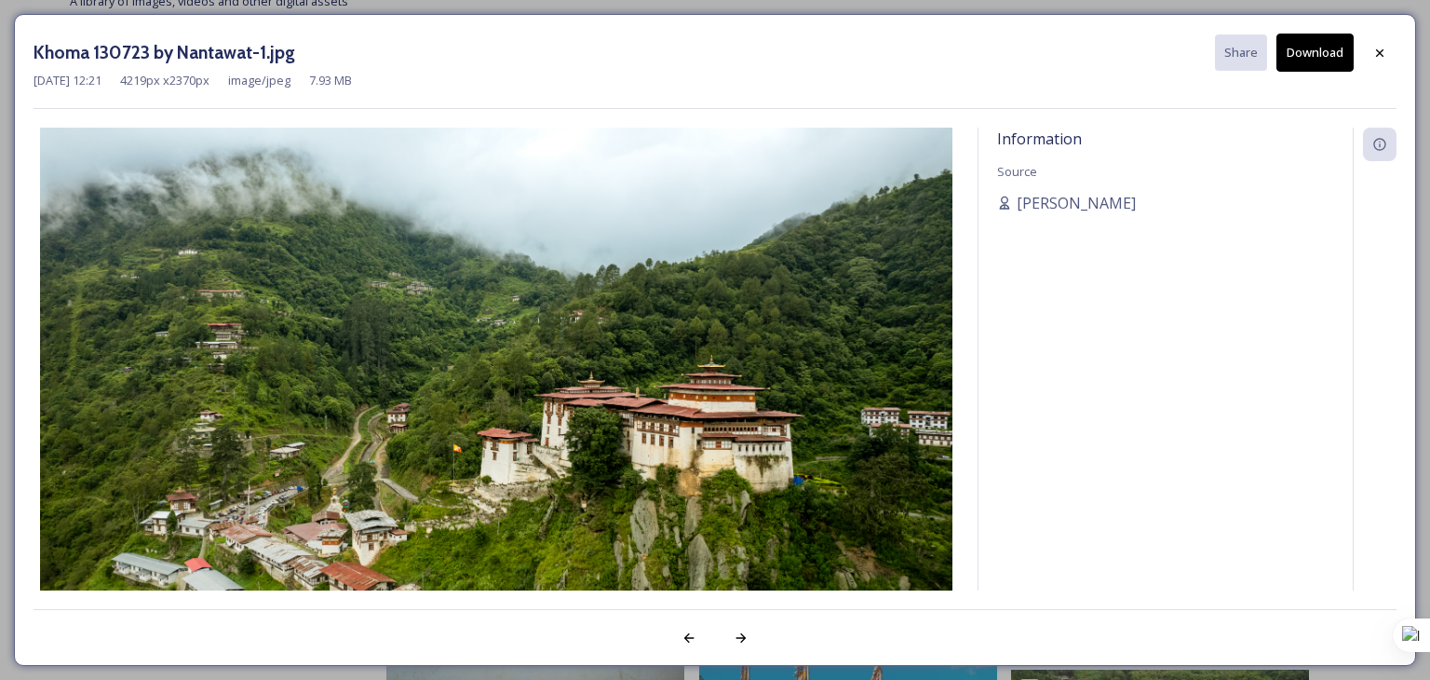
click at [1319, 61] on button "Download" at bounding box center [1314, 53] width 77 height 38
click at [1382, 50] on icon at bounding box center [1379, 51] width 7 height 7
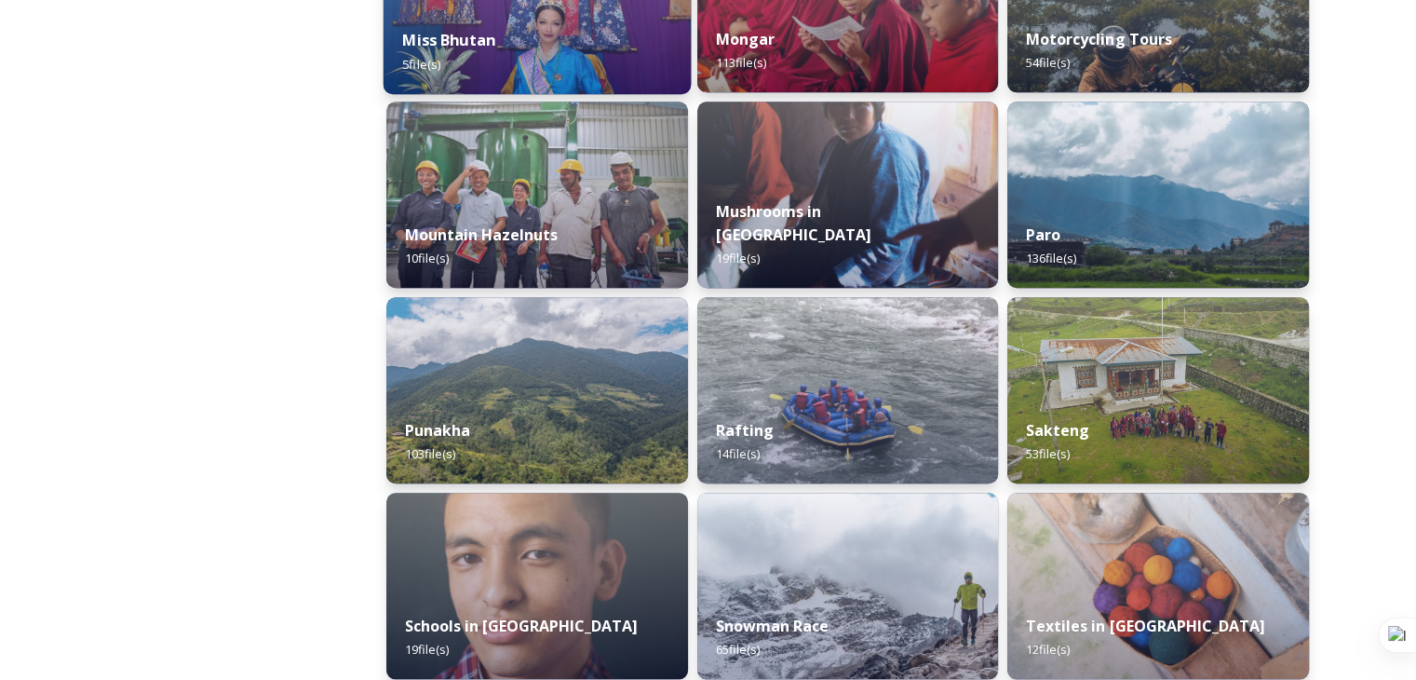
scroll to position [1583, 0]
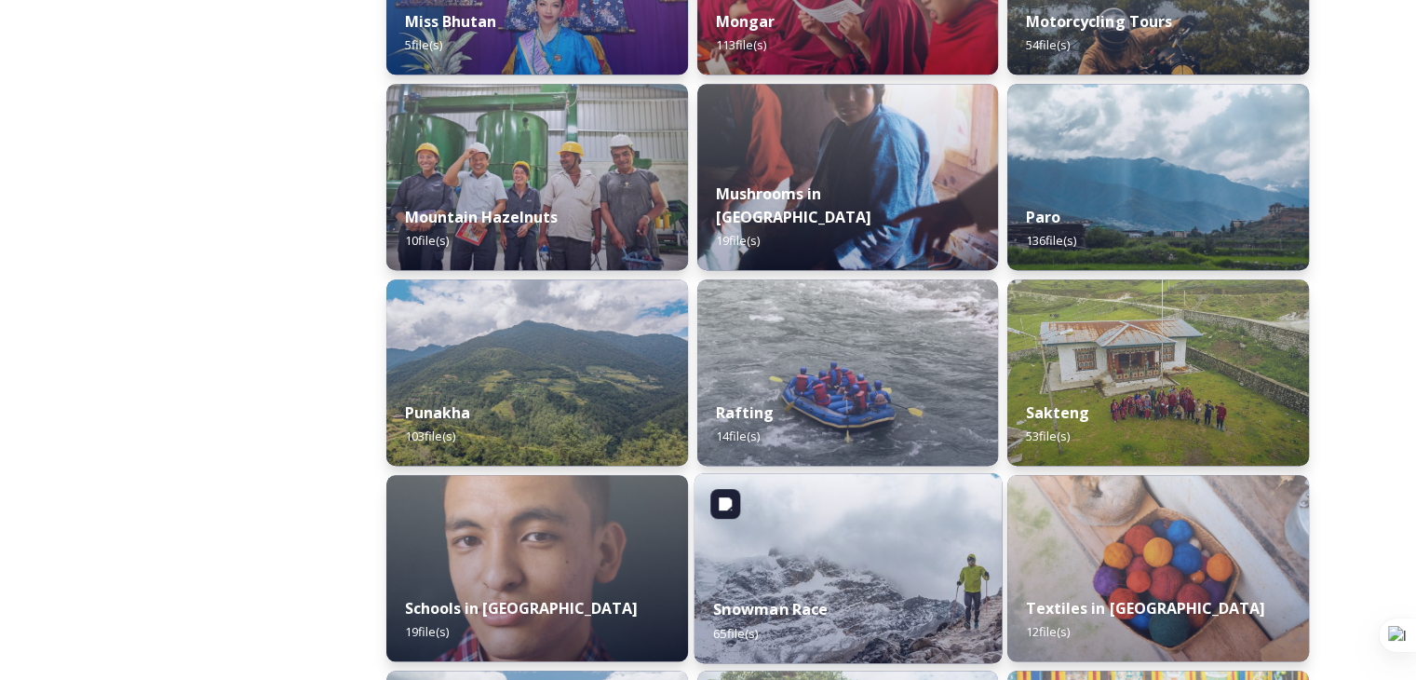
drag, startPoint x: 865, startPoint y: 571, endPoint x: 864, endPoint y: 554, distance: 16.8
click at [864, 571] on img at bounding box center [847, 568] width 307 height 190
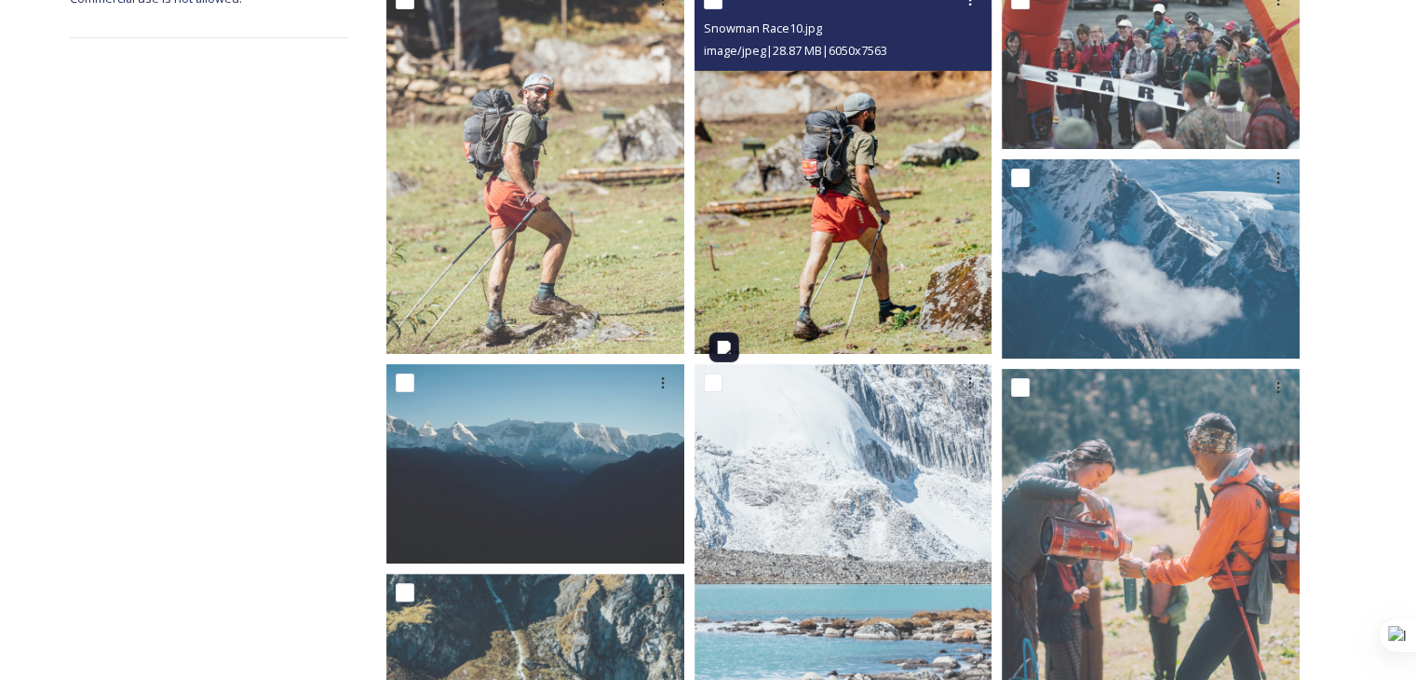
scroll to position [372, 0]
click at [854, 196] on img at bounding box center [844, 166] width 298 height 372
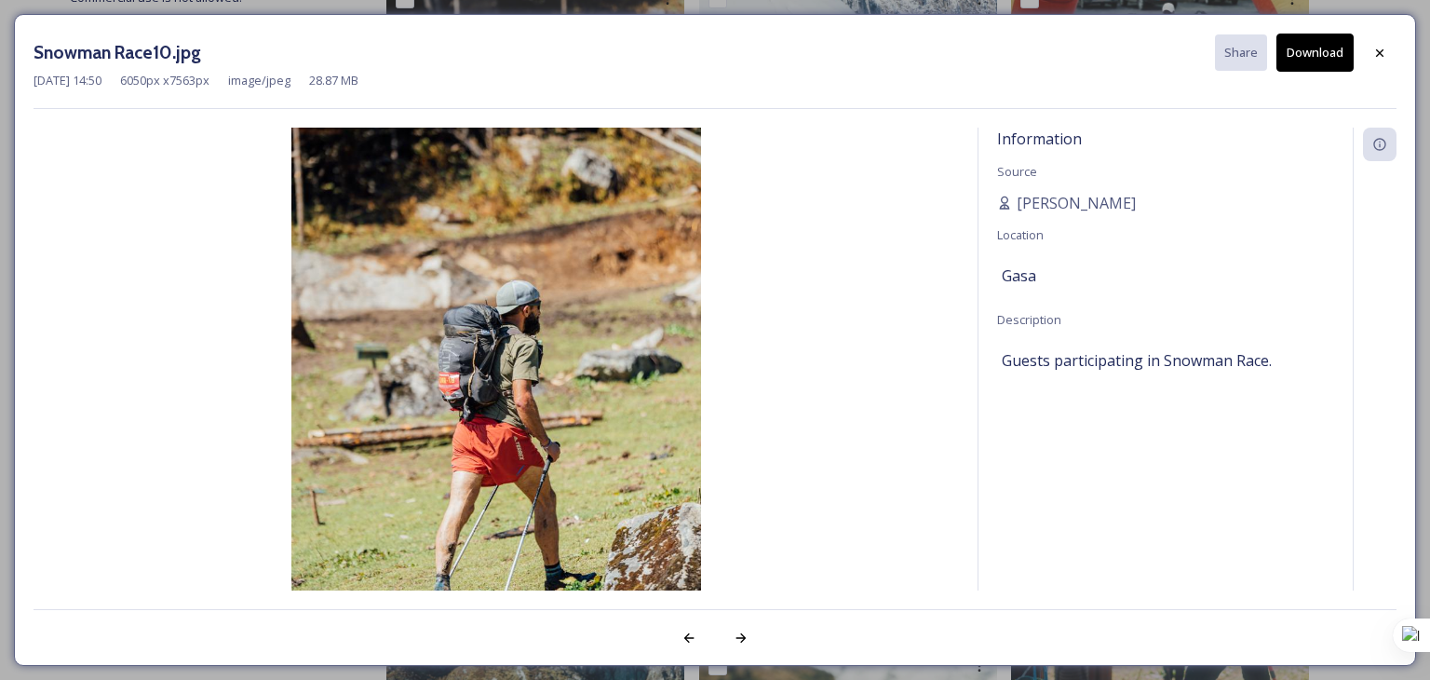
click at [1313, 49] on button "Download" at bounding box center [1314, 53] width 77 height 38
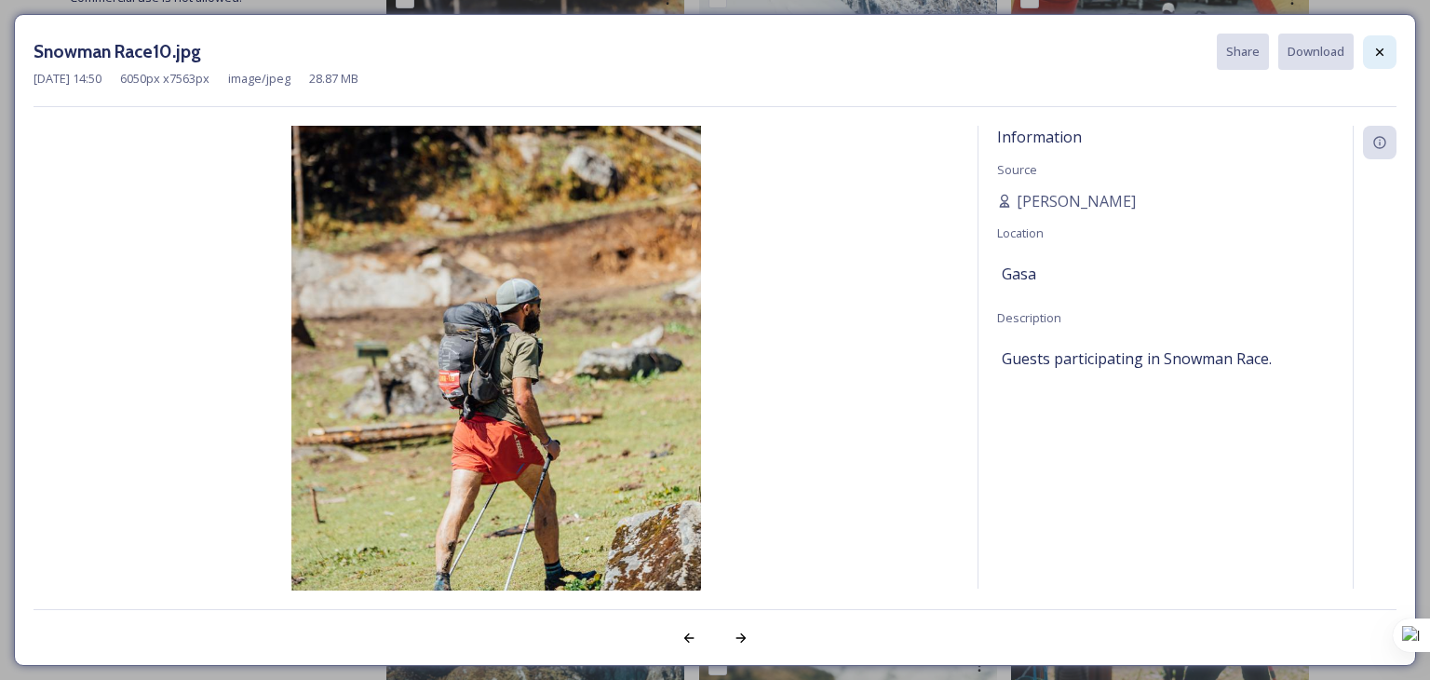
click at [1383, 49] on icon at bounding box center [1379, 52] width 15 height 15
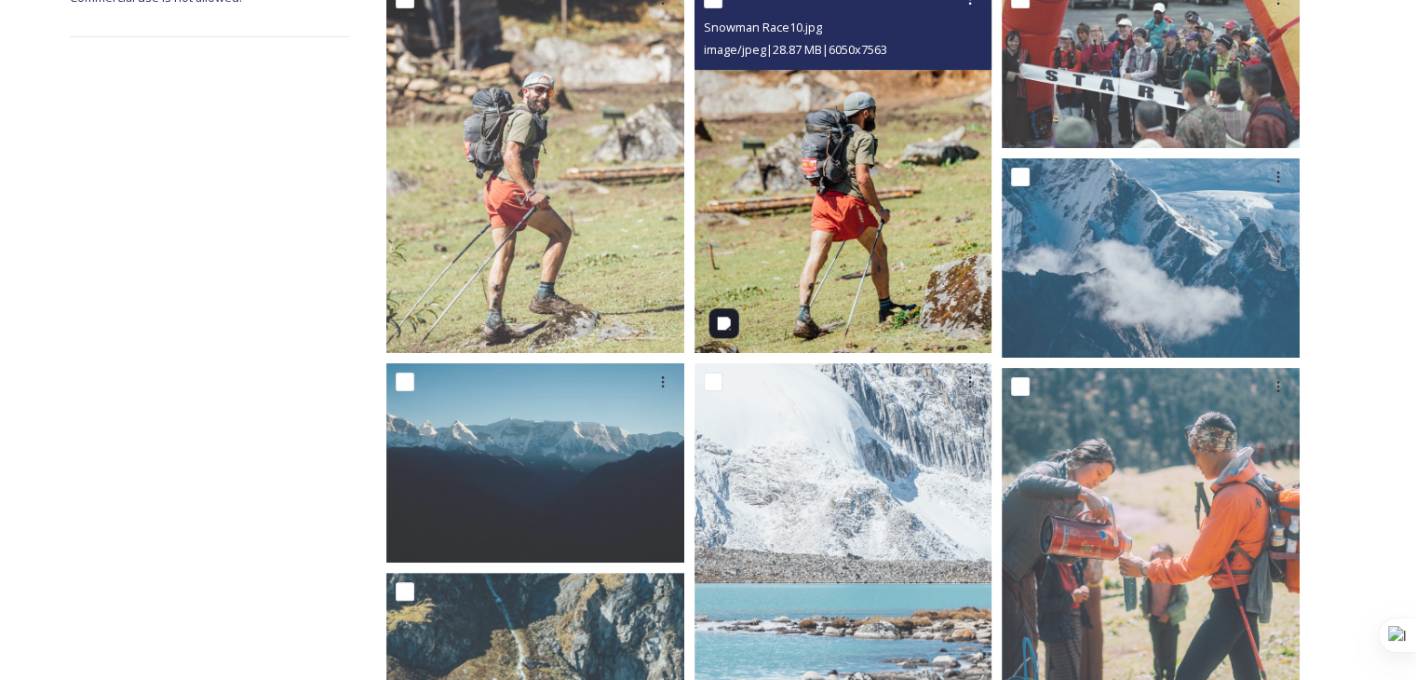
click at [936, 209] on img at bounding box center [844, 166] width 298 height 372
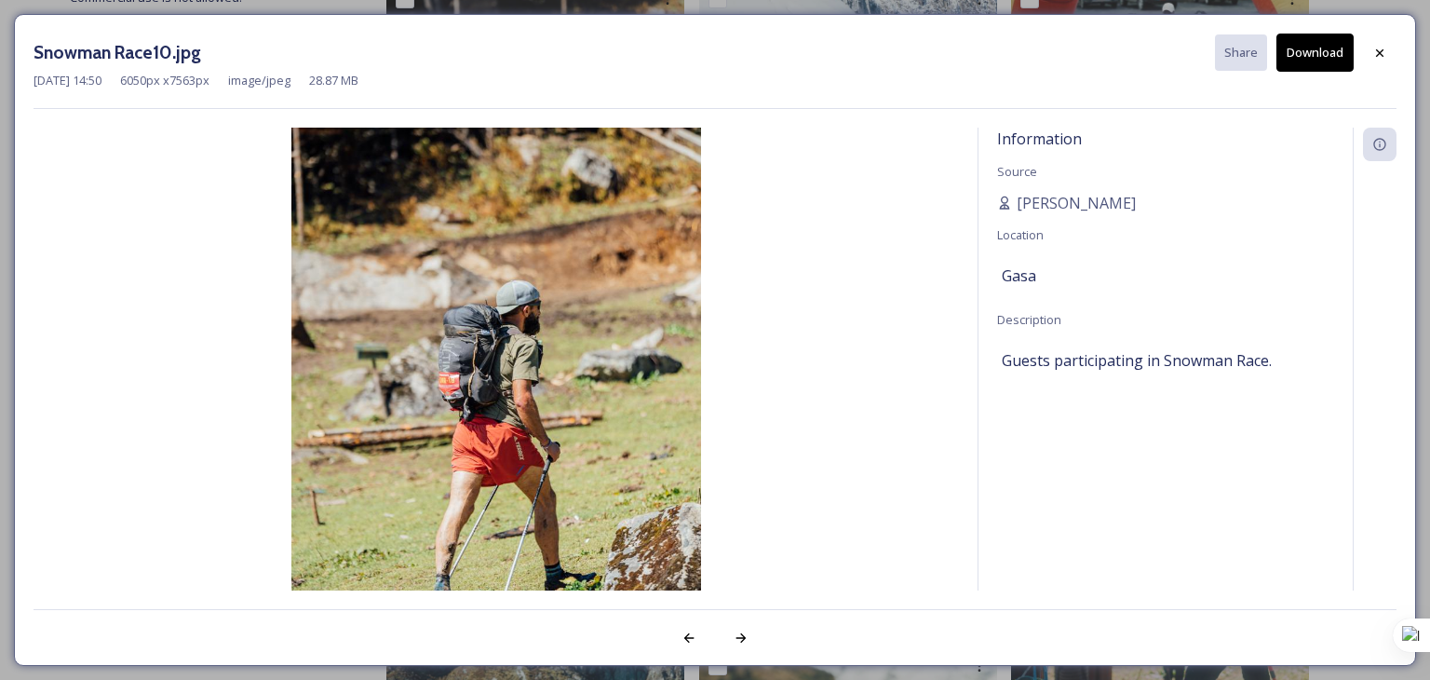
click at [1305, 62] on button "Download" at bounding box center [1314, 53] width 77 height 38
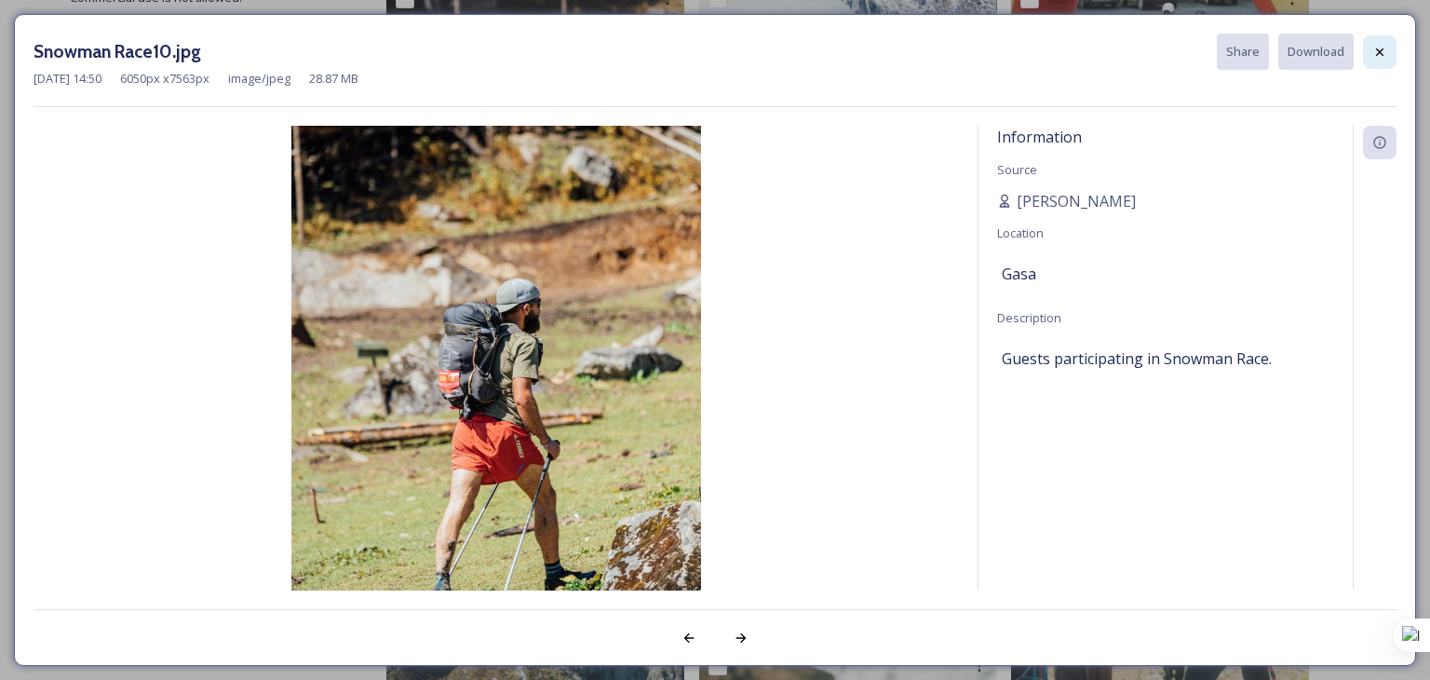
click at [1371, 39] on div at bounding box center [1380, 52] width 34 height 34
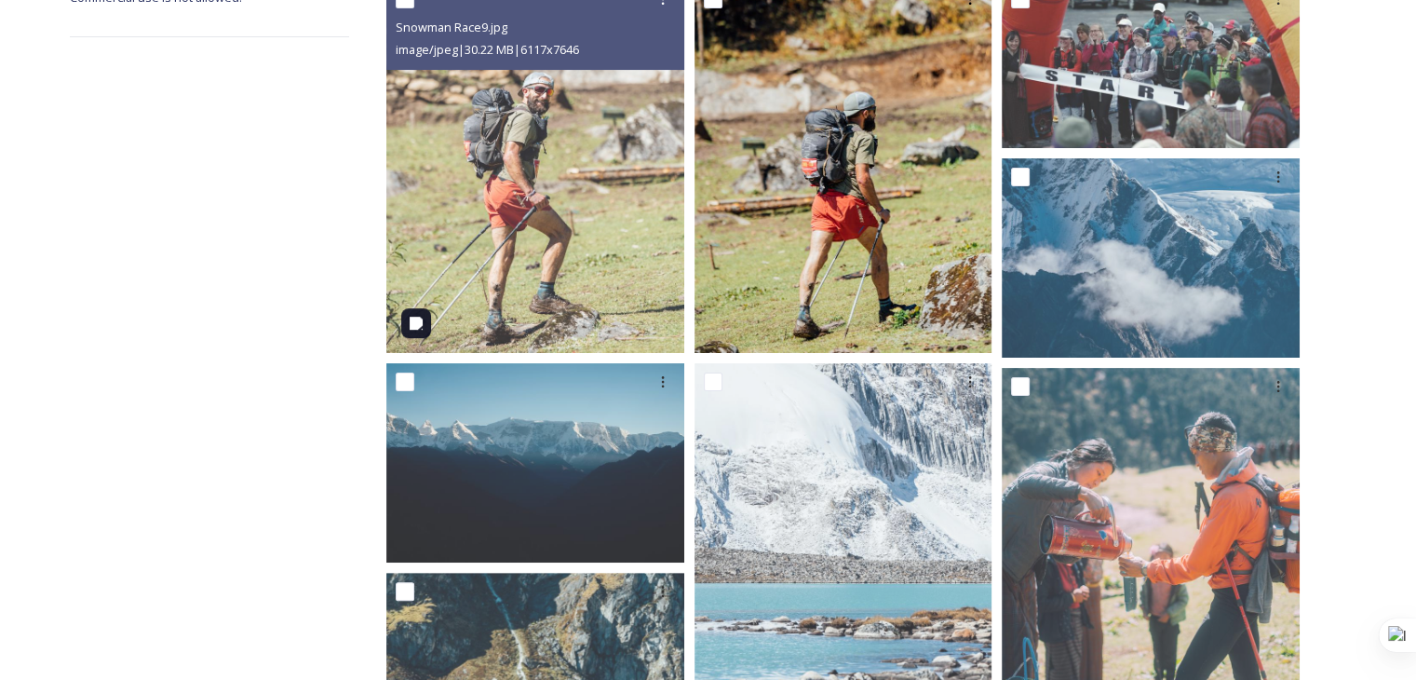
drag, startPoint x: 588, startPoint y: 236, endPoint x: 824, endPoint y: 184, distance: 241.3
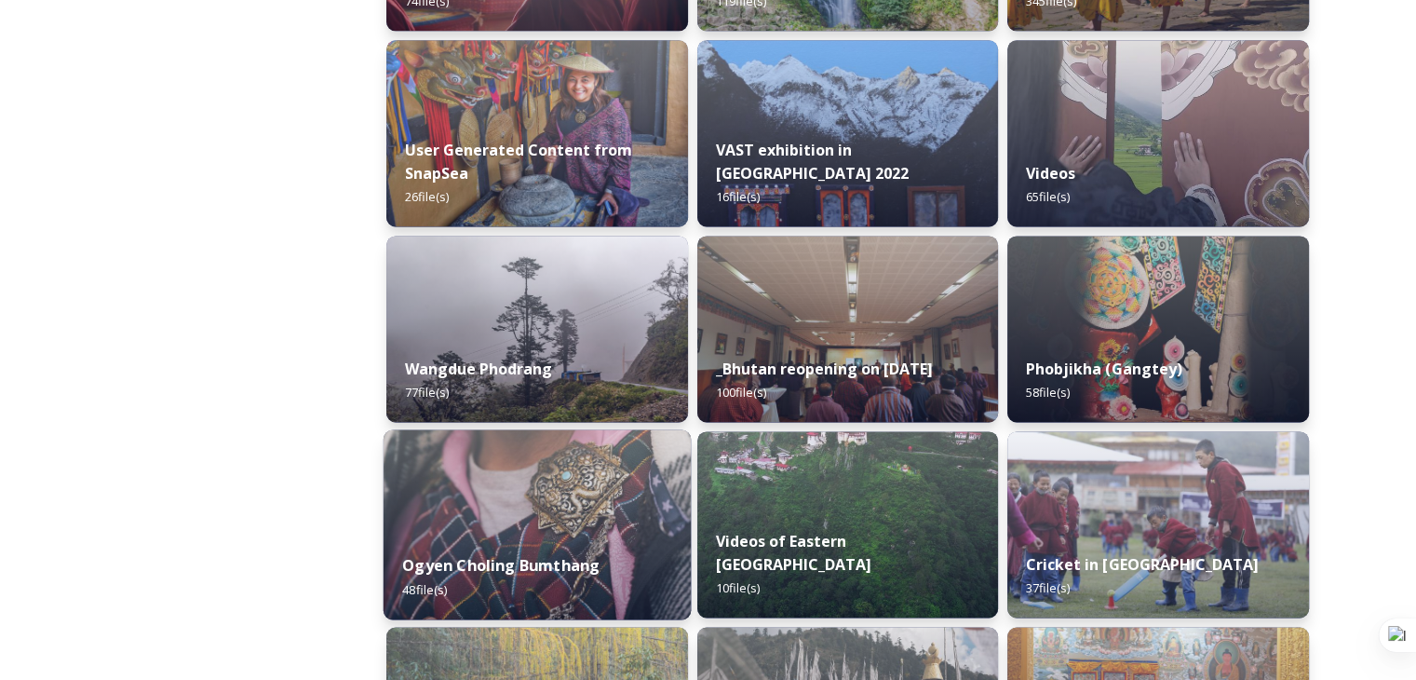
scroll to position [2607, 0]
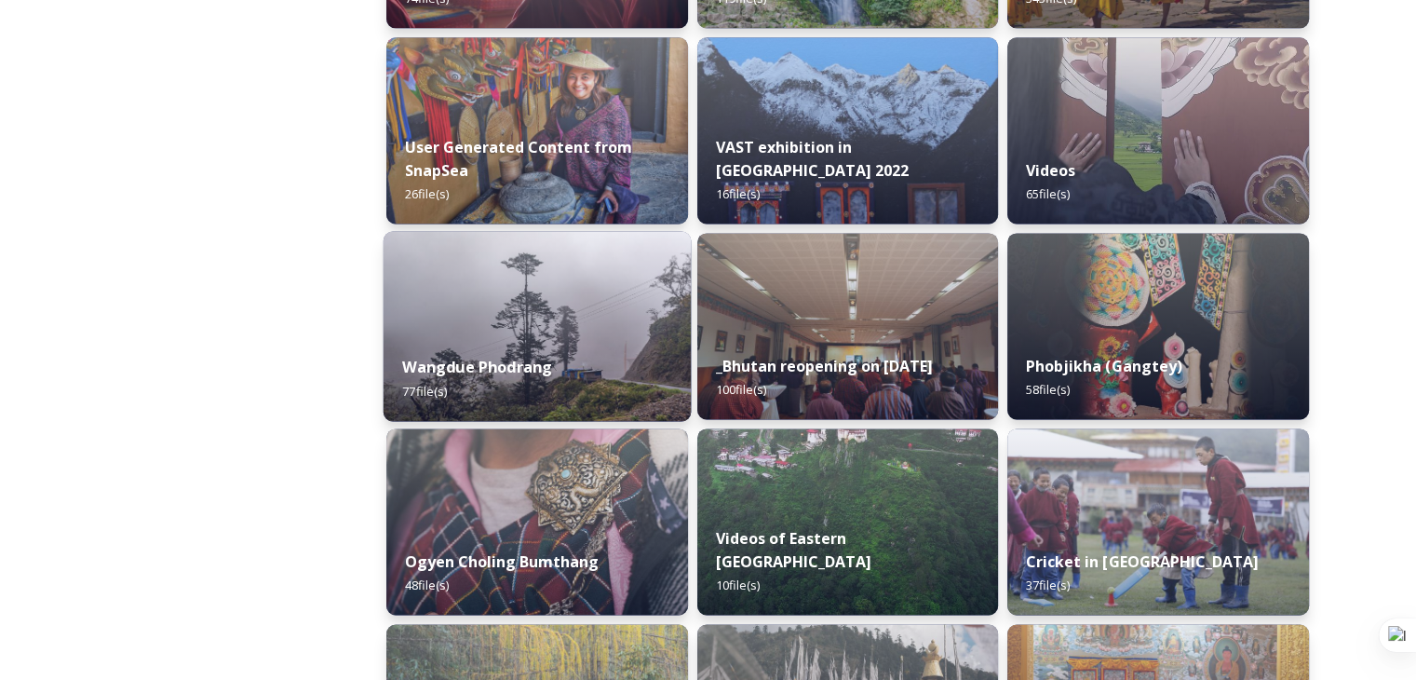
click at [554, 346] on div "Wangdue Phodrang 77 file(s)" at bounding box center [537, 378] width 307 height 85
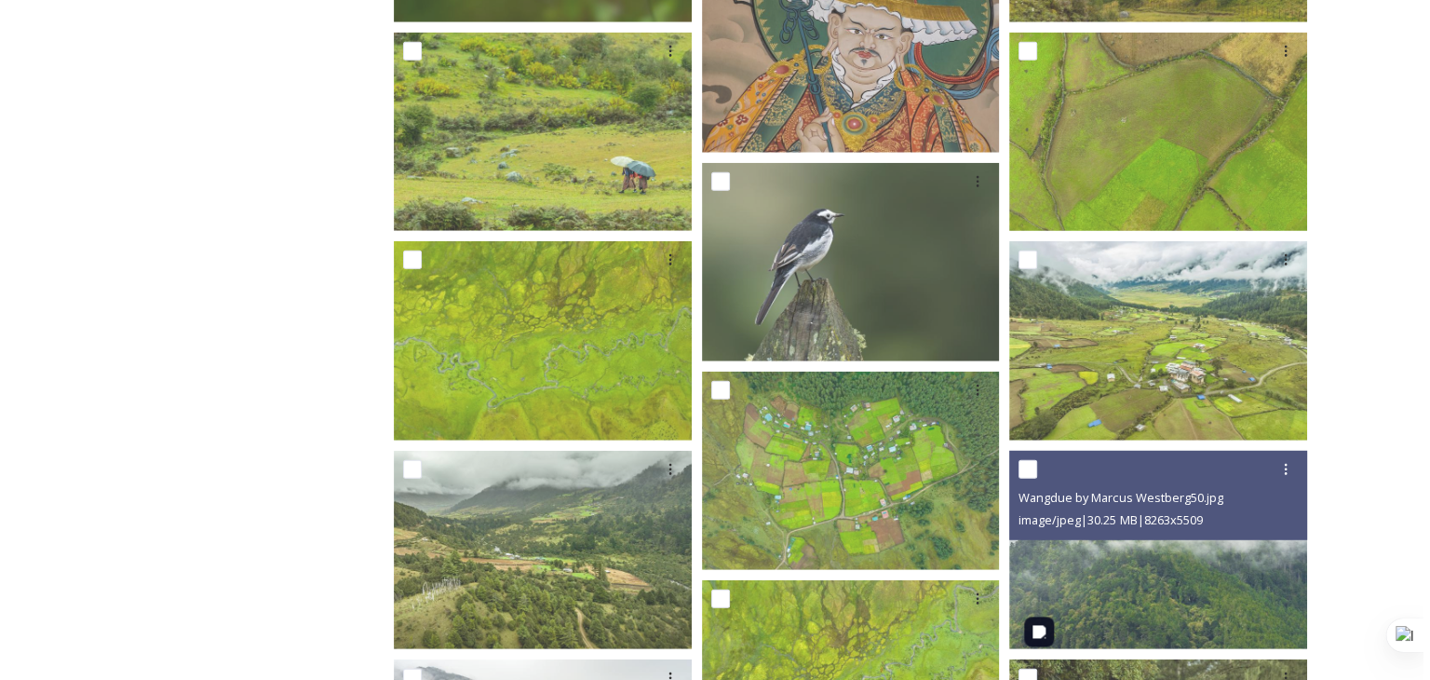
scroll to position [4979, 0]
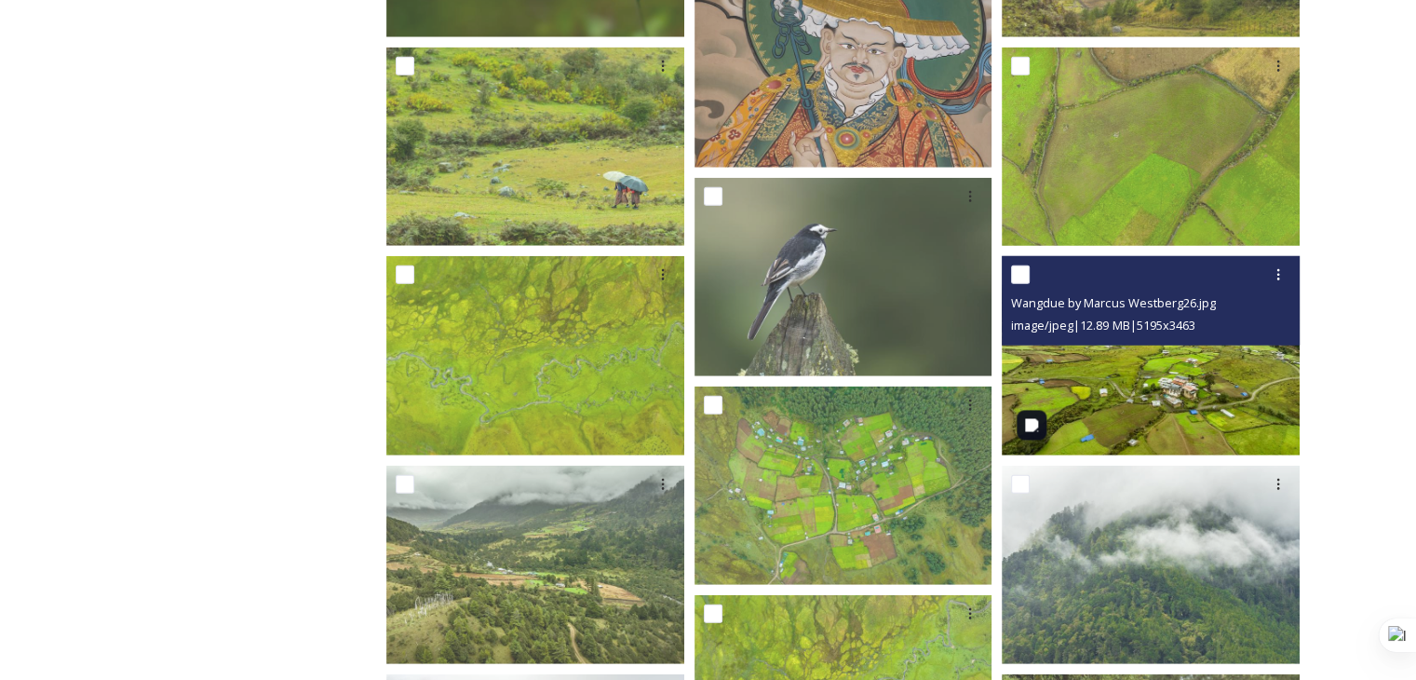
click at [1183, 398] on img at bounding box center [1151, 355] width 298 height 198
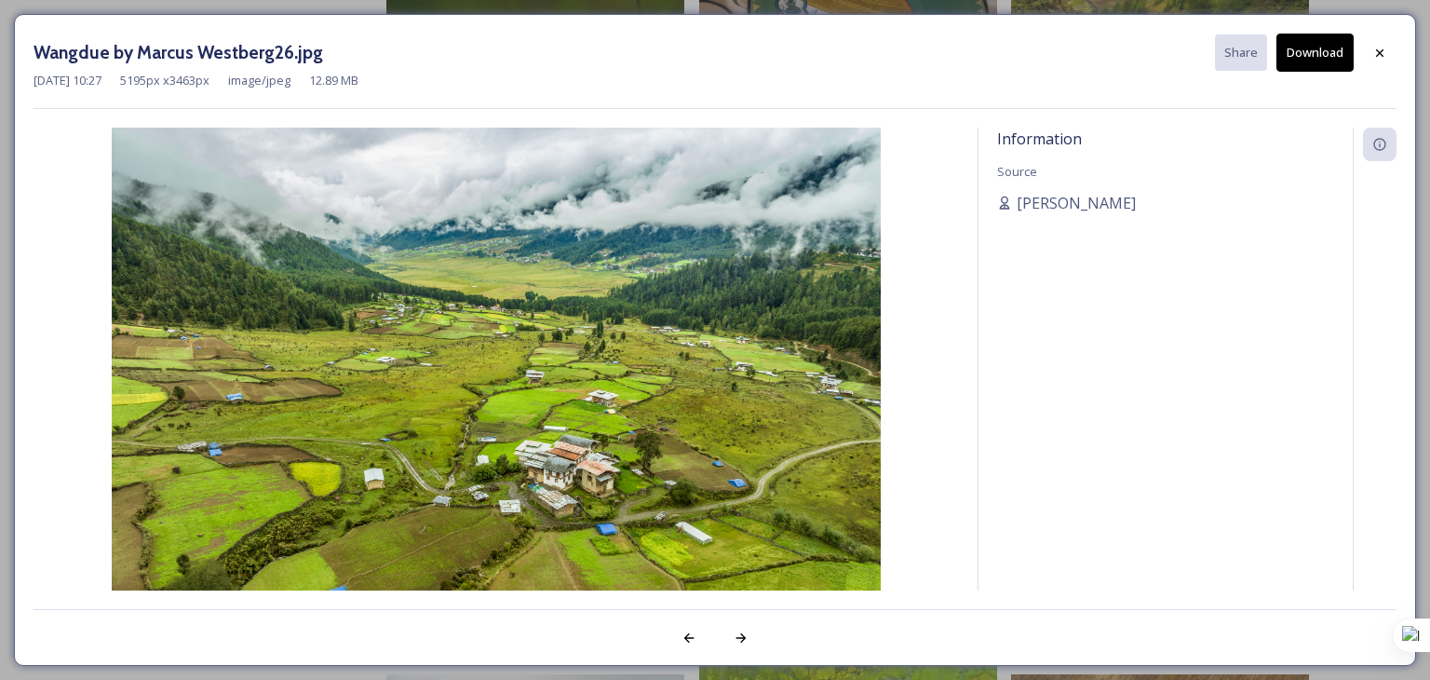
click at [1300, 62] on button "Download" at bounding box center [1314, 53] width 77 height 38
click at [1303, 60] on button "Download" at bounding box center [1314, 53] width 77 height 38
click at [1300, 60] on button "Download" at bounding box center [1314, 53] width 77 height 38
click at [1309, 57] on button "Download" at bounding box center [1314, 53] width 77 height 38
